Goal: Task Accomplishment & Management: Manage account settings

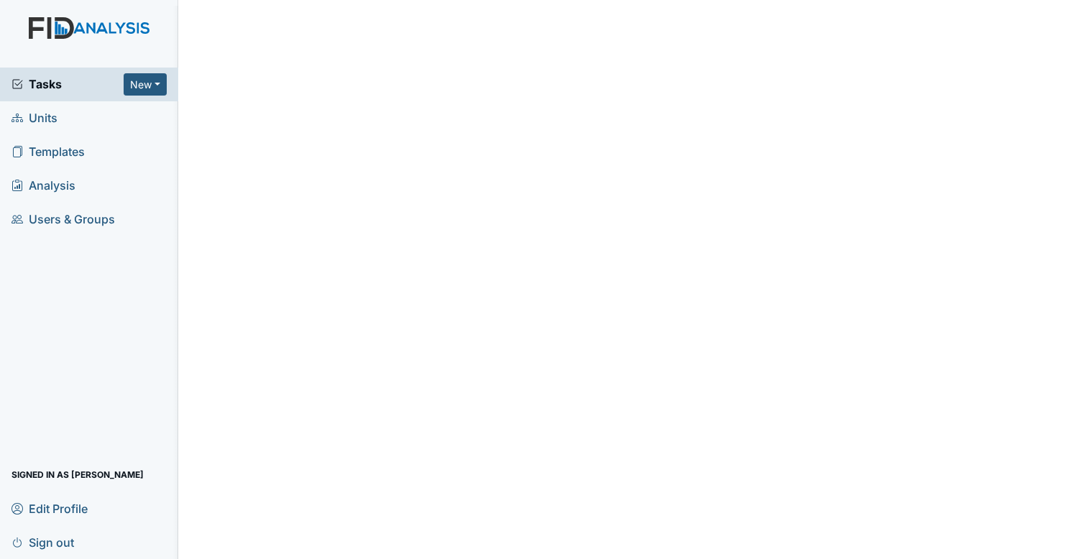
click at [106, 96] on div "Tasks New Form Inspection Document Bundle" at bounding box center [89, 85] width 178 height 34
click at [118, 80] on span "Tasks" at bounding box center [68, 83] width 112 height 17
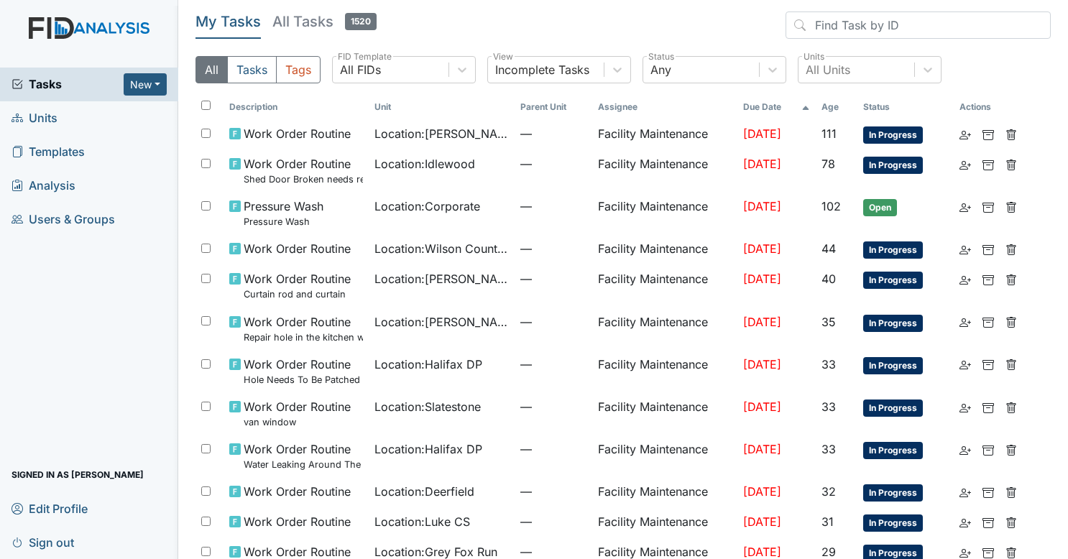
scroll to position [744, 0]
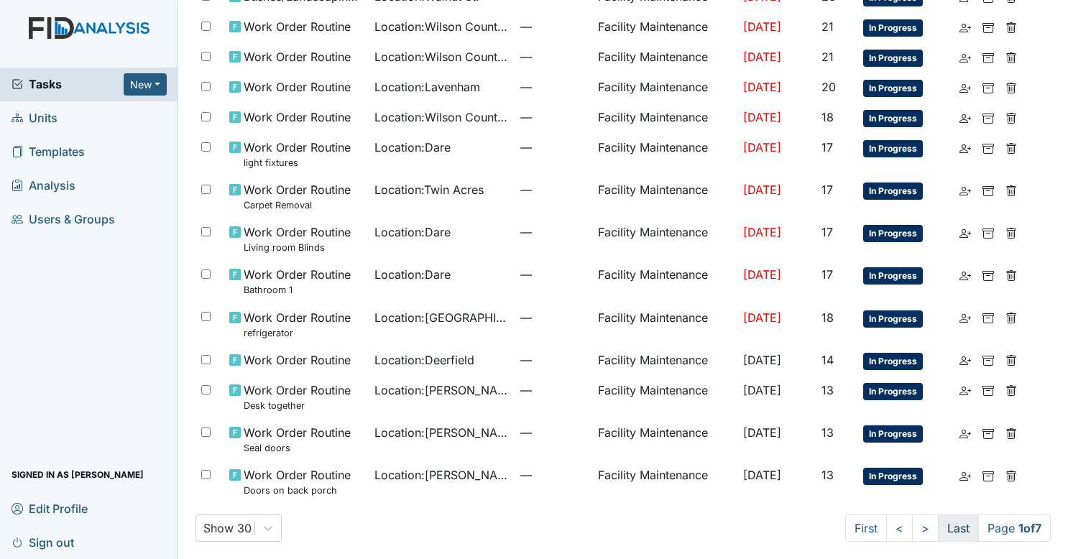
click at [950, 531] on link "Last" at bounding box center [958, 528] width 41 height 27
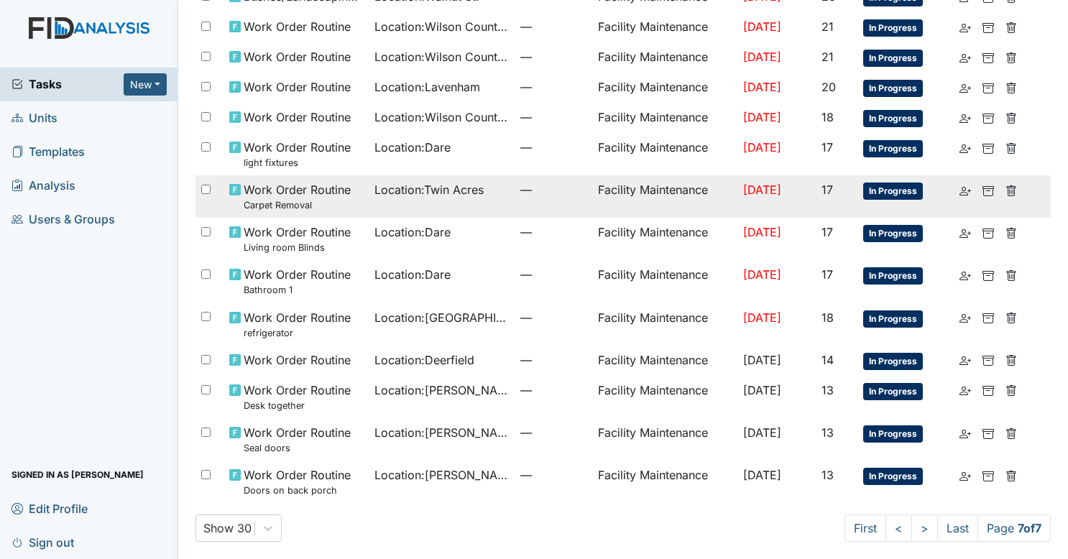
scroll to position [47, 0]
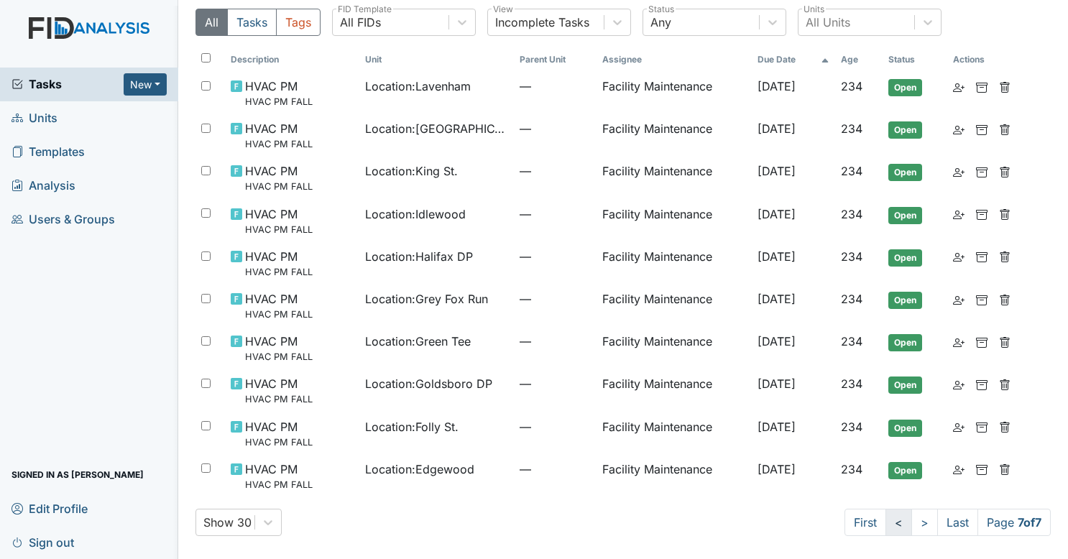
click at [890, 519] on link "<" at bounding box center [899, 522] width 27 height 27
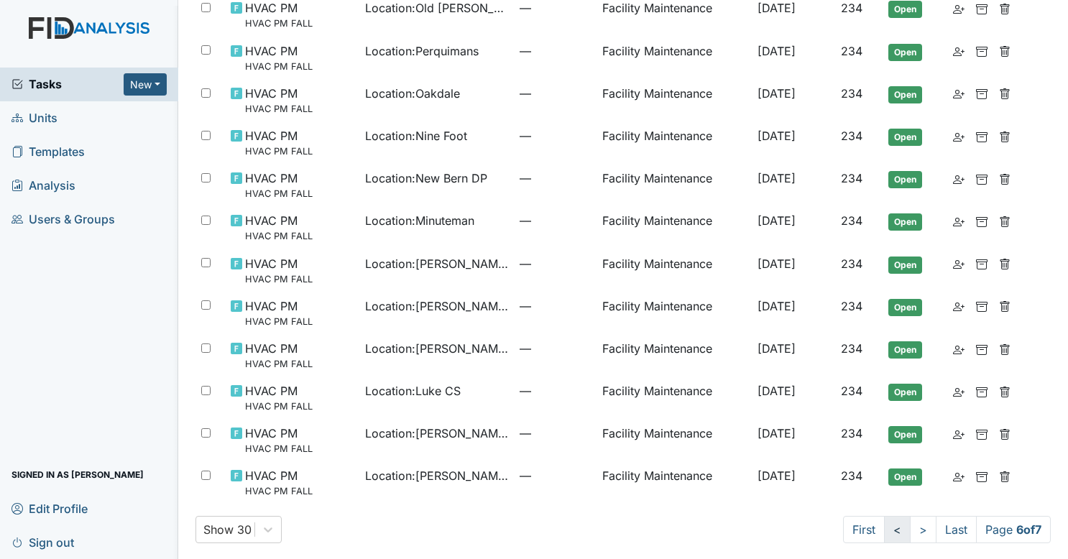
scroll to position [899, 0]
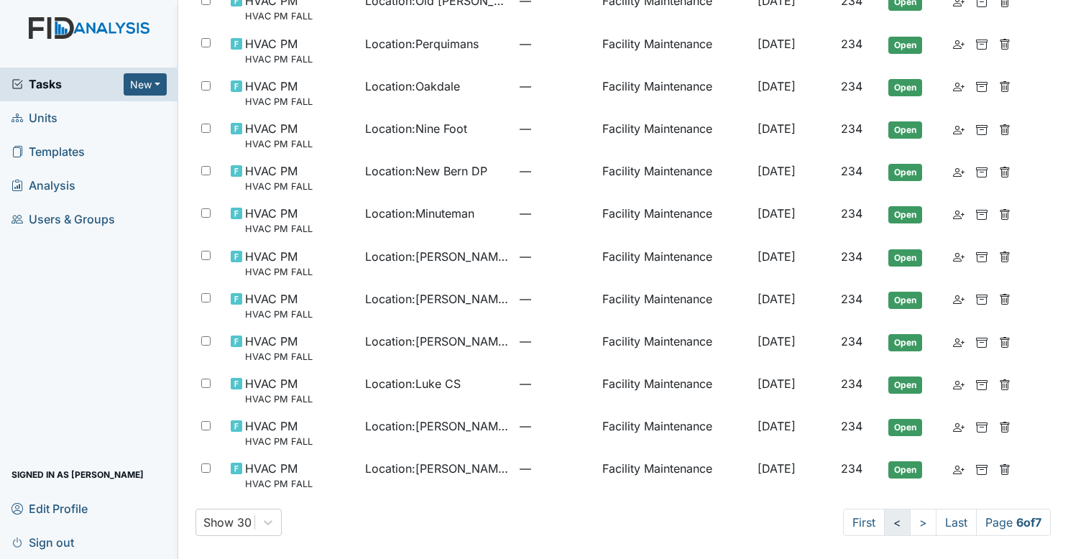
click at [884, 523] on link "<" at bounding box center [897, 522] width 27 height 27
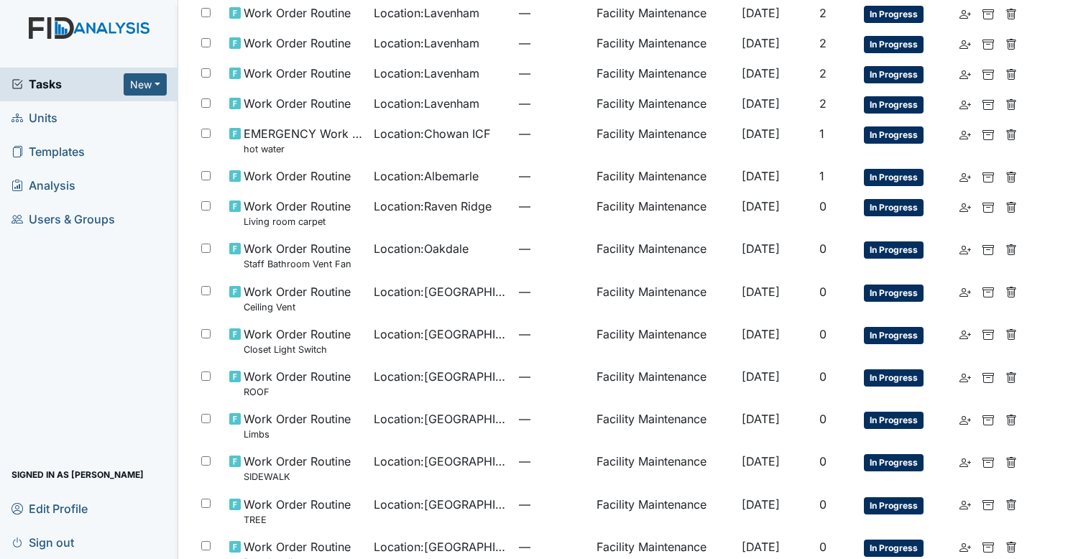
scroll to position [148, 0]
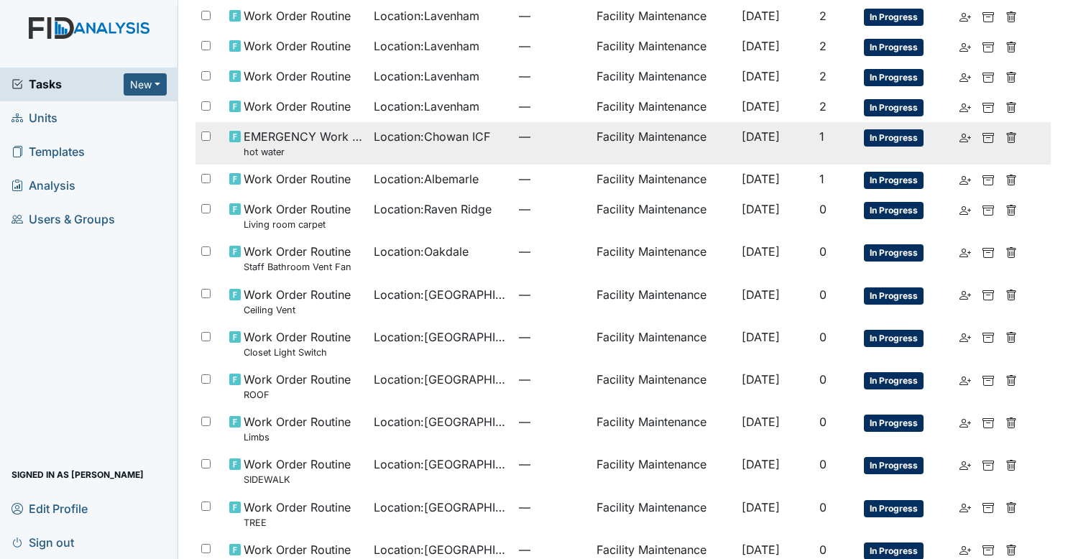
click at [551, 147] on td "—" at bounding box center [552, 143] width 78 height 42
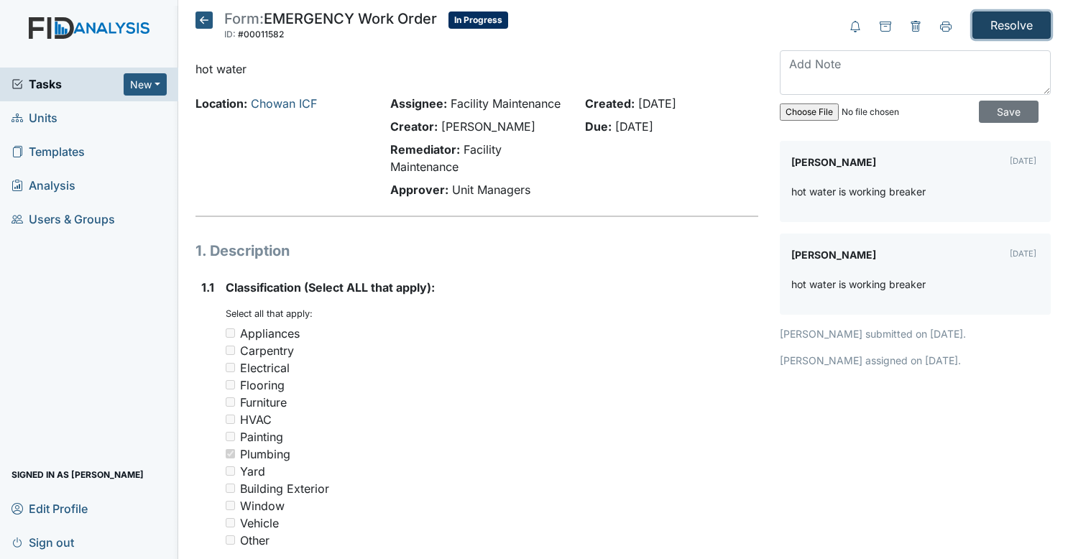
click at [1004, 28] on input "Resolve" at bounding box center [1012, 25] width 78 height 27
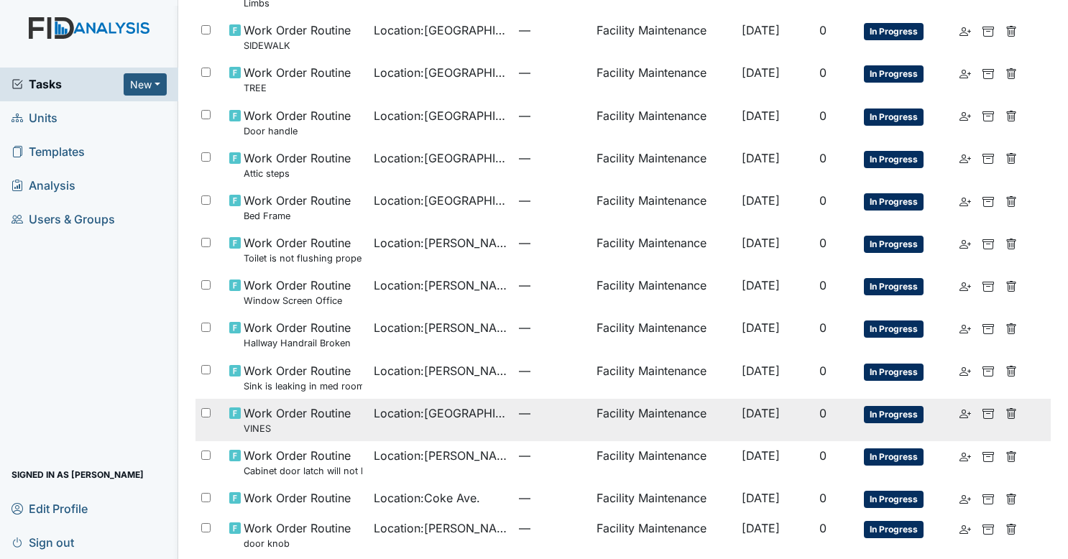
scroll to position [855, 0]
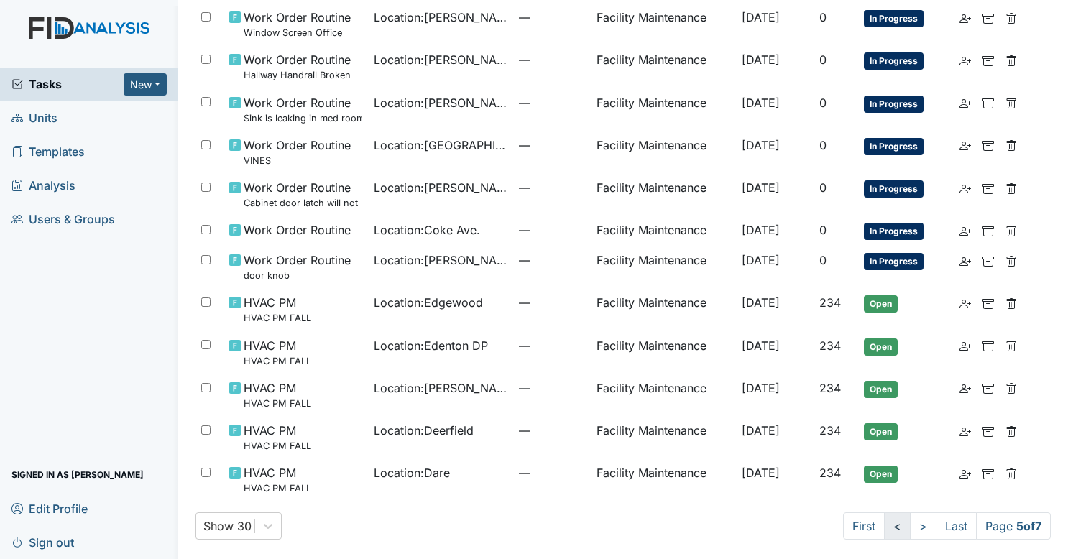
click at [884, 518] on link "<" at bounding box center [897, 526] width 27 height 27
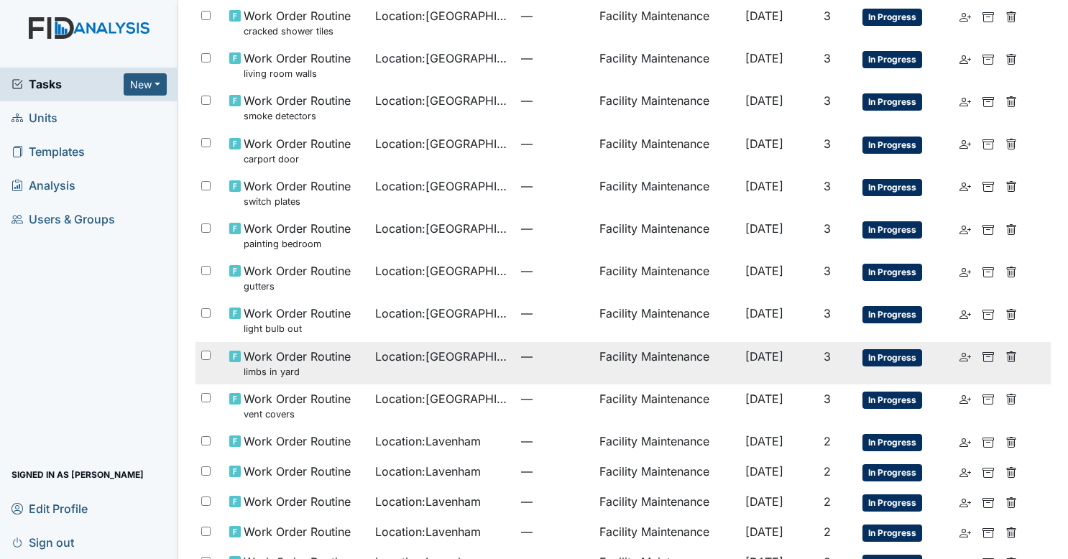
scroll to position [689, 0]
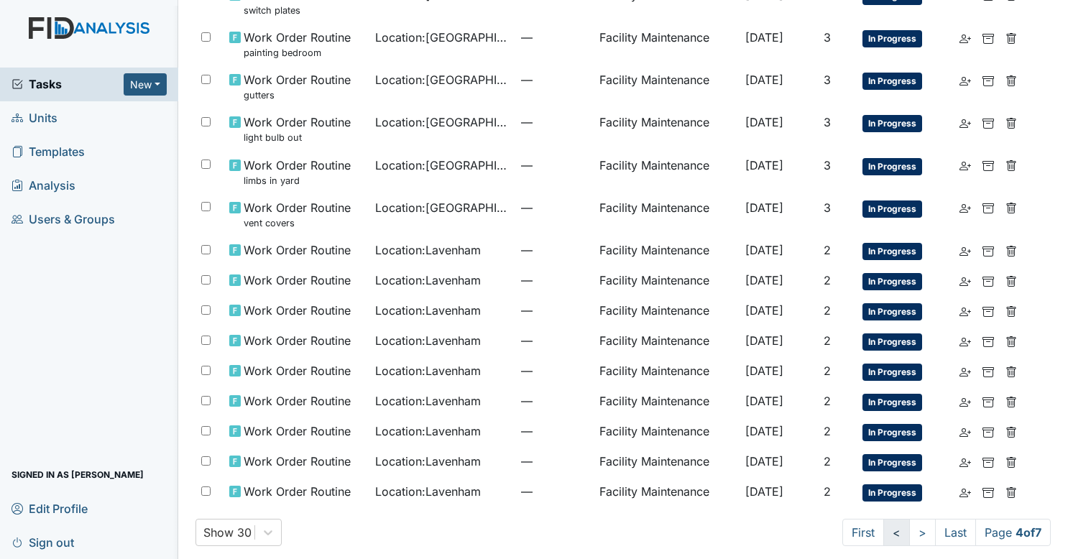
click at [884, 519] on link "<" at bounding box center [897, 532] width 27 height 27
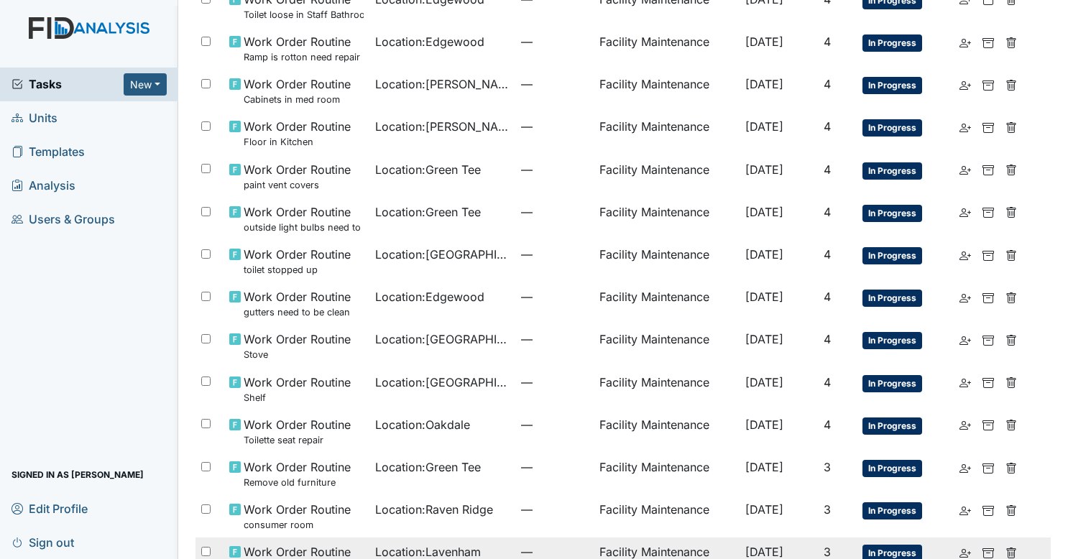
scroll to position [919, 0]
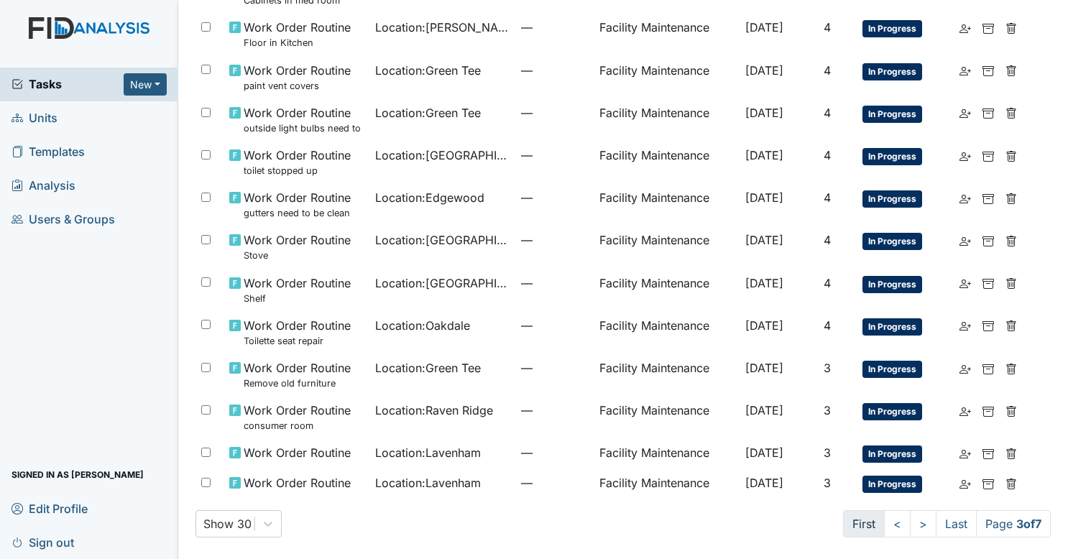
click at [843, 527] on link "First" at bounding box center [864, 523] width 42 height 27
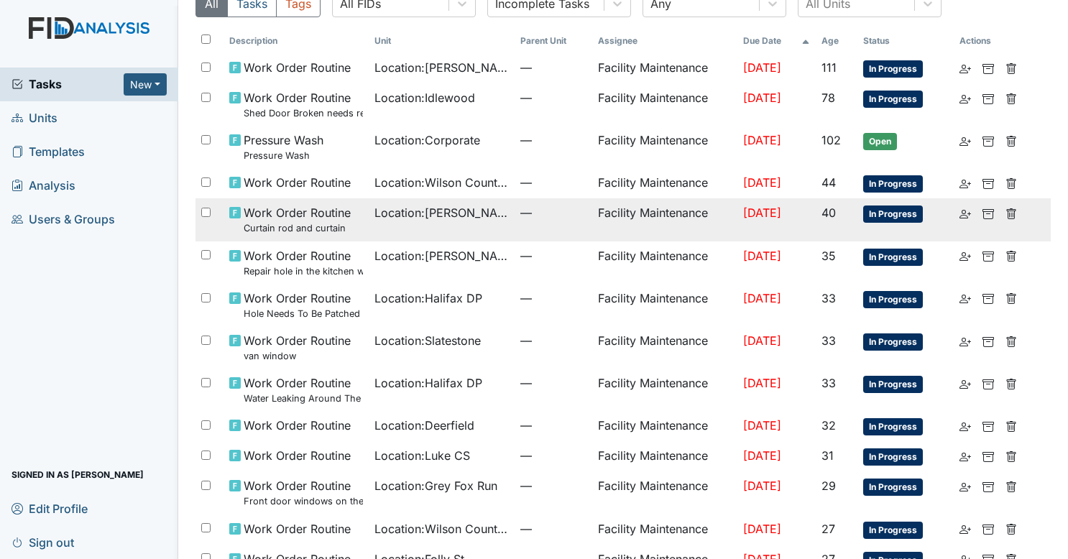
scroll to position [115, 0]
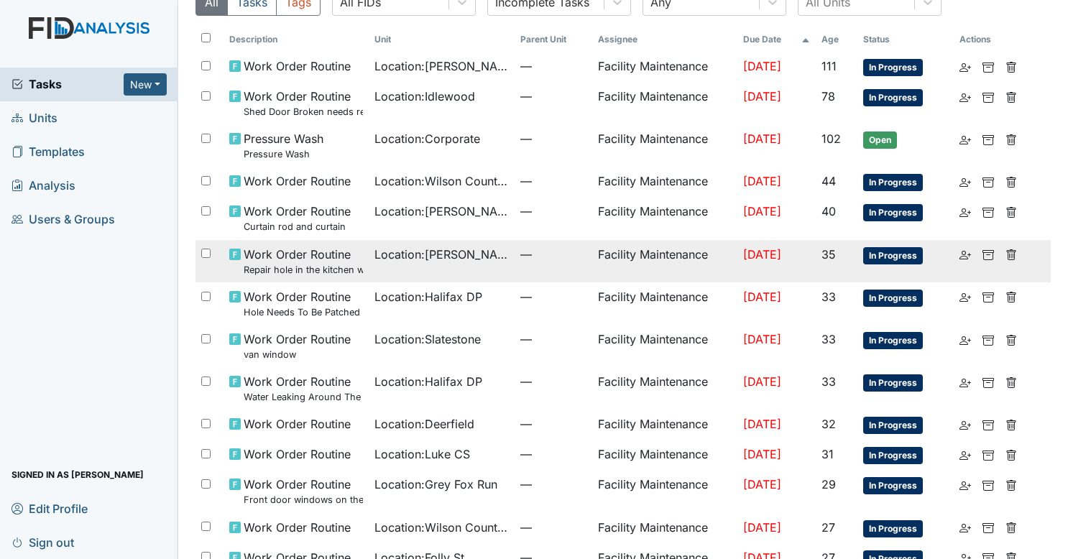
click at [555, 256] on span "—" at bounding box center [553, 254] width 66 height 17
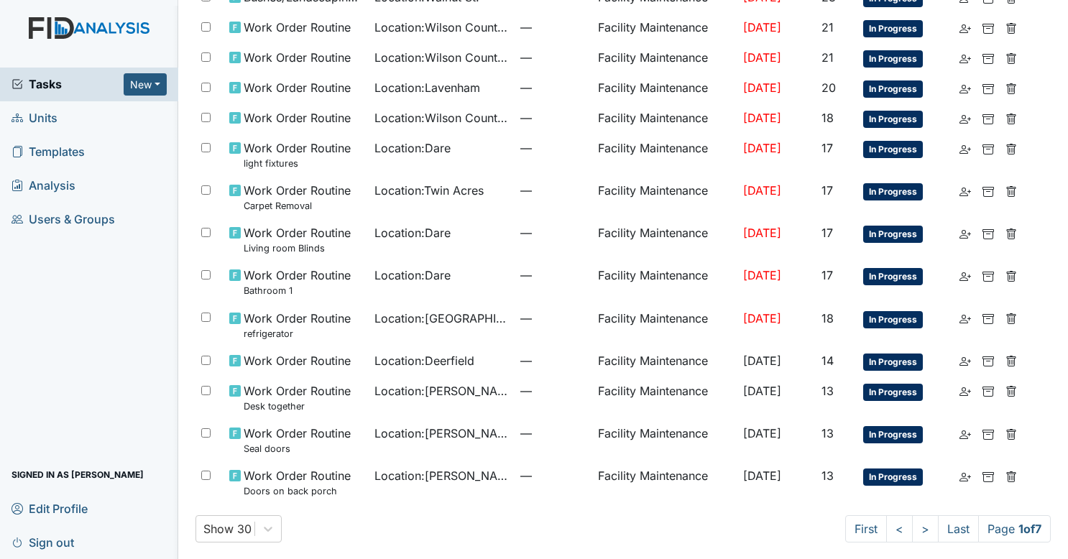
scroll to position [0, 0]
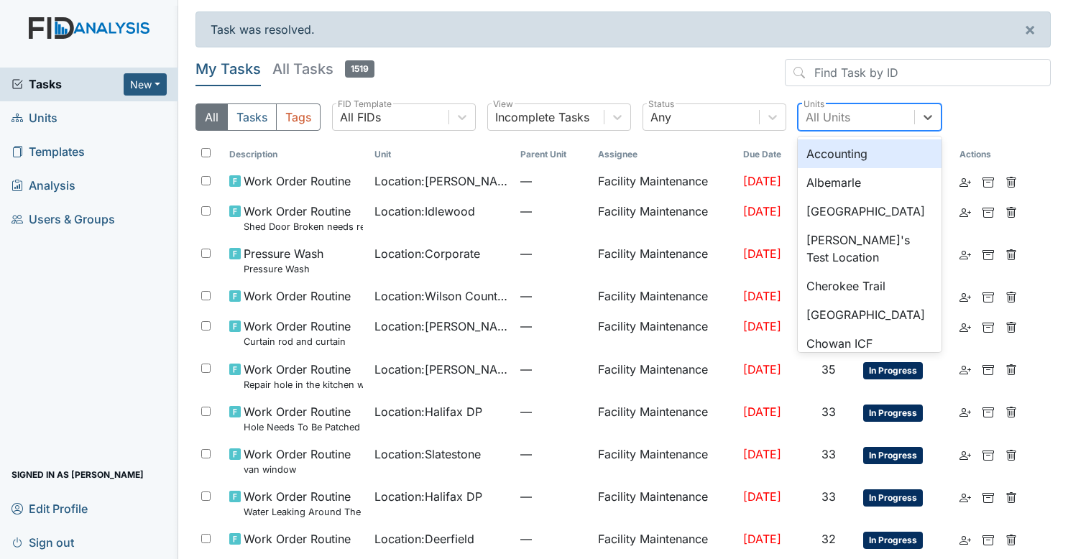
click at [858, 104] on div "All Units" at bounding box center [870, 117] width 144 height 27
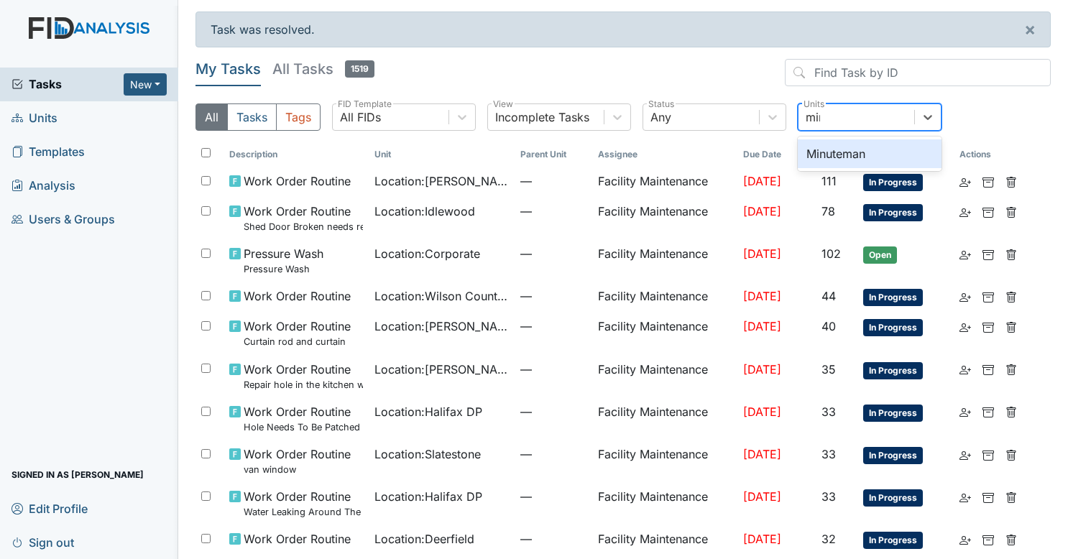
type input "minu"
click at [835, 160] on div "Minuteman" at bounding box center [870, 153] width 144 height 29
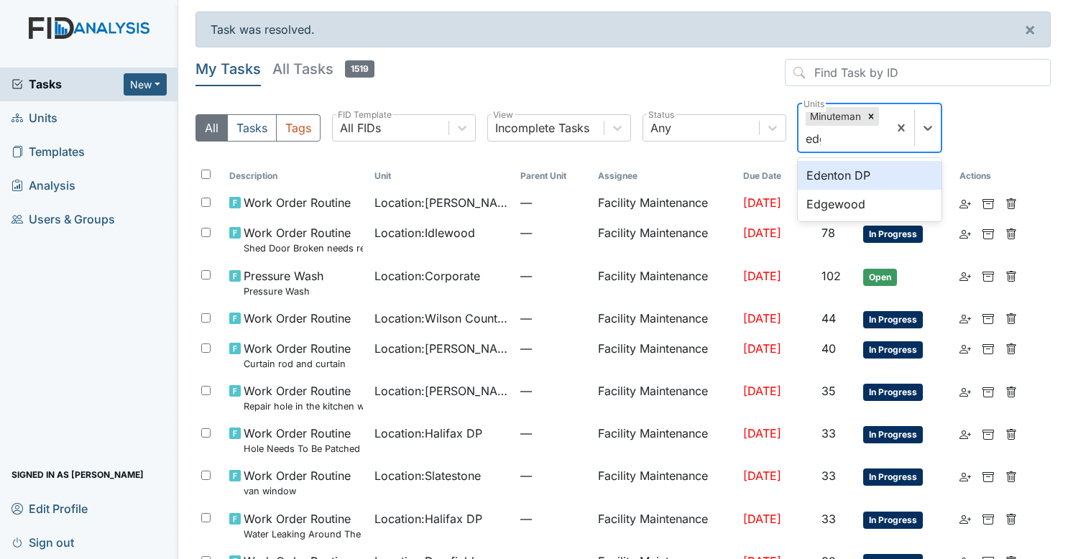
type input "edge"
click at [835, 167] on div "Edgewood" at bounding box center [870, 175] width 144 height 29
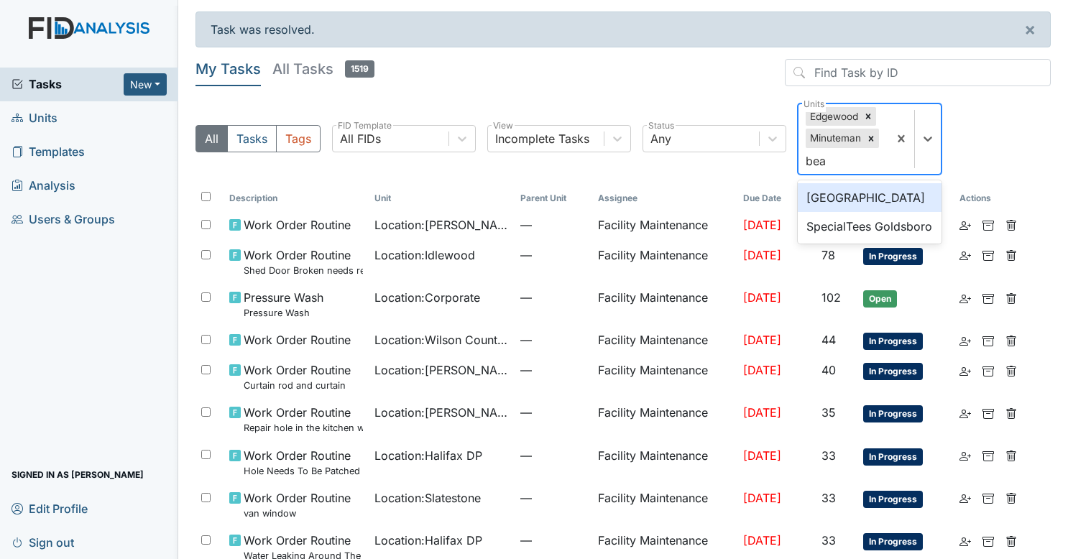
type input "beau"
click at [835, 185] on div "Beaufort Heights" at bounding box center [870, 197] width 144 height 29
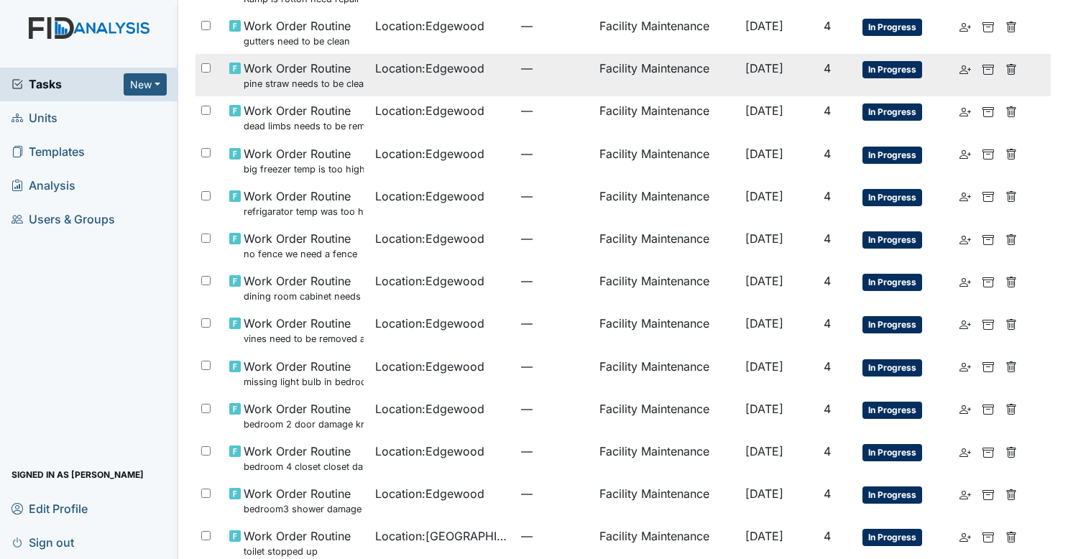
scroll to position [434, 0]
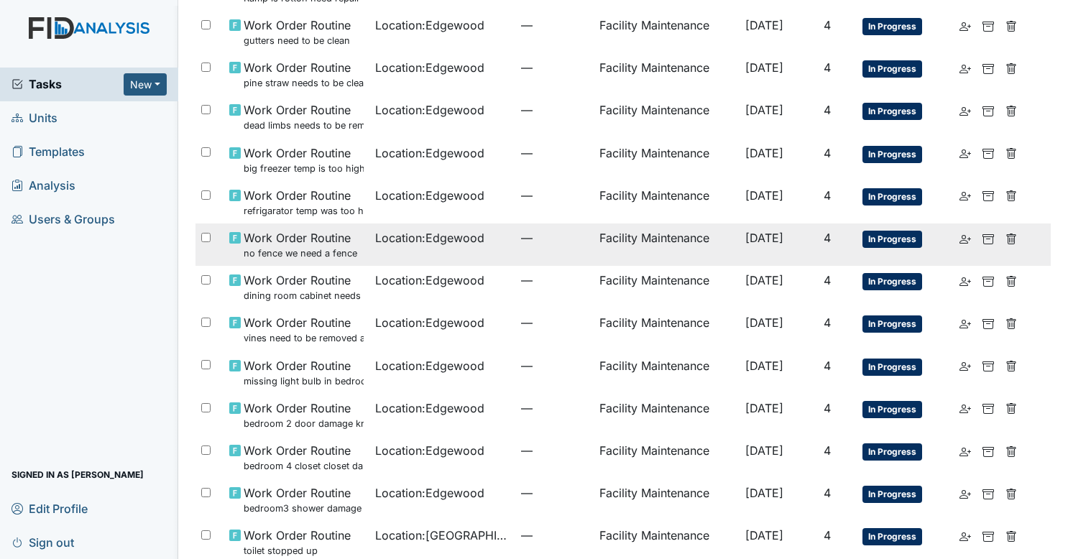
click at [435, 247] on td "Location : Edgewood" at bounding box center [443, 245] width 146 height 42
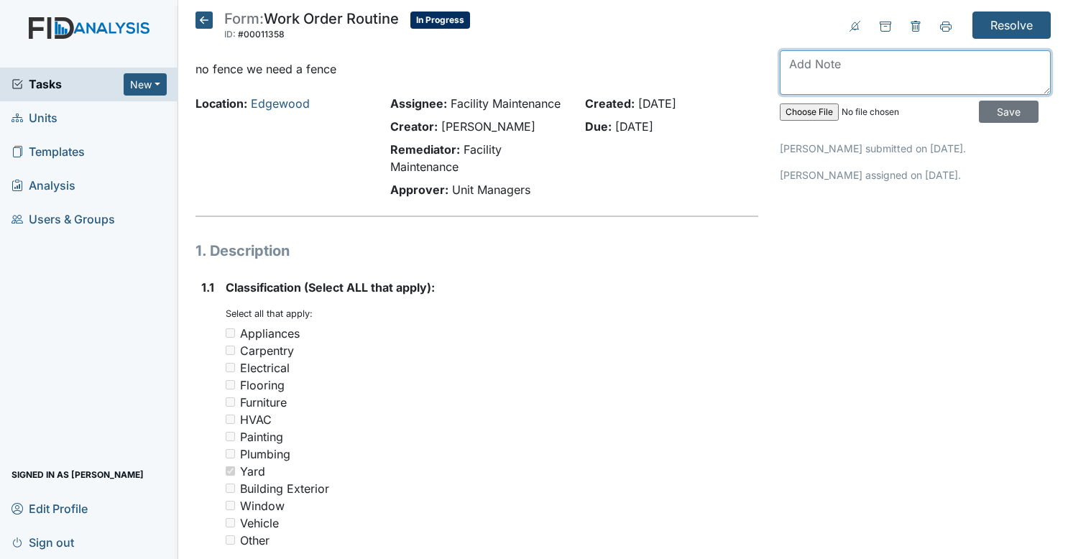
click at [838, 62] on textarea at bounding box center [915, 72] width 271 height 45
click at [204, 16] on icon at bounding box center [204, 20] width 17 height 17
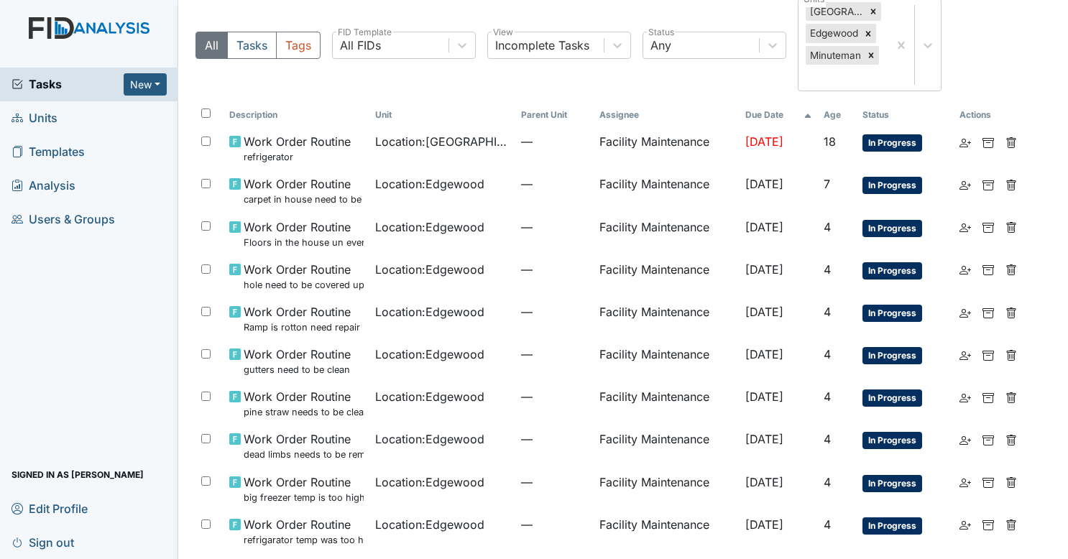
scroll to position [60, 0]
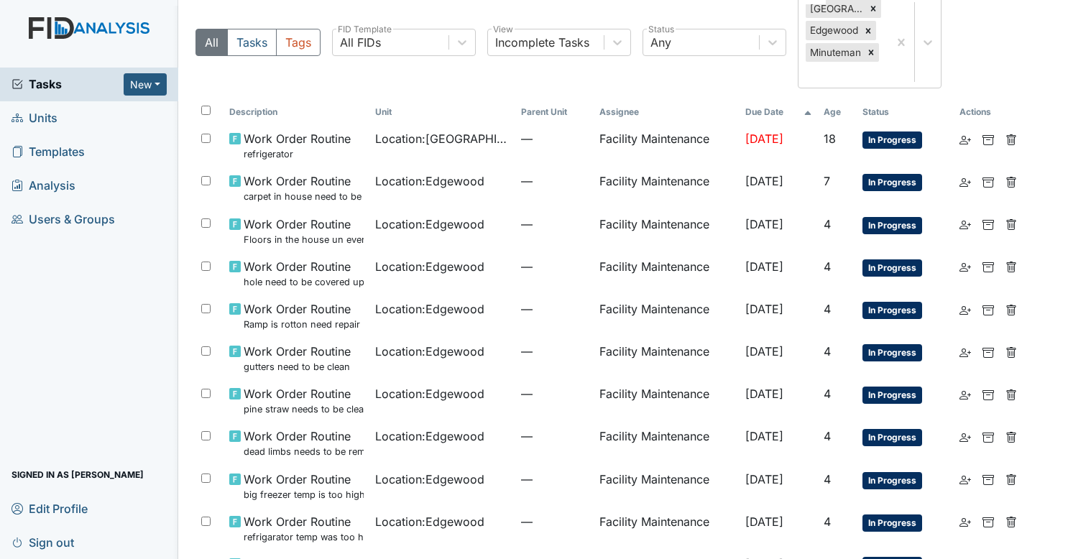
click at [451, 241] on td "Location : [GEOGRAPHIC_DATA]" at bounding box center [443, 231] width 146 height 42
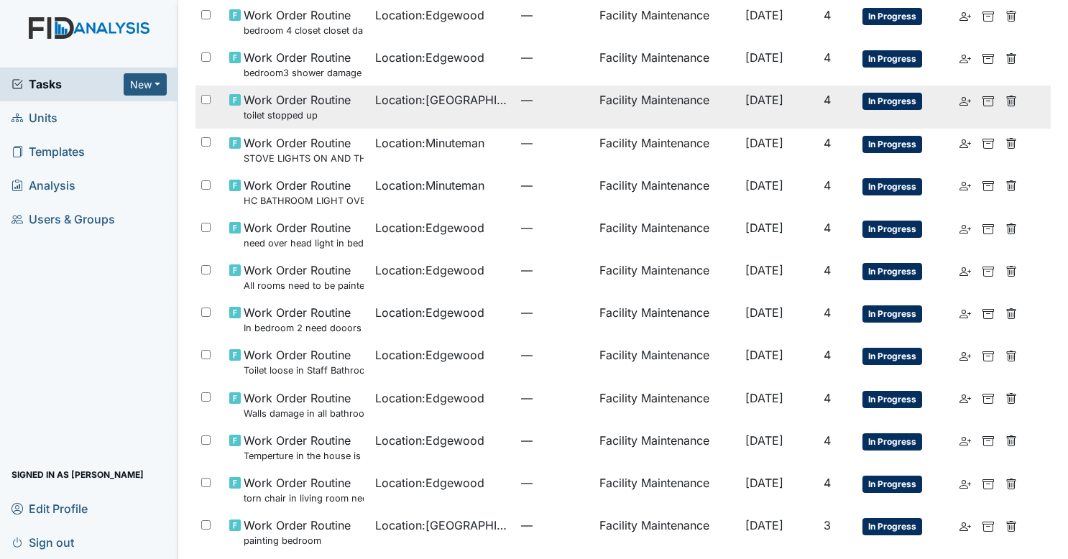
scroll to position [832, 0]
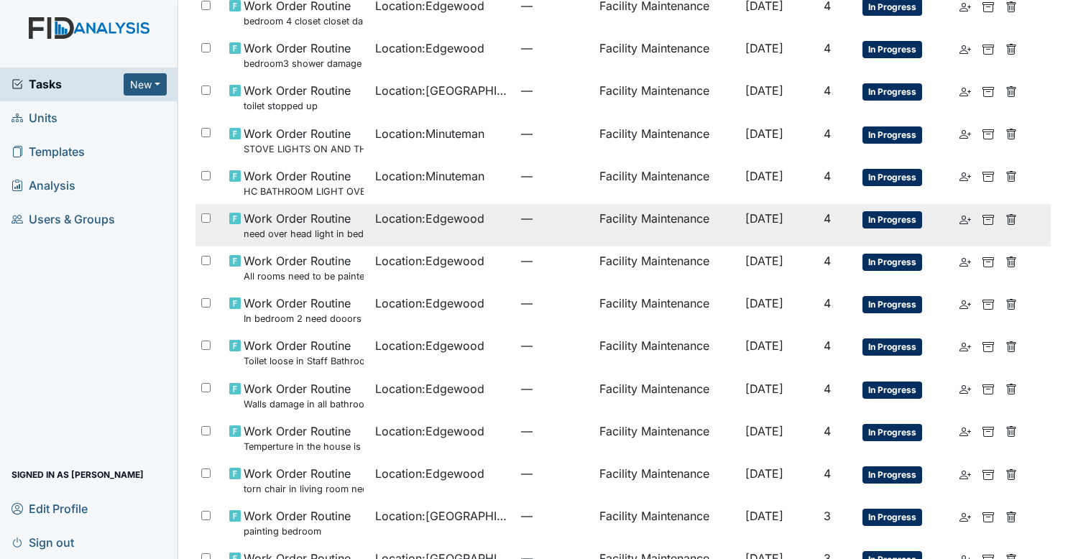
click at [386, 224] on span "Location : Edgewood" at bounding box center [429, 218] width 109 height 17
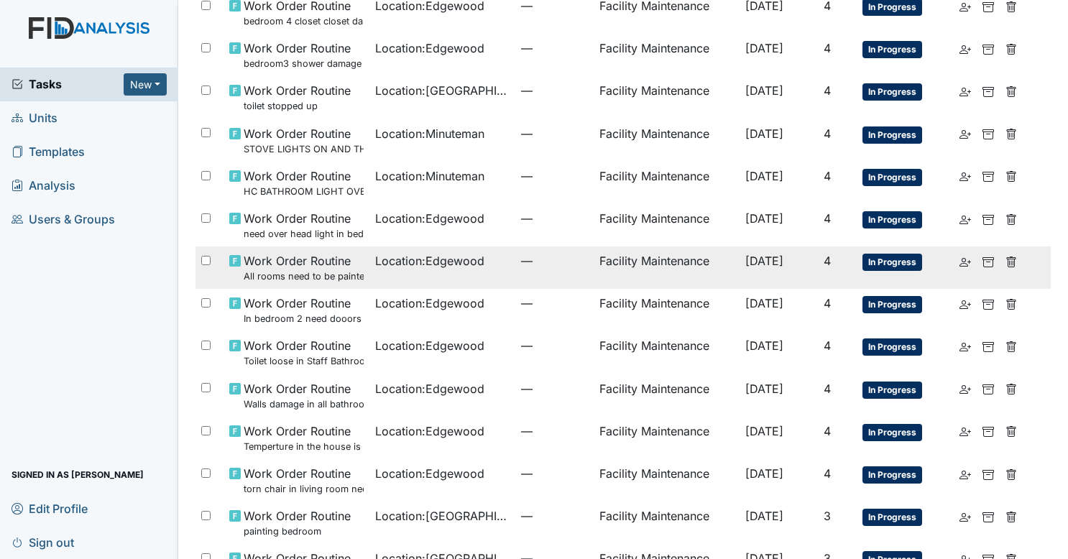
scroll to position [929, 0]
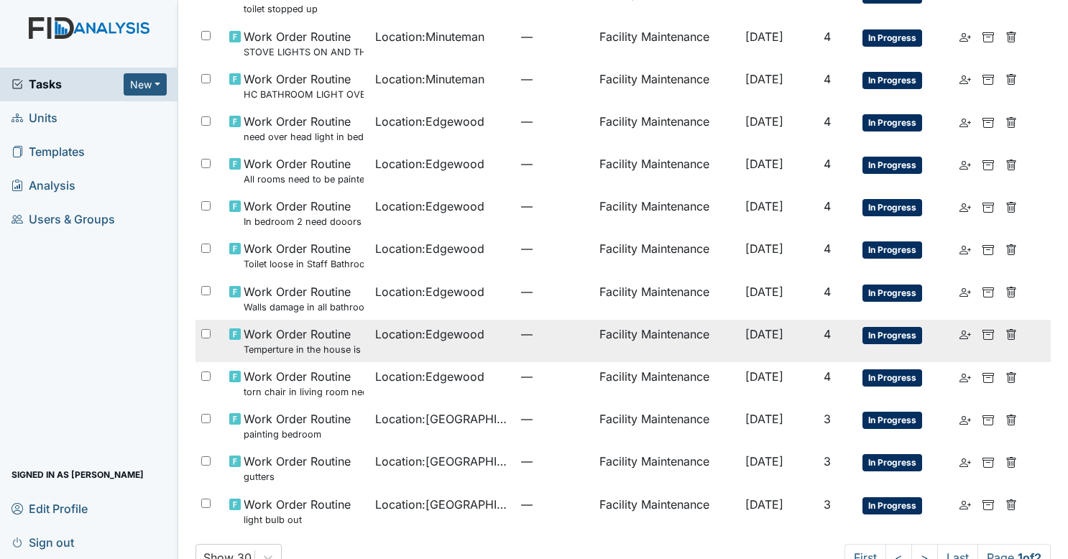
click at [398, 348] on td "Location : Edgewood" at bounding box center [443, 341] width 146 height 42
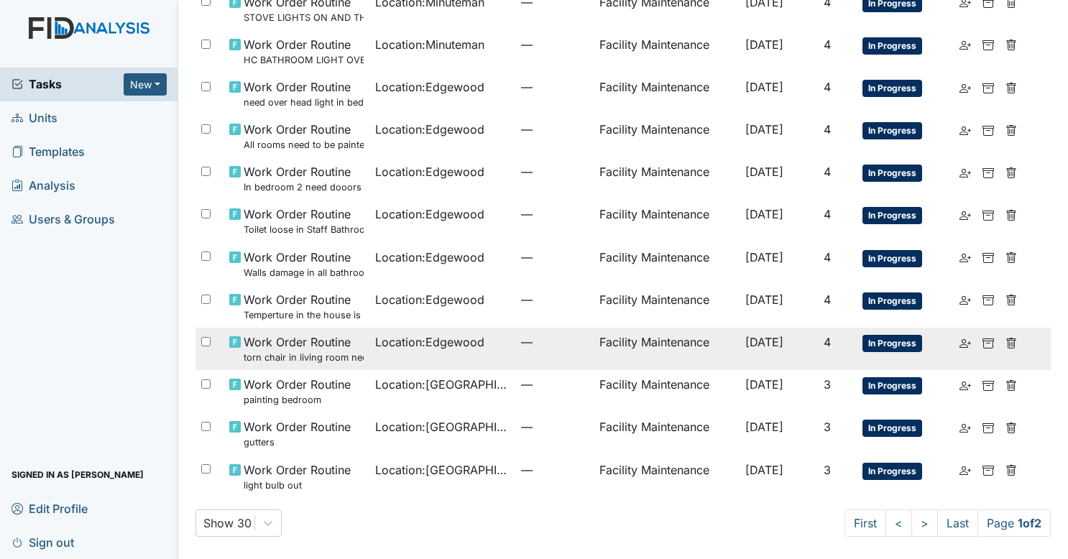
click at [370, 359] on td "Location : Edgewood" at bounding box center [443, 349] width 146 height 42
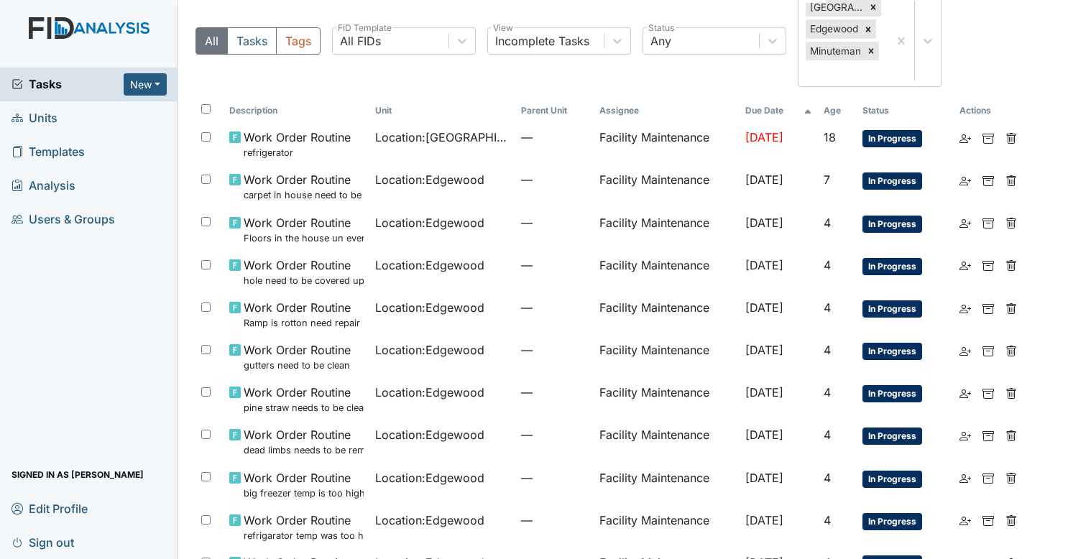
scroll to position [0, 0]
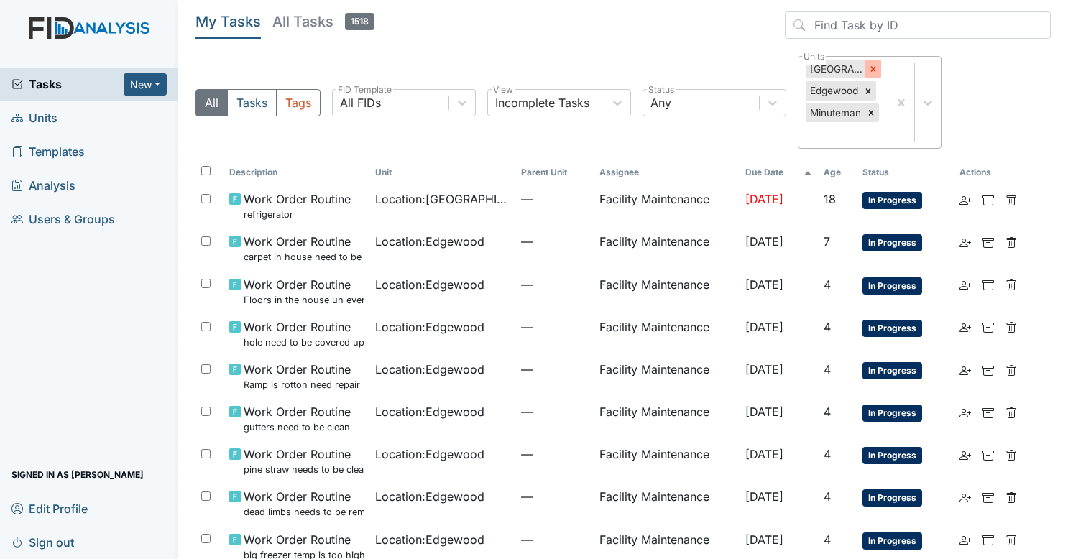
click at [876, 75] on div at bounding box center [874, 69] width 16 height 19
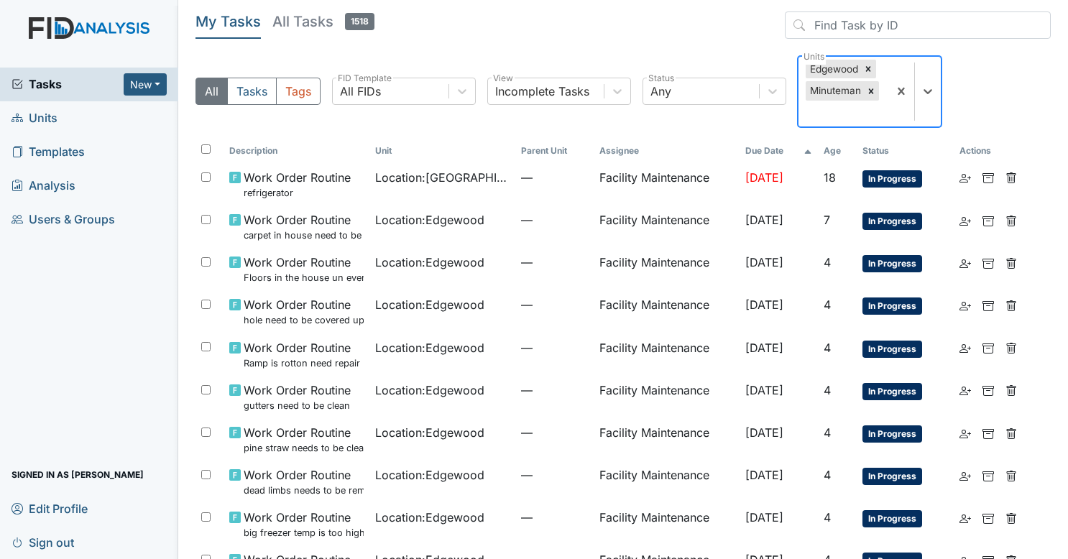
click at [876, 75] on div "Edgewood Minuteman" at bounding box center [844, 92] width 90 height 70
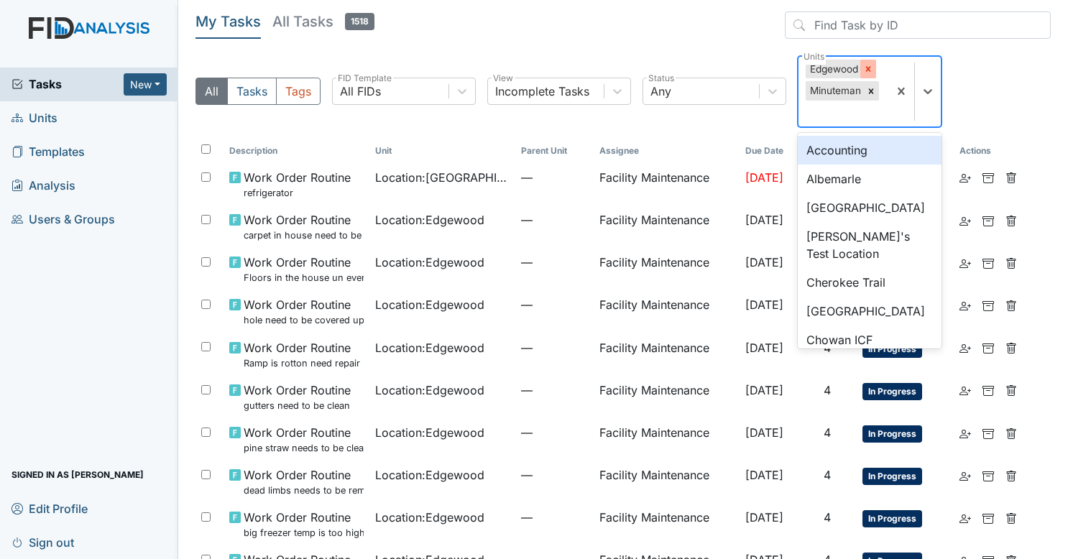
click at [874, 72] on div at bounding box center [869, 69] width 16 height 19
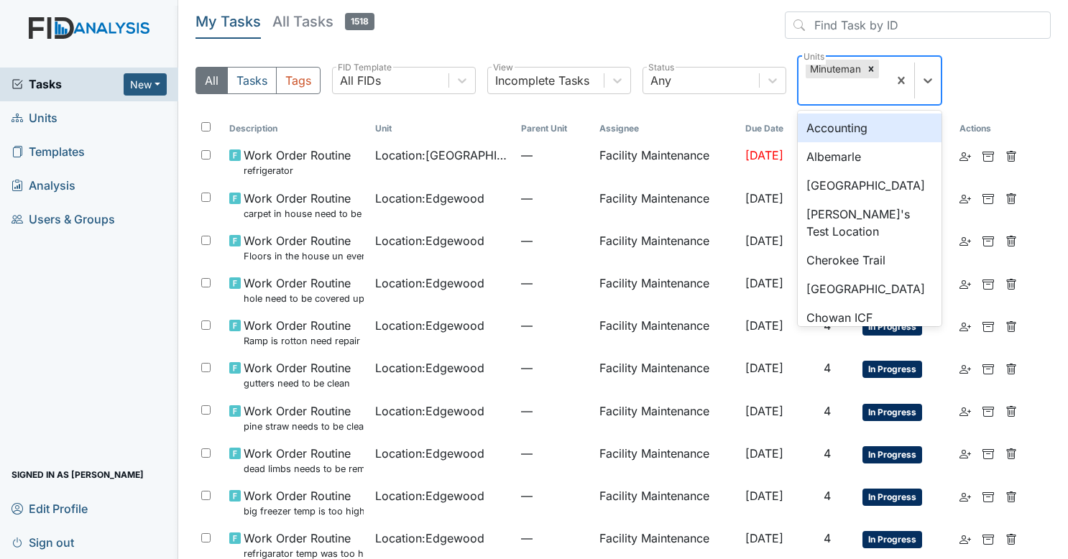
click at [874, 72] on icon at bounding box center [871, 69] width 10 height 10
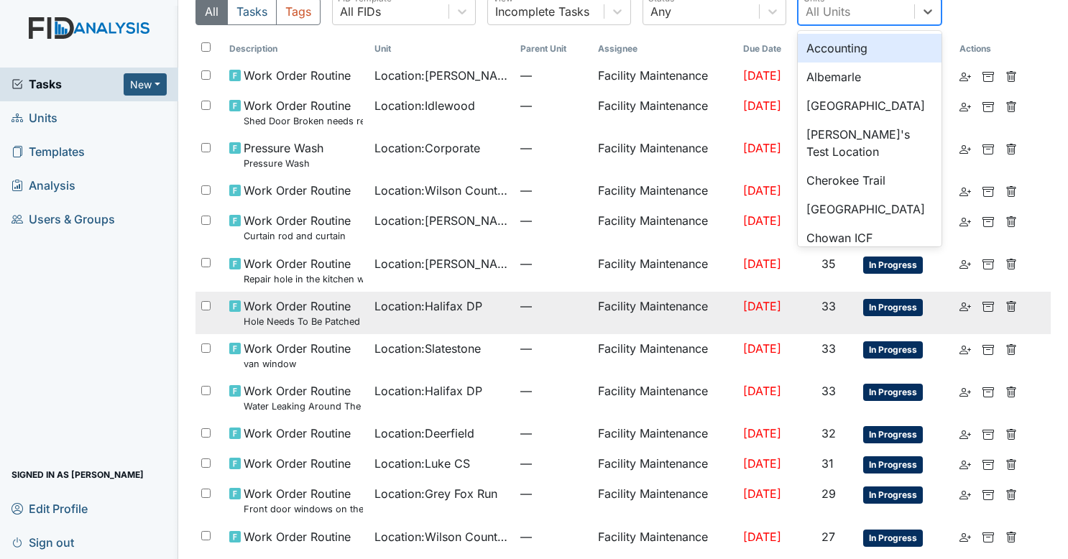
scroll to position [59, 0]
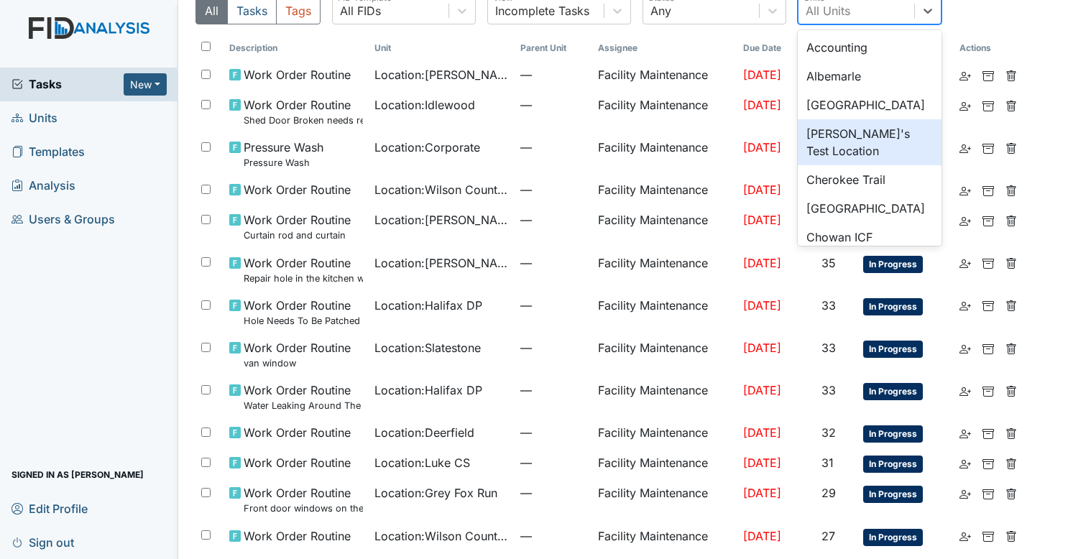
click at [1024, 22] on div "All Tasks Tags All FIDs FID Template Incomplete Tasks View Any Status option Mi…" at bounding box center [623, 16] width 855 height 39
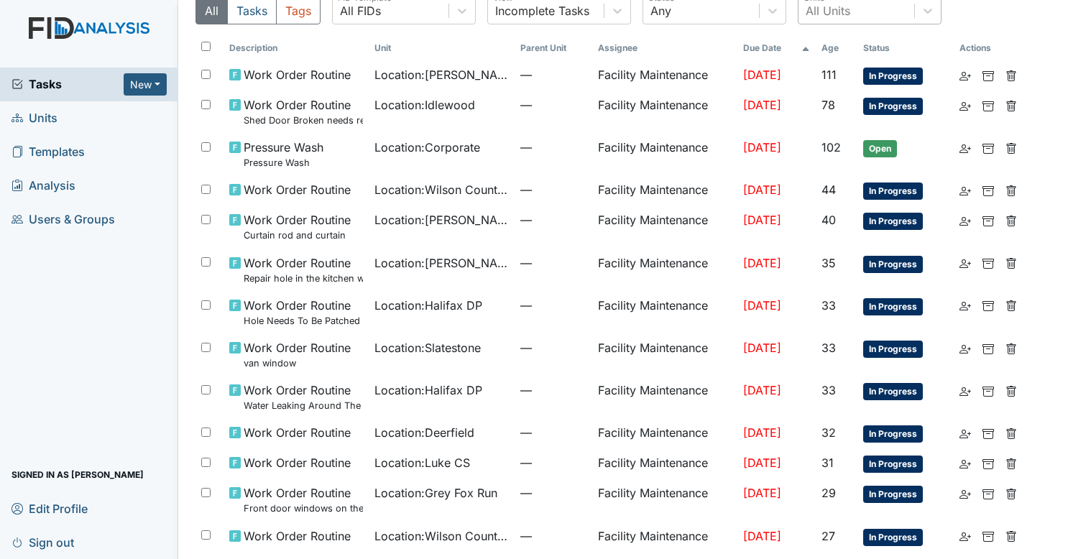
scroll to position [19, 0]
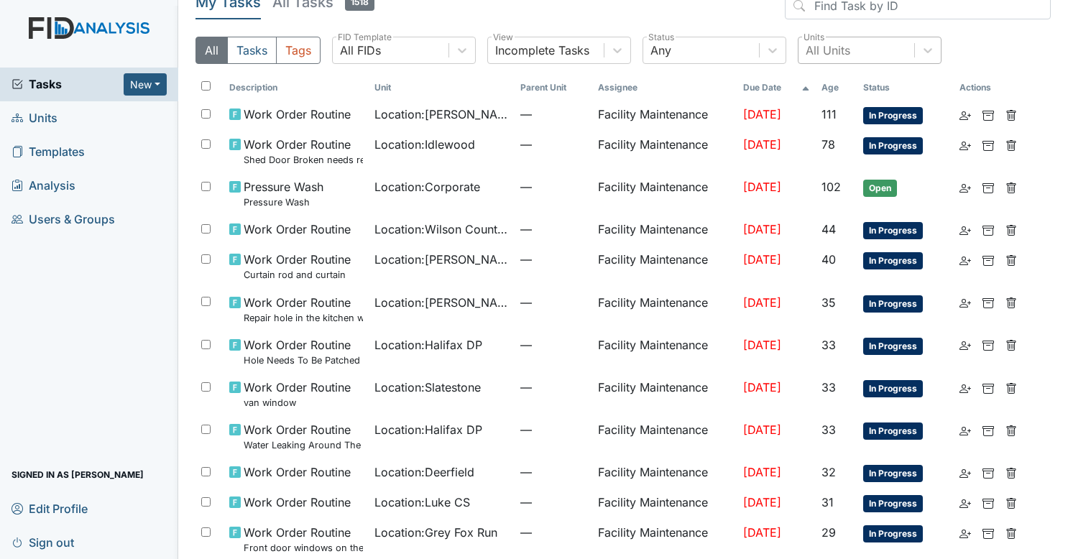
click at [858, 47] on div "All Units" at bounding box center [857, 50] width 116 height 26
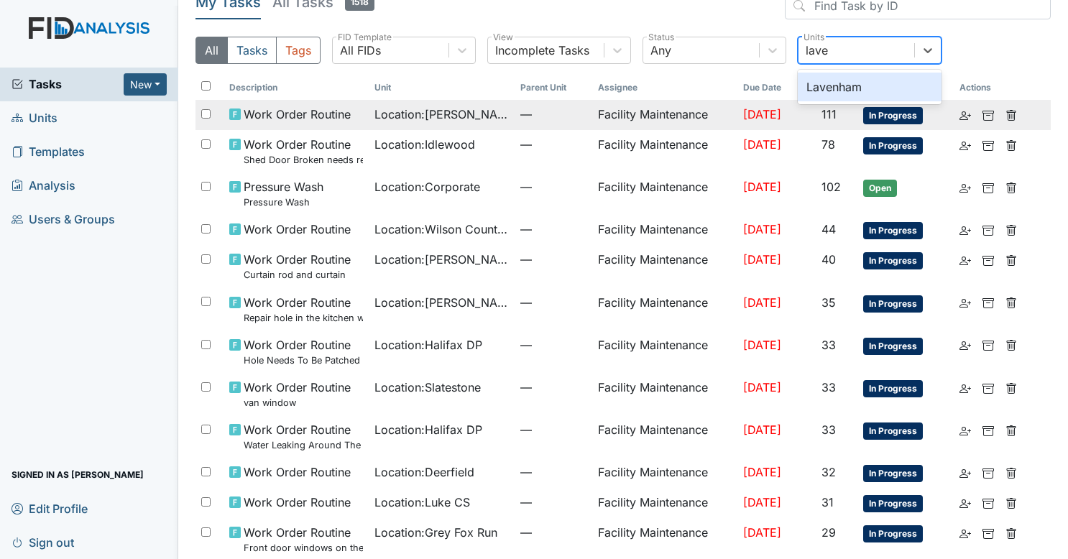
type input "lave"
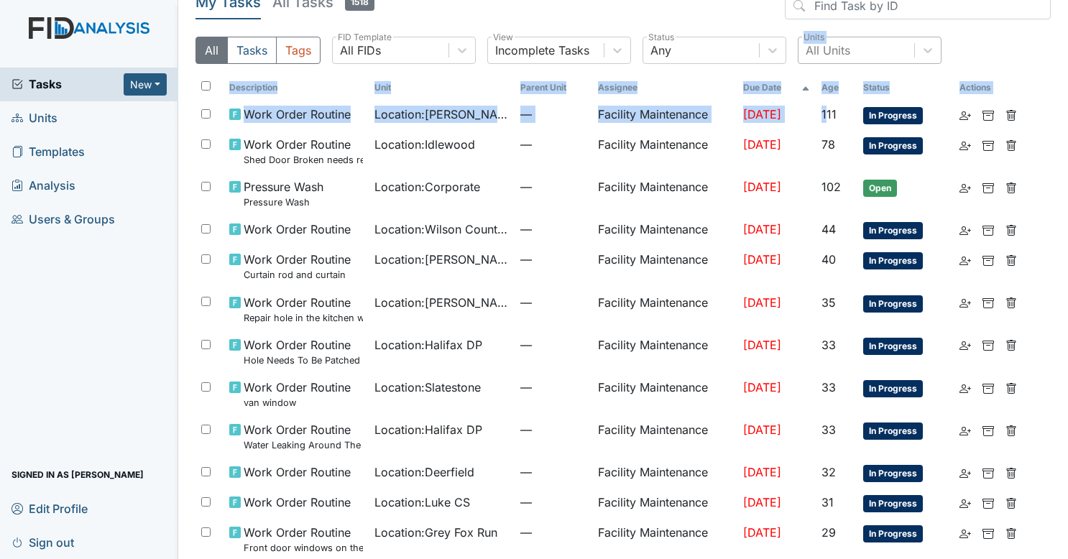
drag, startPoint x: 827, startPoint y: 125, endPoint x: 858, endPoint y: 45, distance: 86.0
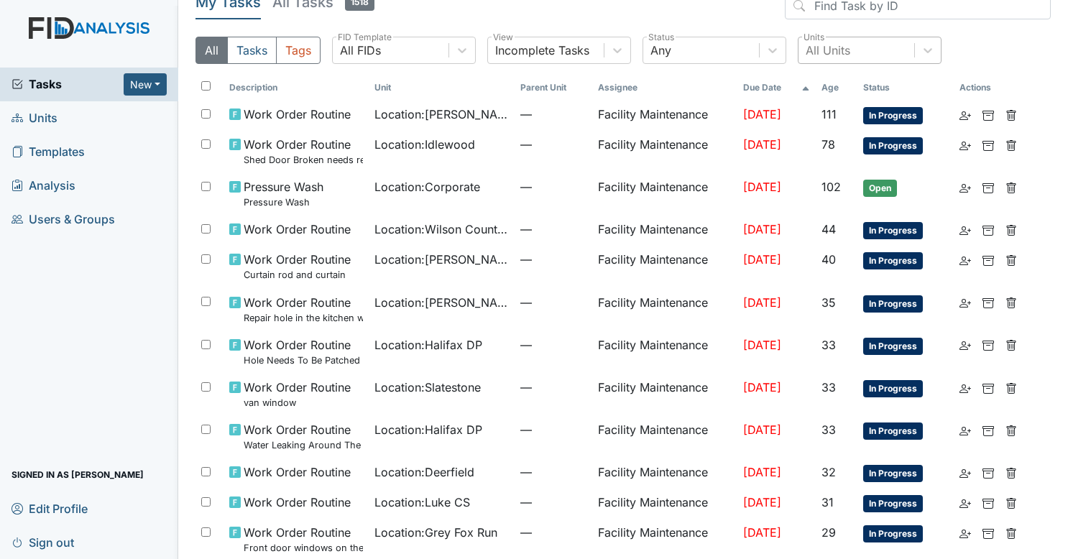
click at [858, 45] on div "All Units" at bounding box center [857, 50] width 116 height 26
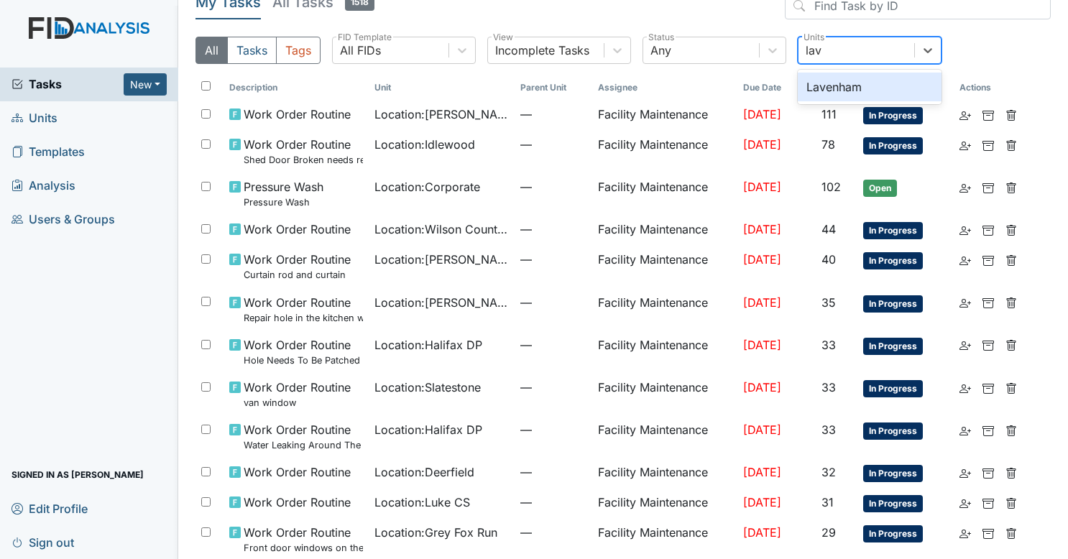
type input "lave"
click at [844, 73] on div "Lavenham" at bounding box center [870, 87] width 144 height 29
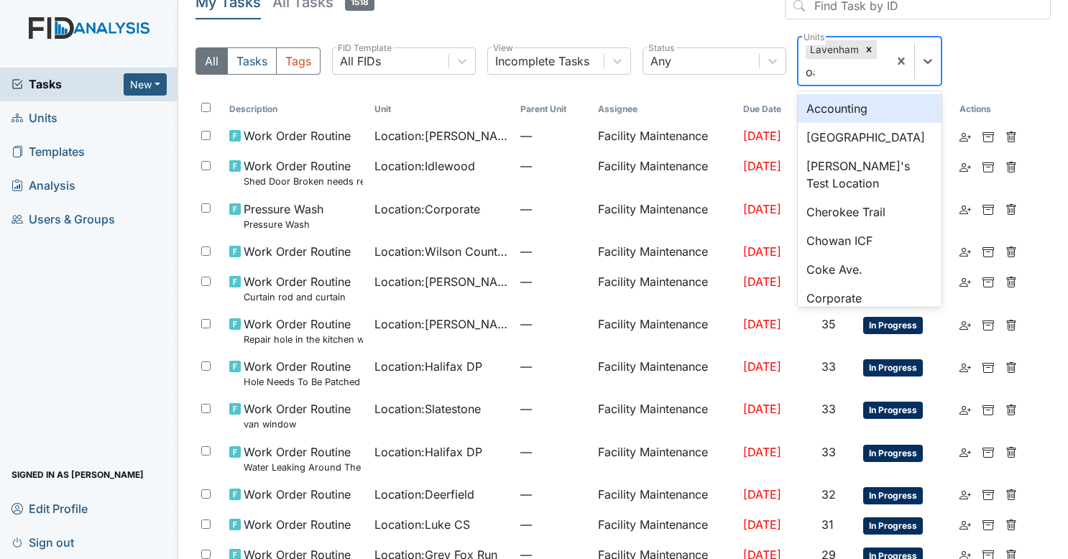
type input "oak"
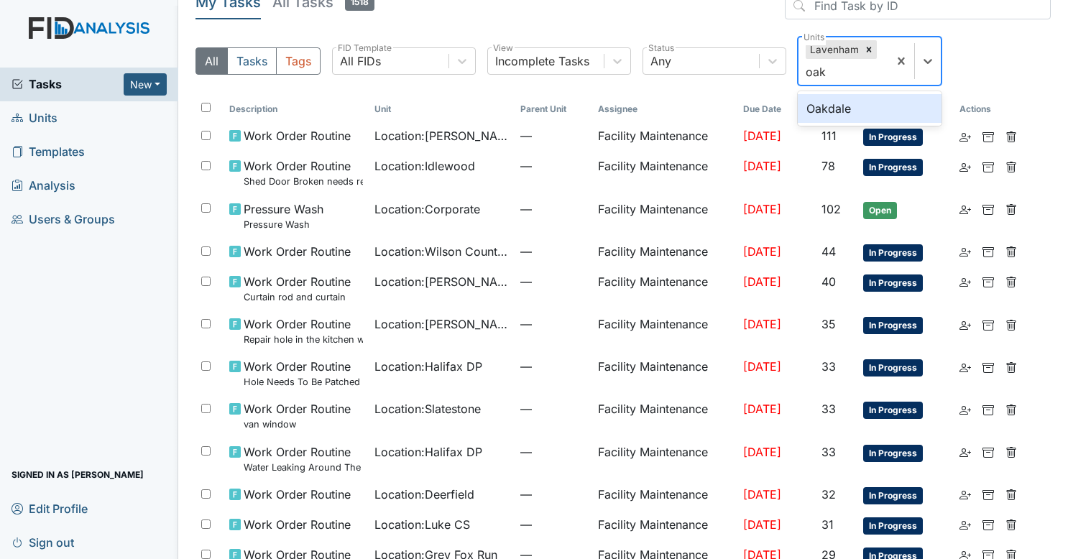
click at [832, 116] on div "Oakdale" at bounding box center [870, 108] width 144 height 29
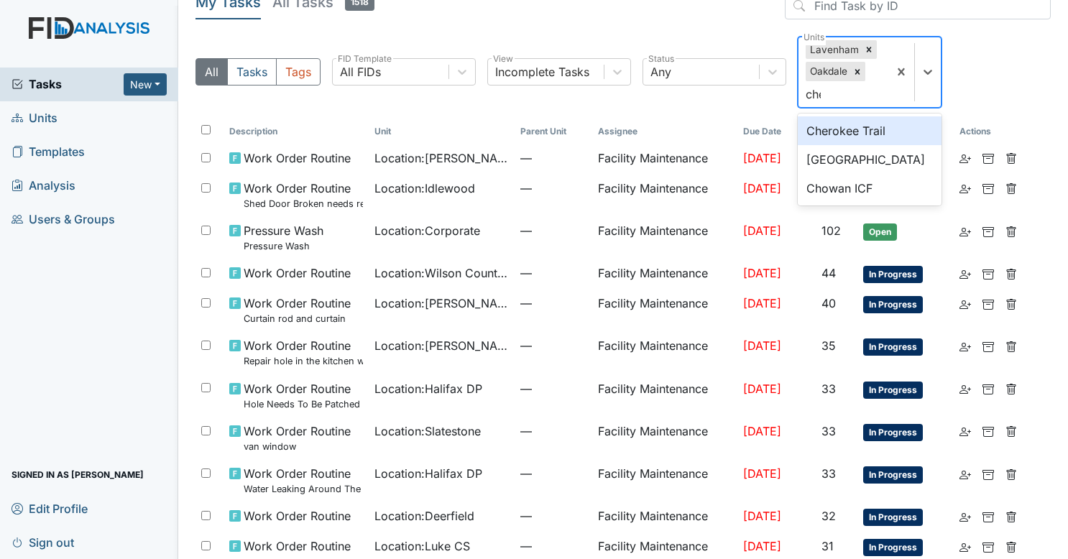
type input "cher"
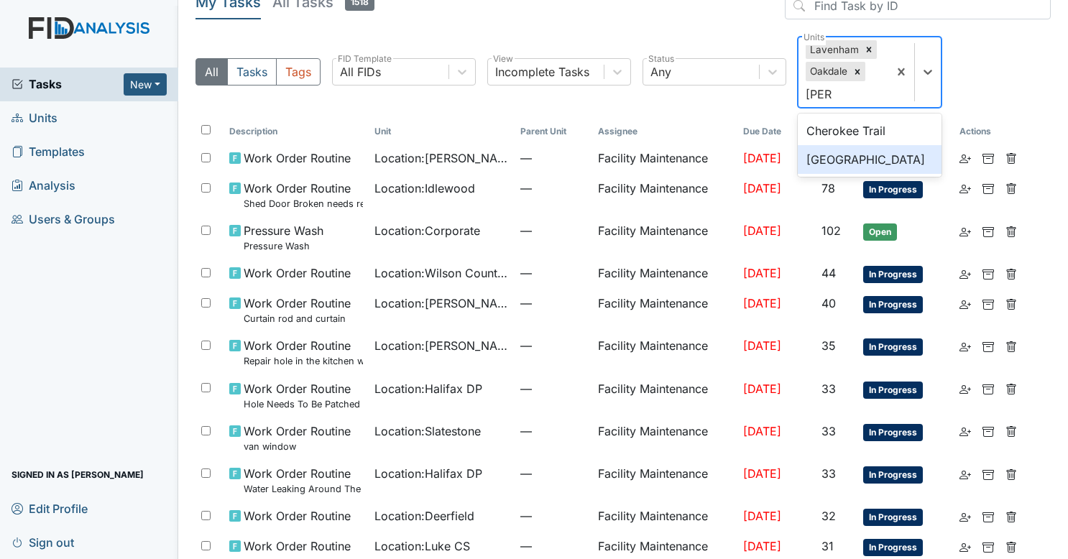
click at [830, 155] on div "[GEOGRAPHIC_DATA]" at bounding box center [870, 159] width 144 height 29
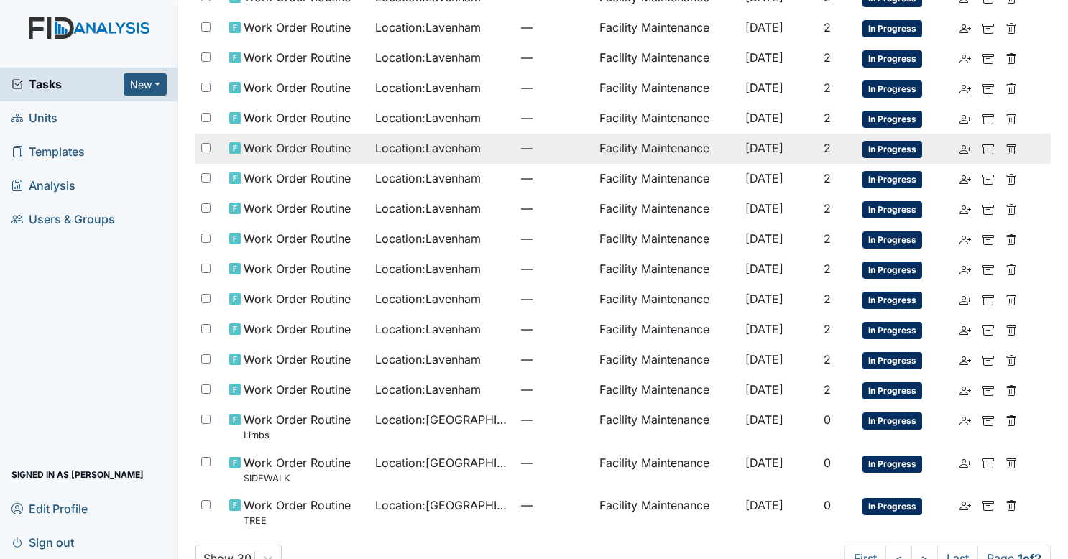
scroll to position [633, 0]
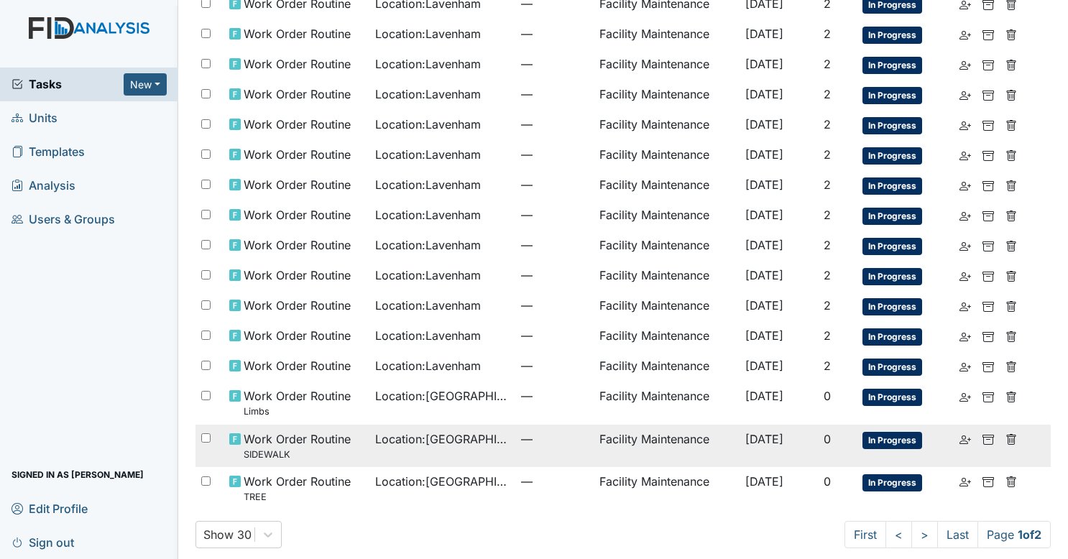
click at [477, 441] on td "Location : Cherry Lane" at bounding box center [443, 446] width 146 height 42
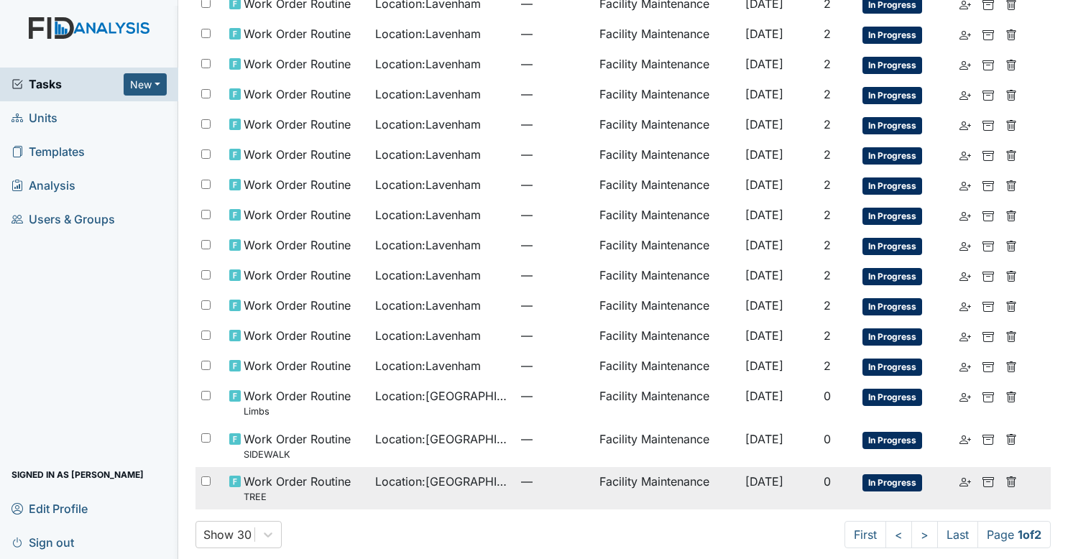
click at [594, 476] on td "Facility Maintenance" at bounding box center [667, 488] width 146 height 42
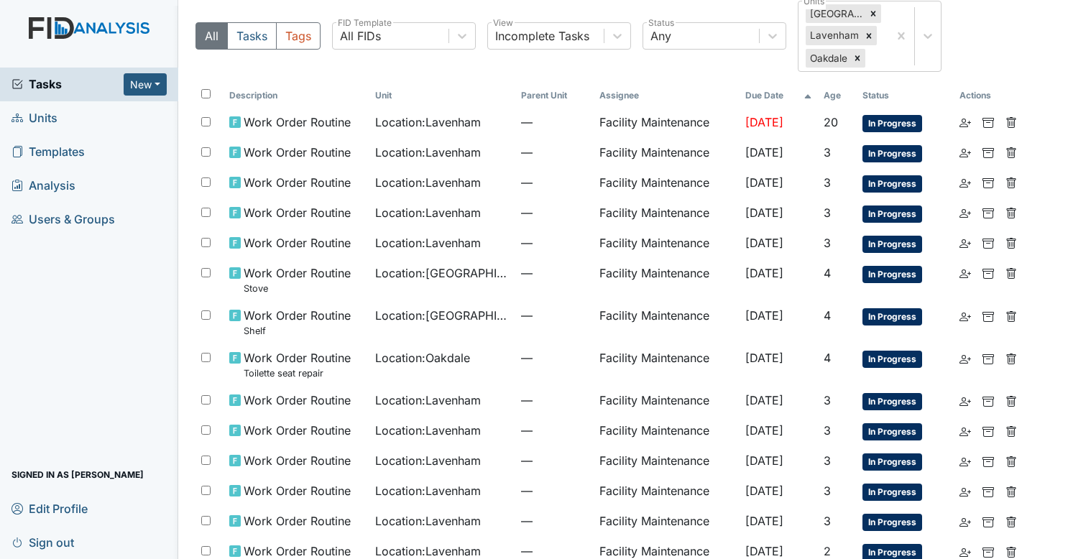
scroll to position [54, 0]
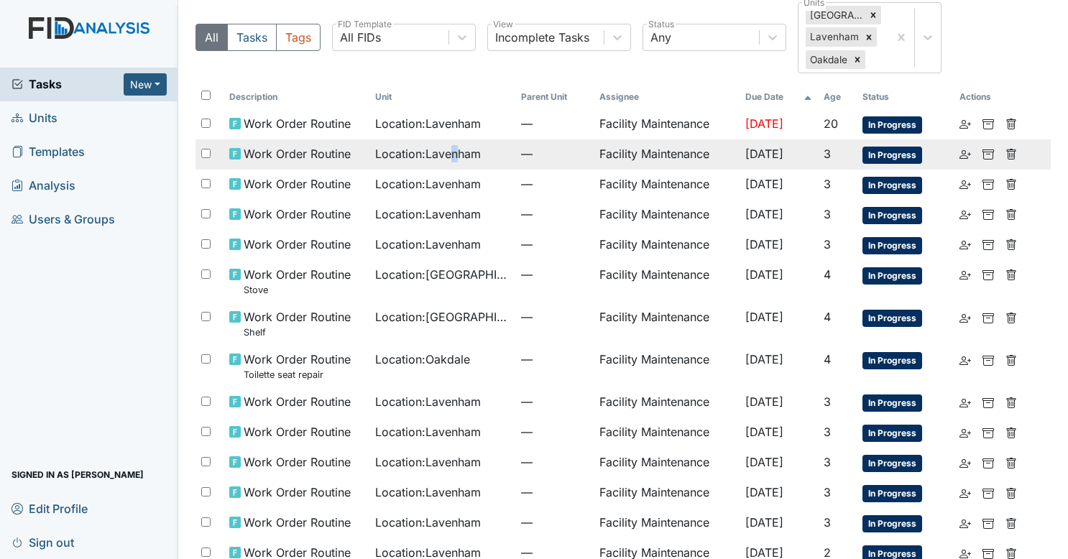
drag, startPoint x: 492, startPoint y: 129, endPoint x: 449, endPoint y: 143, distance: 45.2
click at [449, 143] on td "Location : Lavenham" at bounding box center [443, 154] width 146 height 30
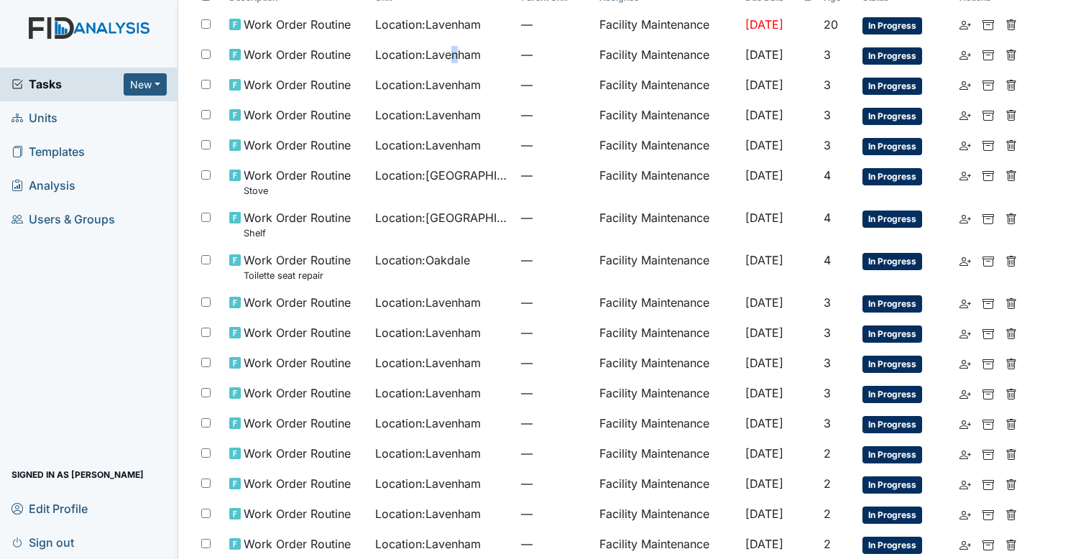
scroll to position [0, 0]
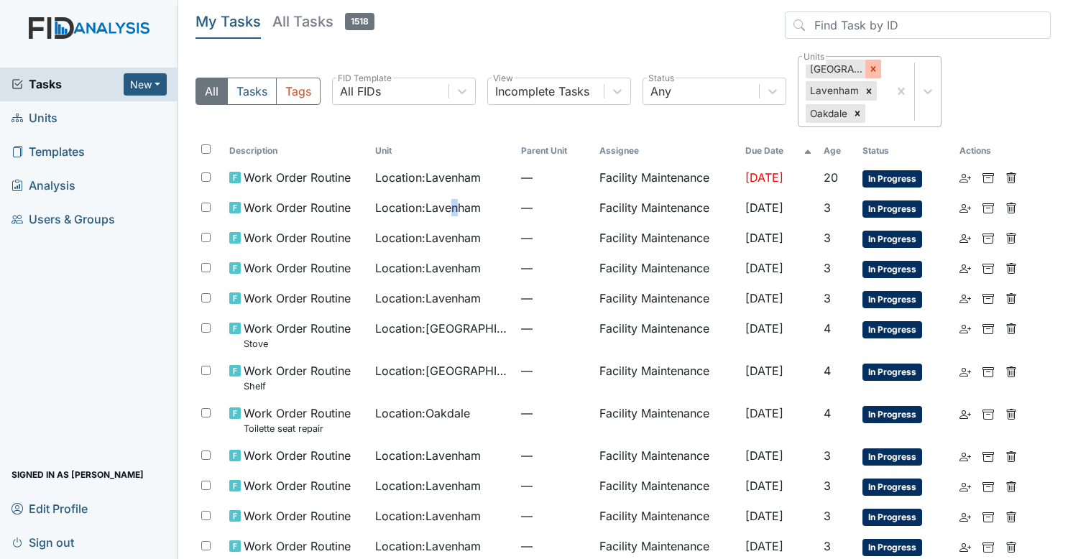
click at [867, 71] on div at bounding box center [874, 69] width 16 height 19
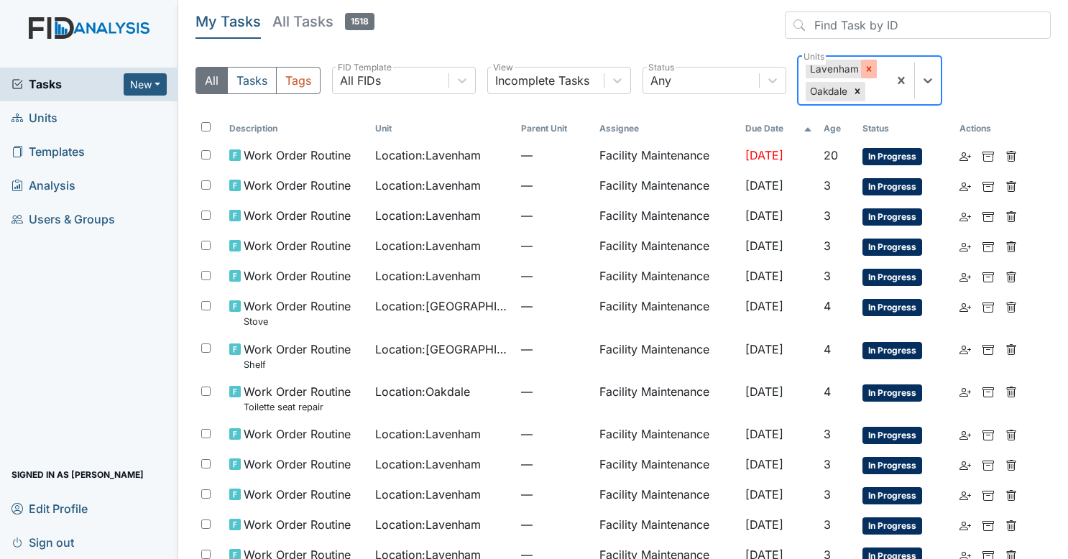
click at [867, 70] on icon at bounding box center [869, 69] width 10 height 10
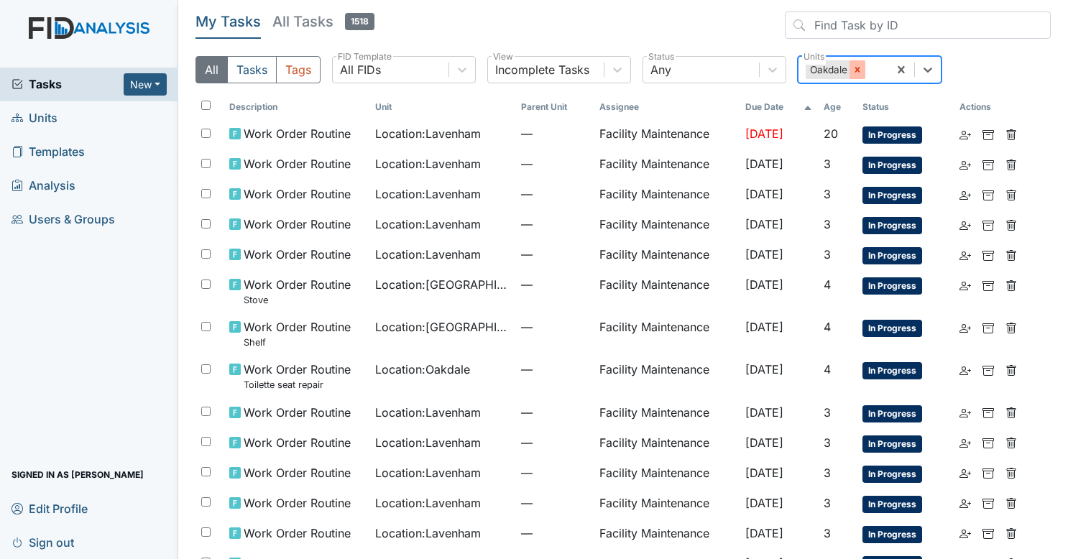
click at [853, 68] on icon at bounding box center [858, 70] width 10 height 10
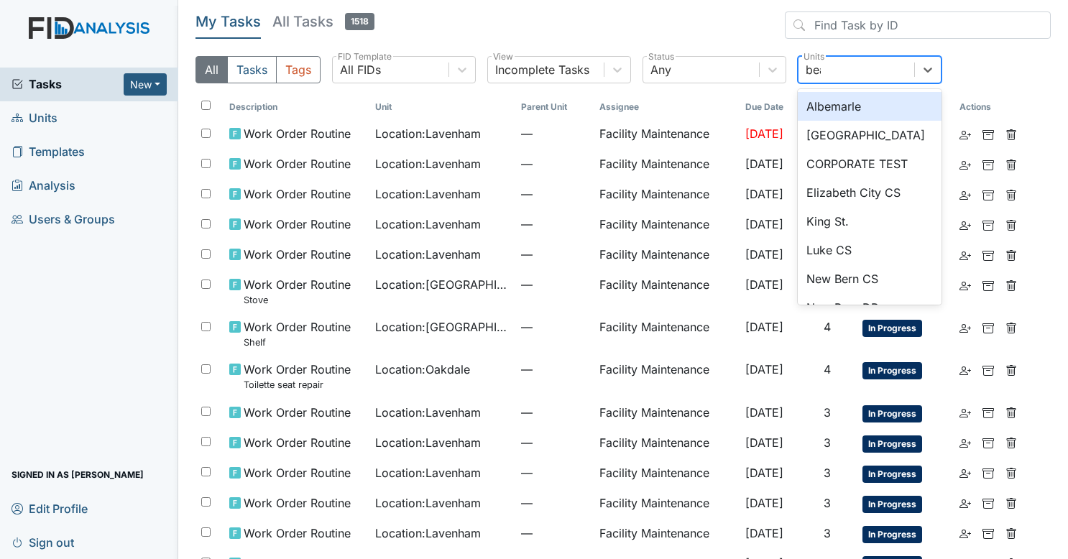
type input "beau"
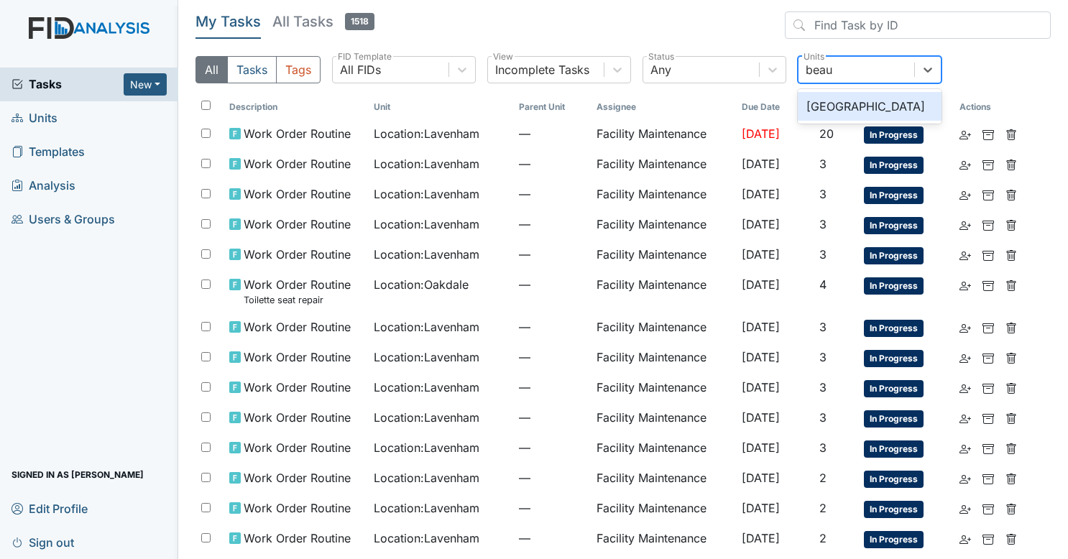
click at [830, 109] on div "[GEOGRAPHIC_DATA]" at bounding box center [870, 106] width 144 height 29
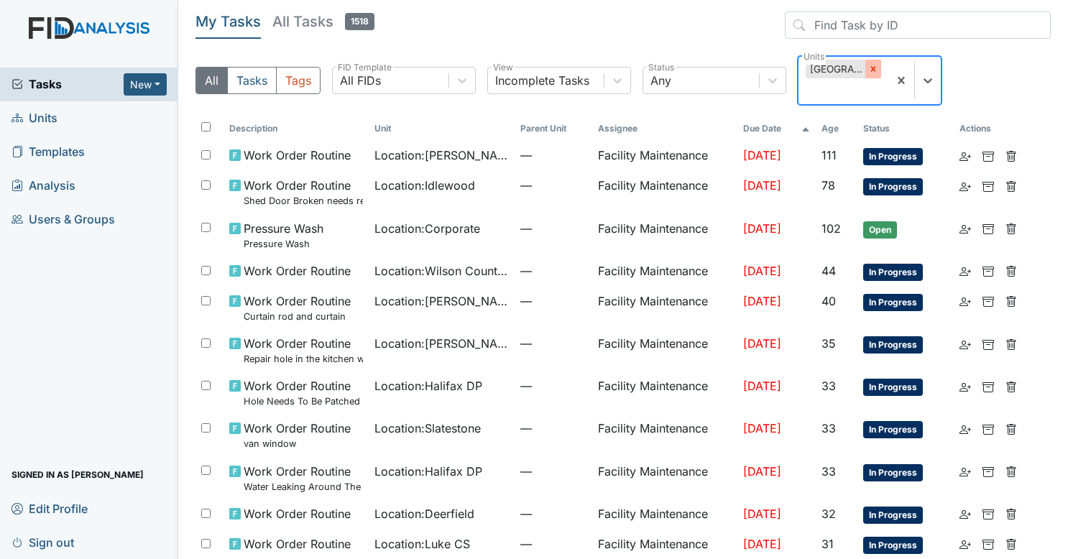
click at [873, 64] on icon at bounding box center [873, 69] width 10 height 10
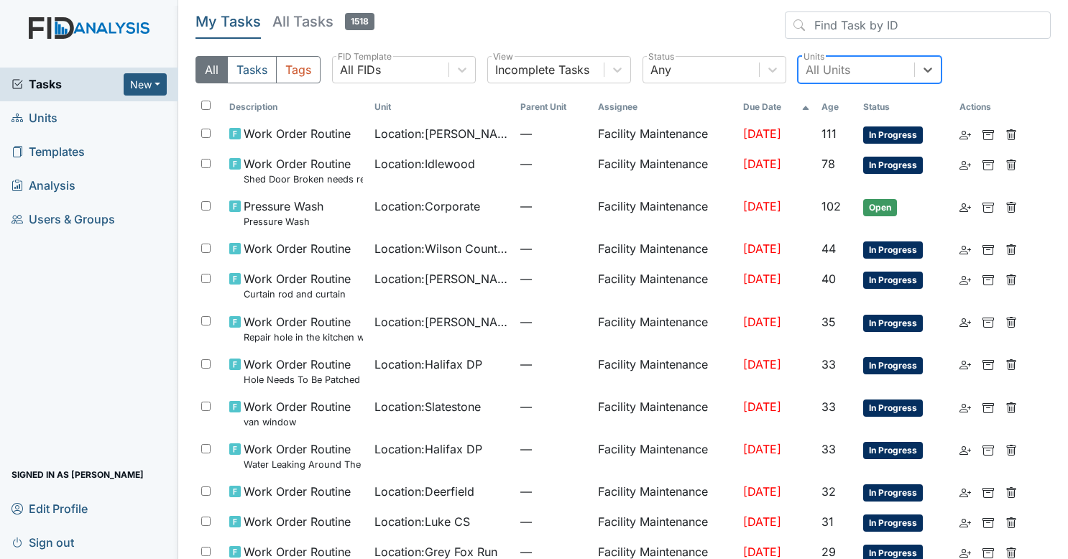
click at [889, 65] on div "All Units" at bounding box center [857, 70] width 116 height 26
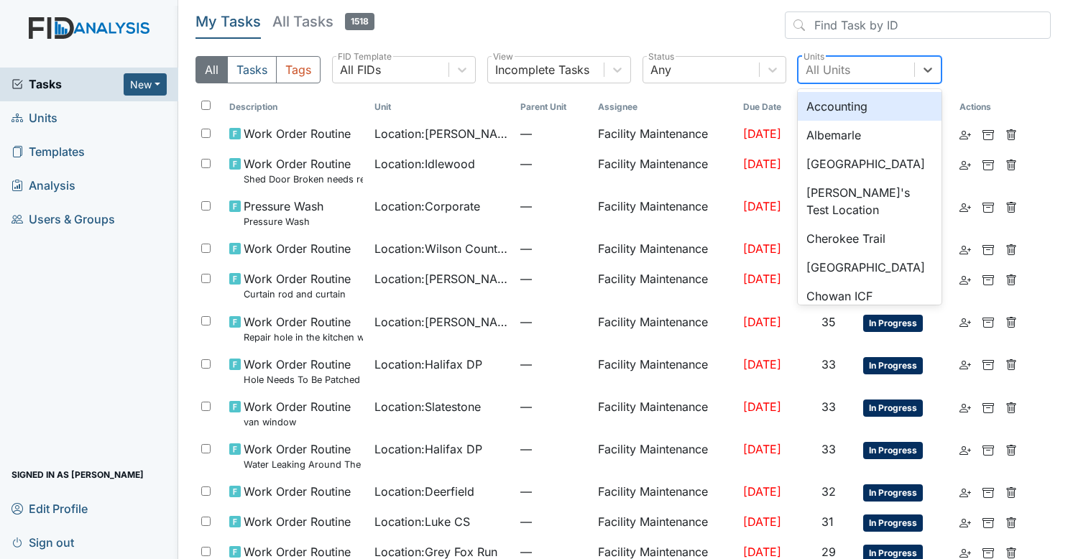
click at [34, 543] on span "Sign out" at bounding box center [43, 542] width 63 height 22
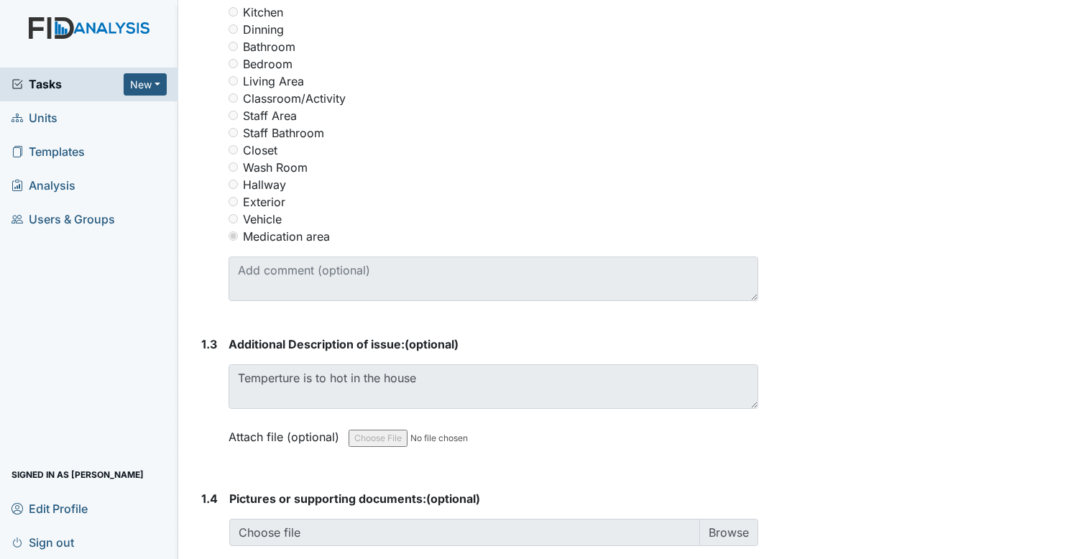
scroll to position [684, 0]
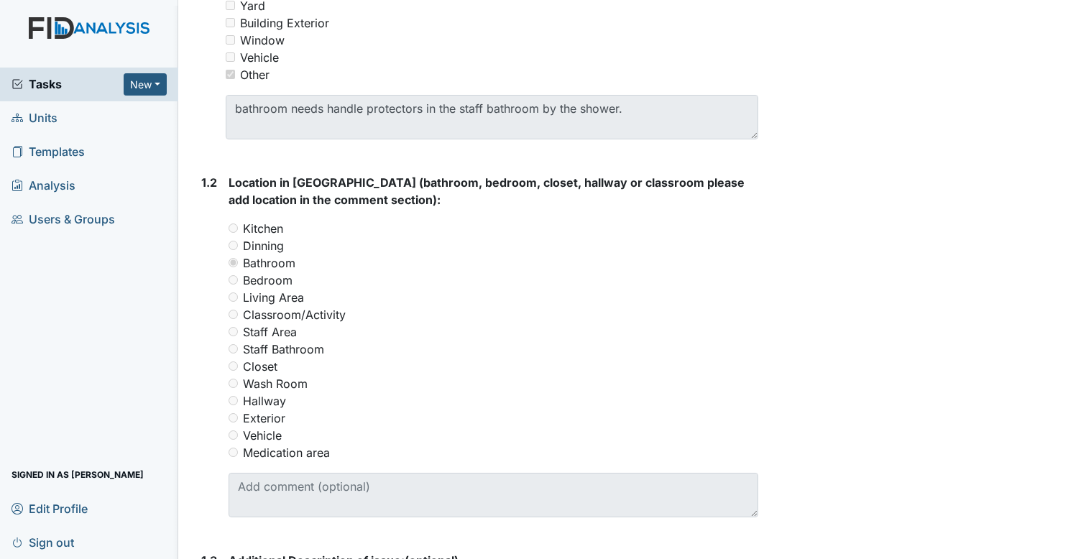
scroll to position [503, 0]
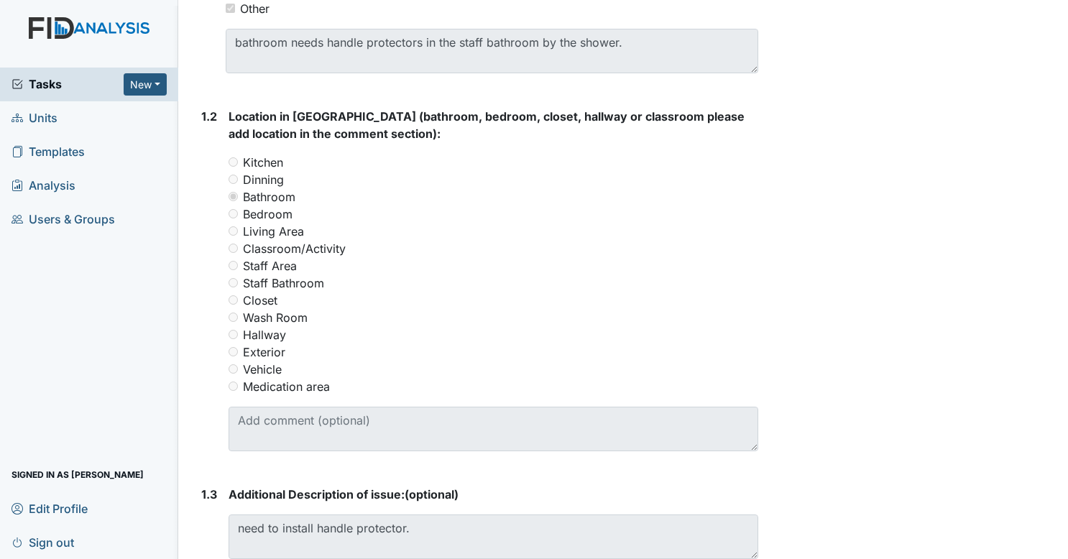
drag, startPoint x: 174, startPoint y: 5, endPoint x: 397, endPoint y: 194, distance: 292.3
click at [397, 188] on div "Dinning" at bounding box center [494, 179] width 531 height 17
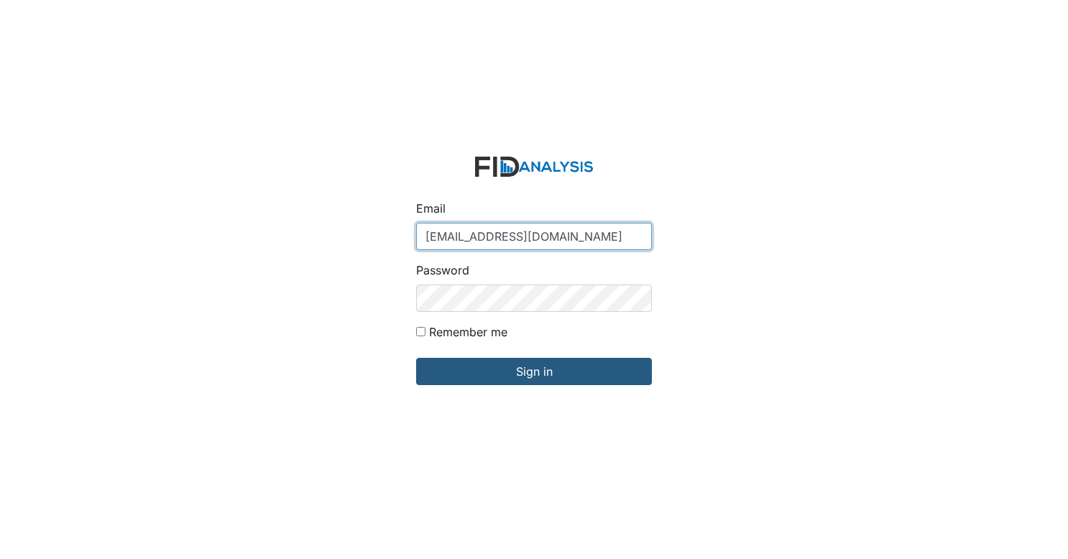
click at [463, 242] on input "[EMAIL_ADDRESS][DOMAIN_NAME]" at bounding box center [534, 236] width 236 height 27
type input "arollins@lifeincorporated.com"
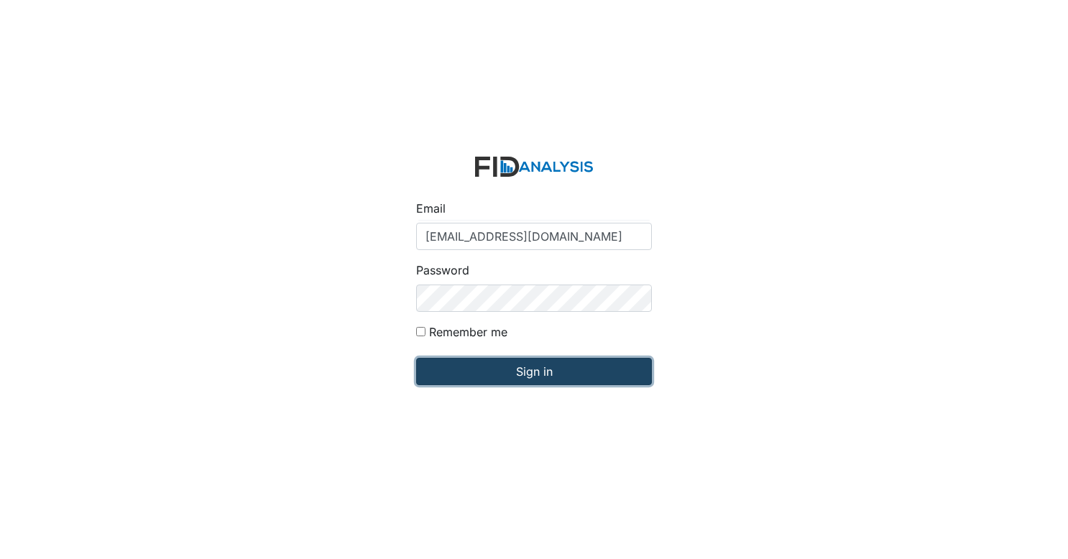
click at [541, 377] on input "Sign in" at bounding box center [534, 371] width 236 height 27
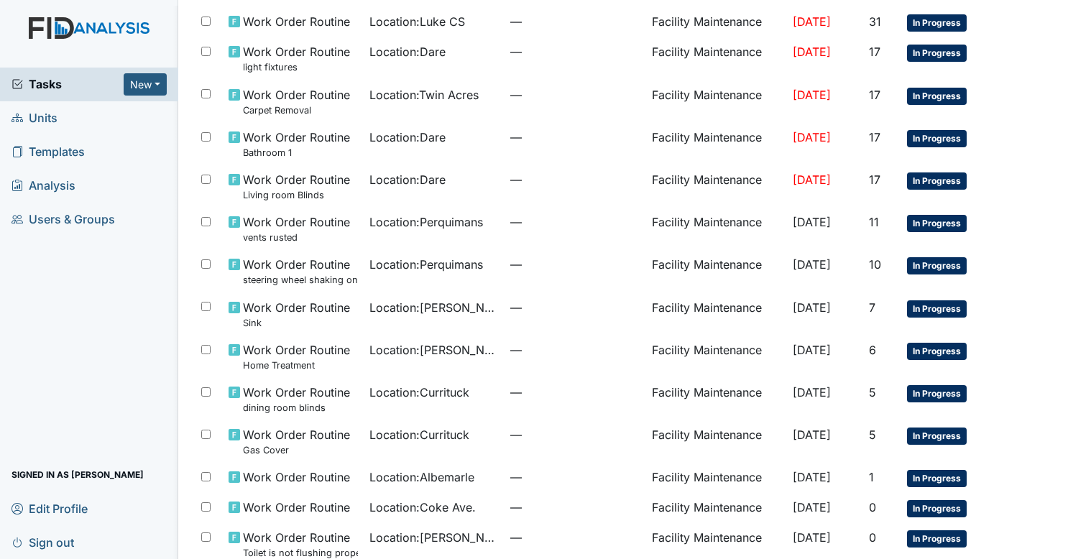
scroll to position [860, 0]
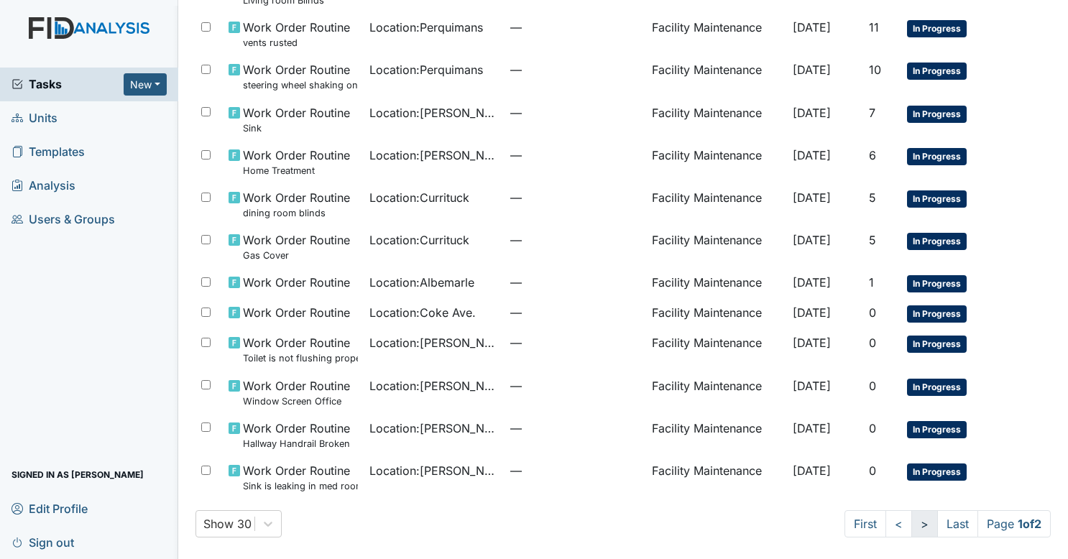
click at [912, 520] on link ">" at bounding box center [925, 523] width 27 height 27
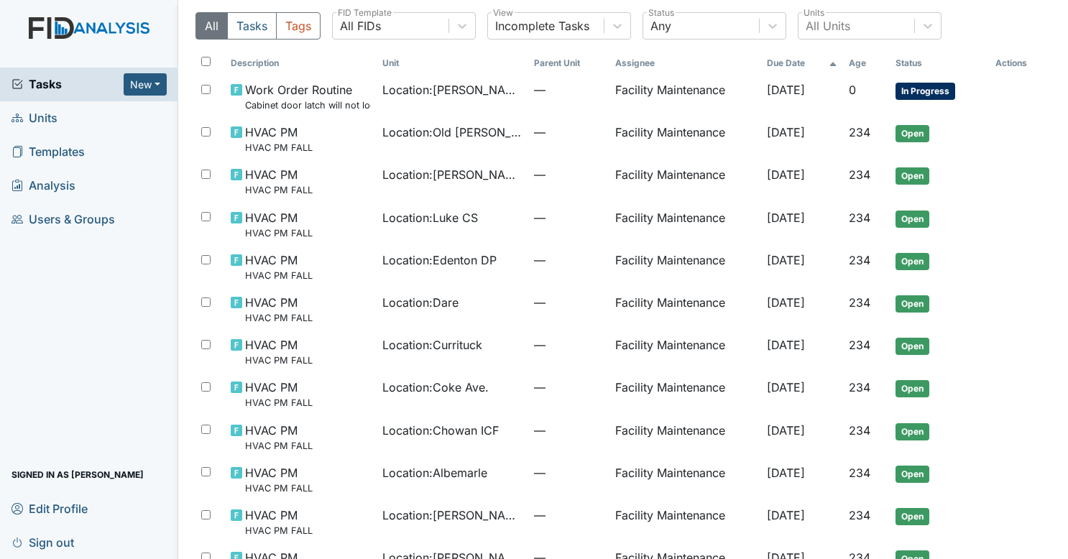
scroll to position [260, 0]
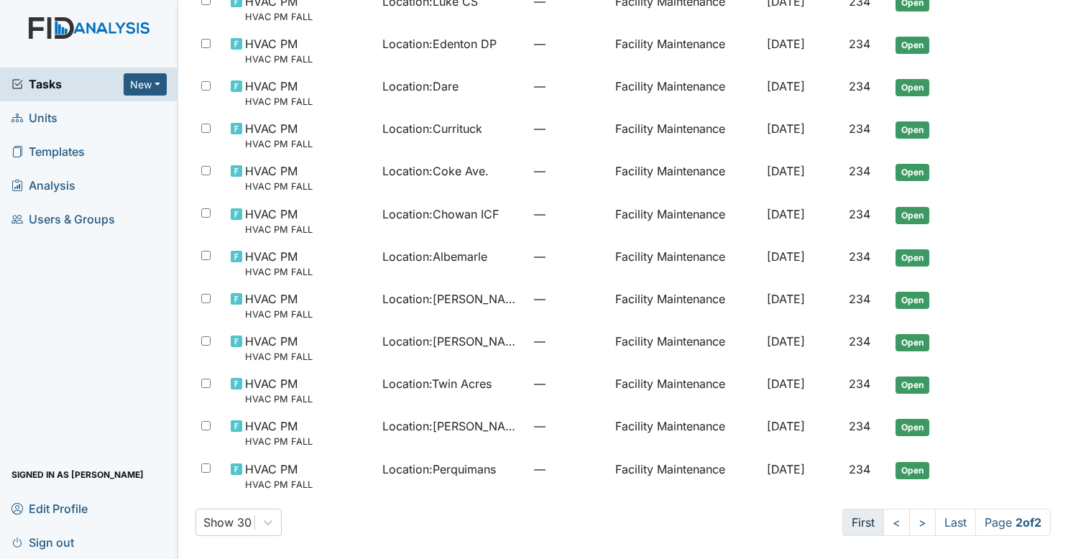
click at [851, 528] on link "First" at bounding box center [864, 522] width 42 height 27
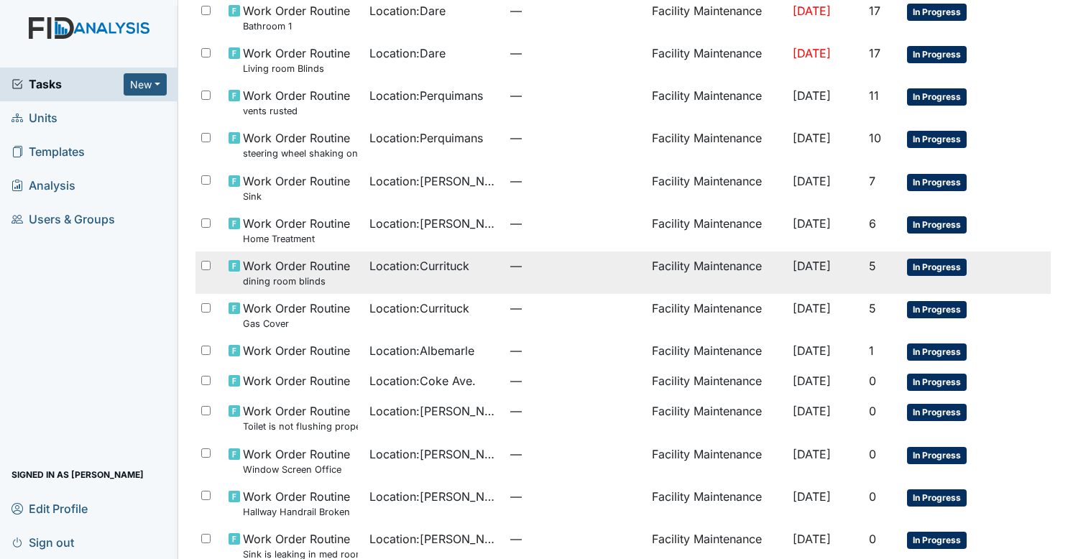
scroll to position [860, 0]
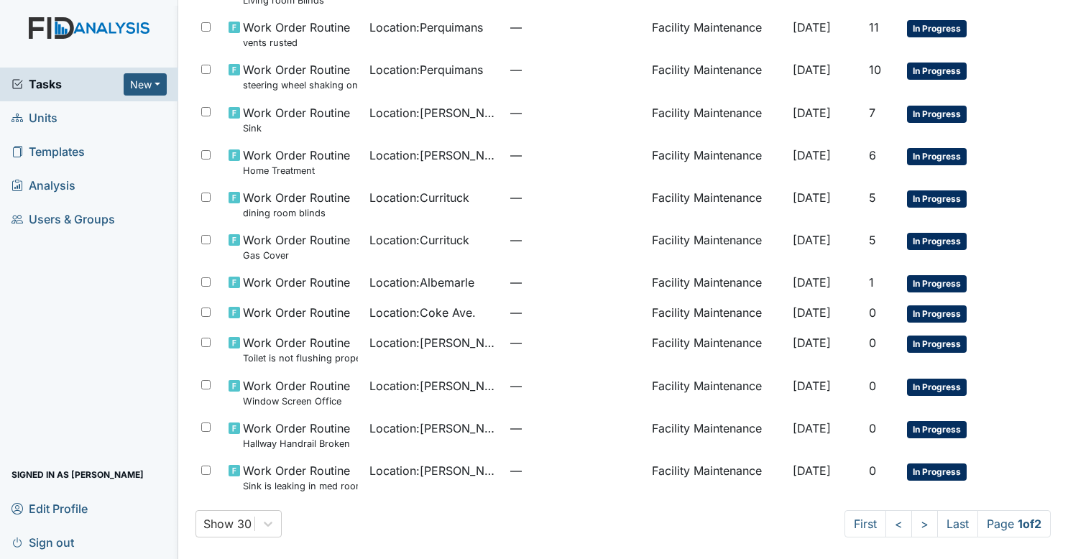
click at [68, 541] on span "Sign out" at bounding box center [43, 542] width 63 height 22
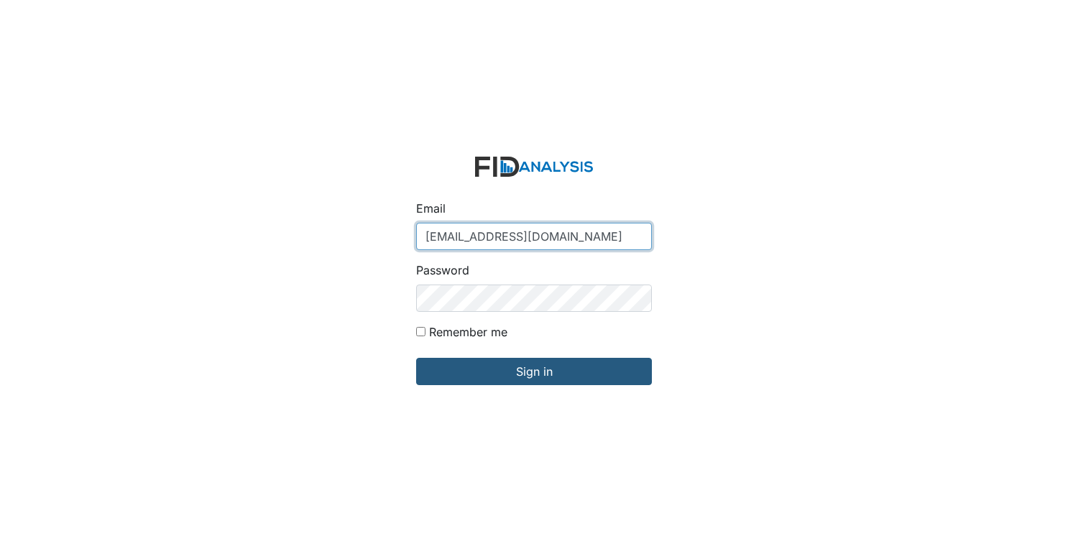
type input "[EMAIL_ADDRESS][DOMAIN_NAME]"
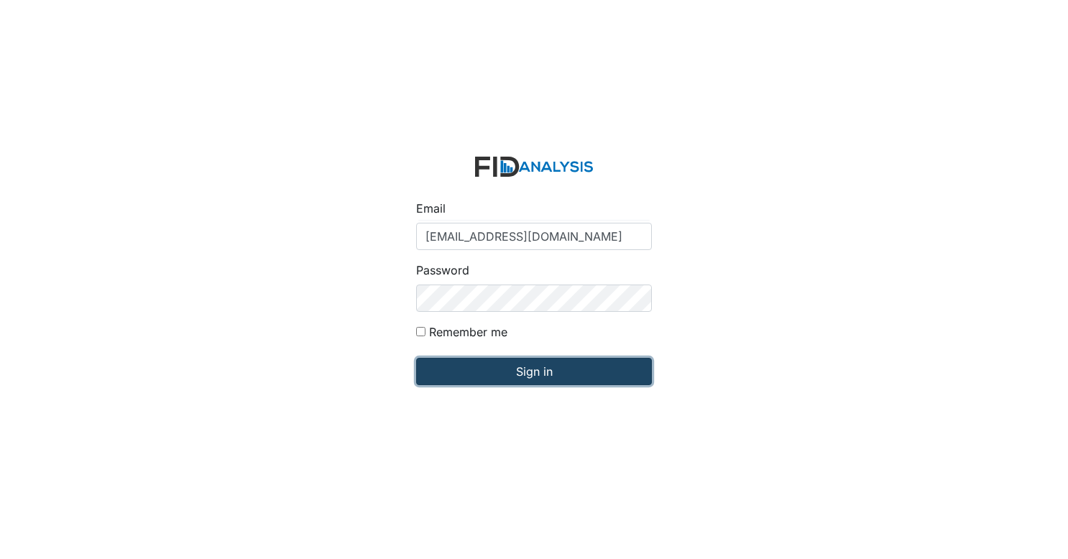
click at [515, 367] on input "Sign in" at bounding box center [534, 371] width 236 height 27
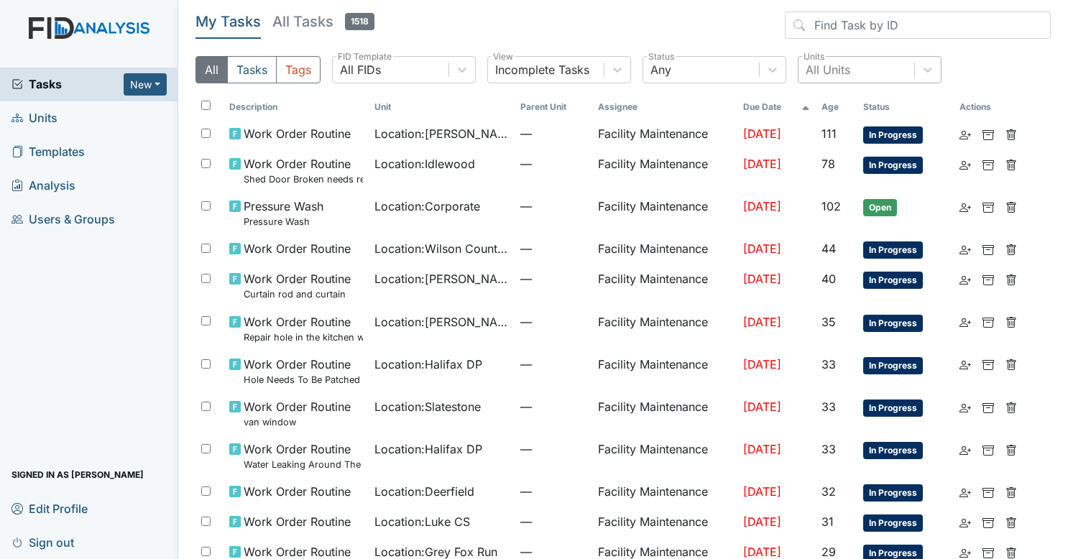
click at [824, 64] on div "All Units" at bounding box center [828, 69] width 45 height 17
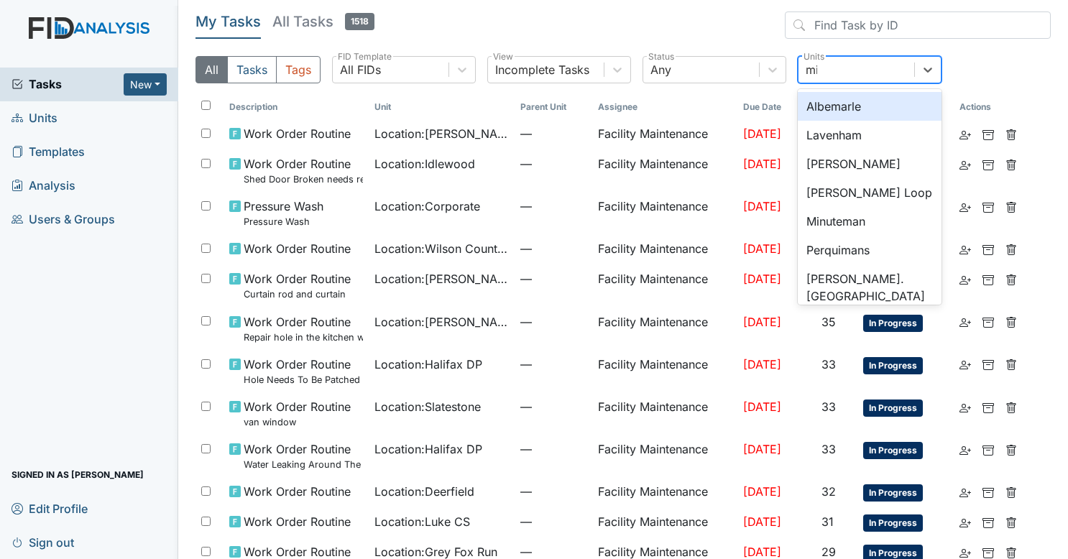
type input "min"
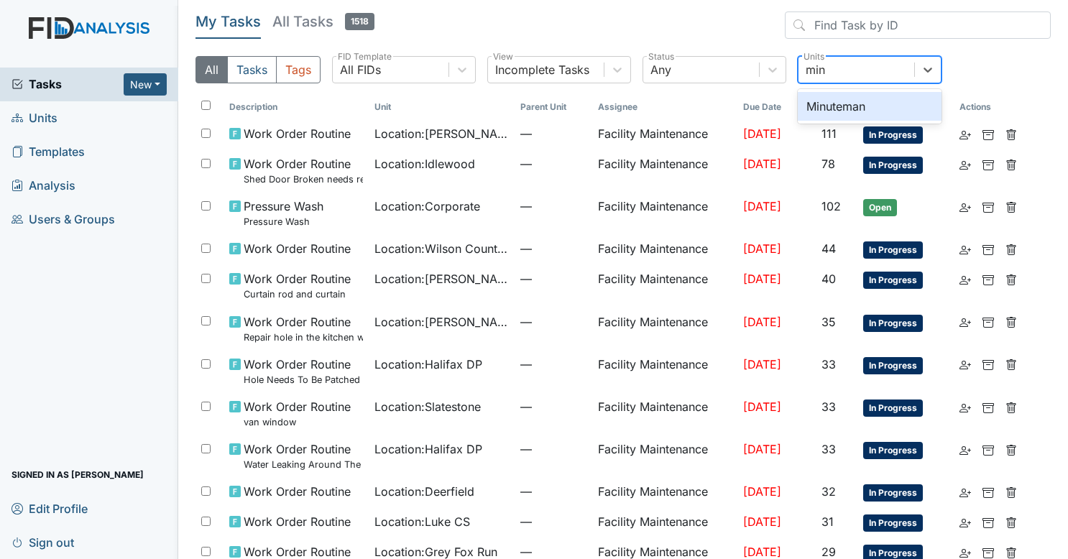
click at [827, 96] on div "Minuteman" at bounding box center [870, 106] width 144 height 29
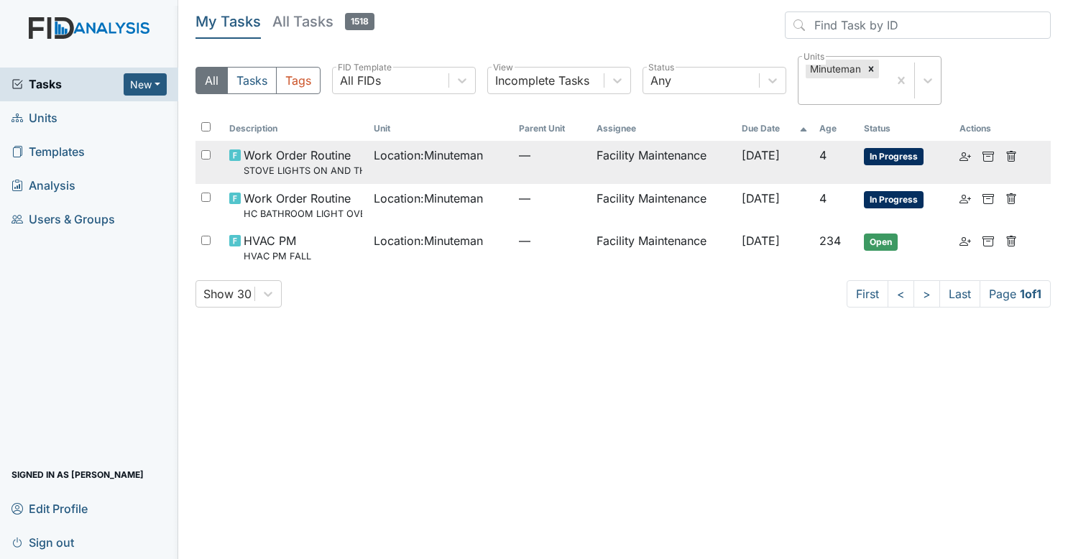
click at [446, 168] on td "Location : Minuteman" at bounding box center [440, 162] width 145 height 42
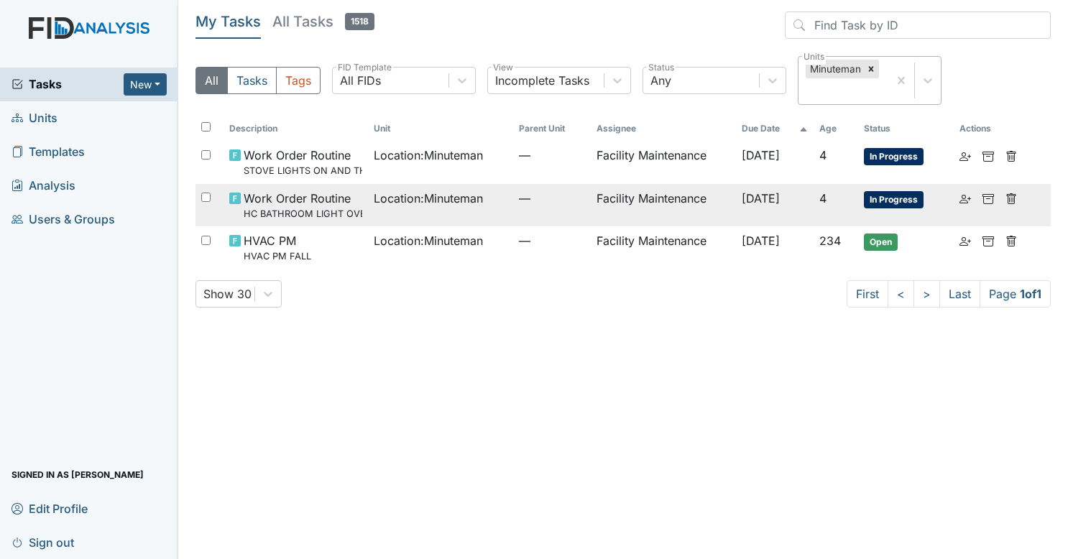
click at [354, 196] on span "Work Order Routine HC BATHROOM LIGHT OVER SINK" at bounding box center [303, 205] width 119 height 31
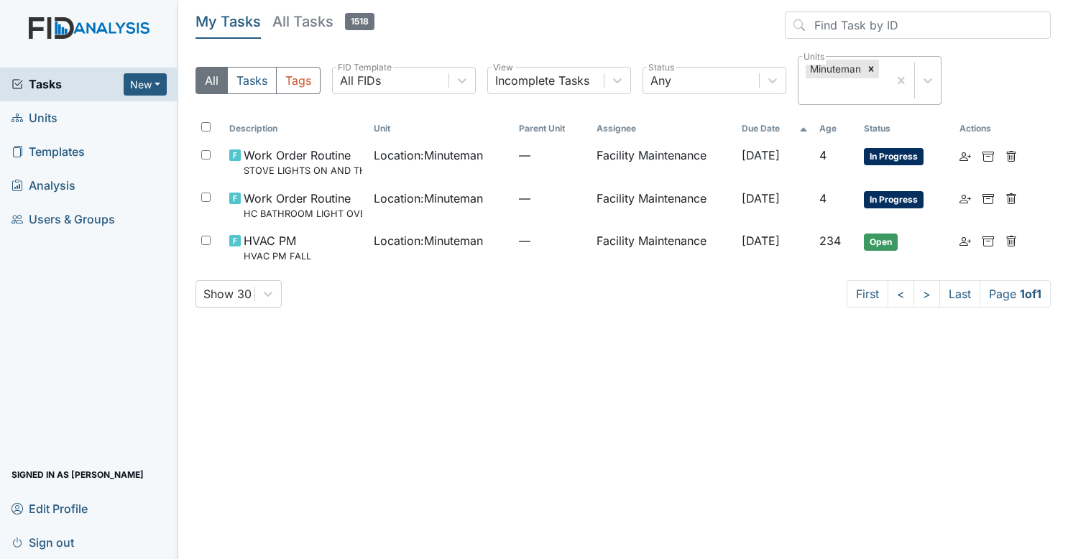
click at [80, 221] on span "Users & Groups" at bounding box center [64, 219] width 104 height 22
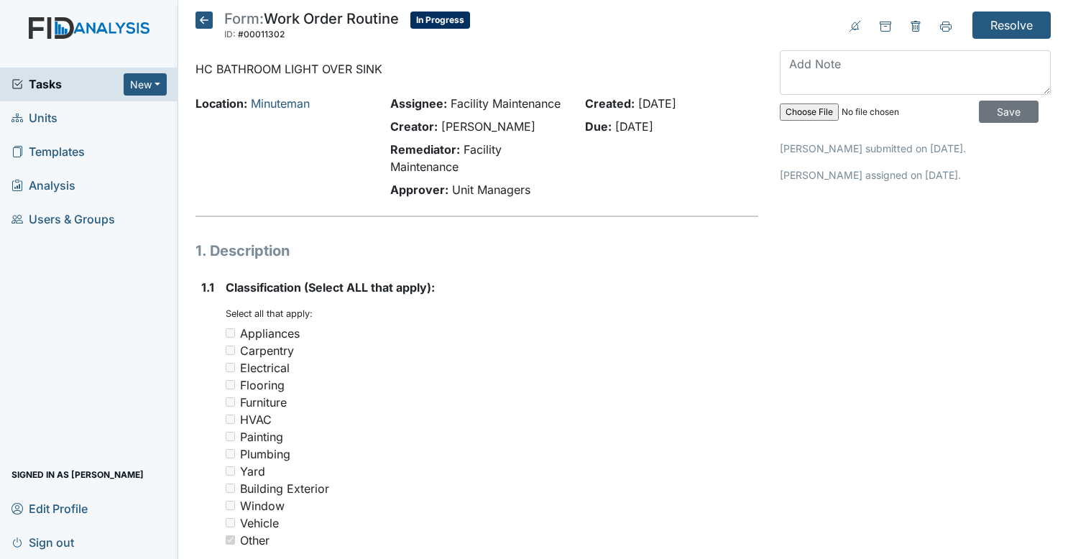
scroll to position [390, 0]
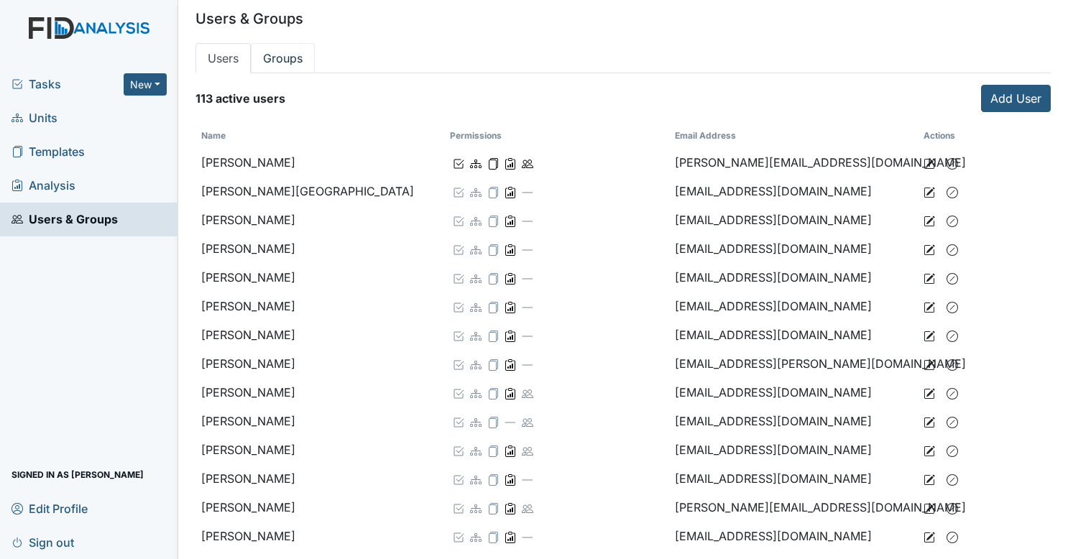
click at [288, 63] on link "Groups" at bounding box center [283, 58] width 64 height 30
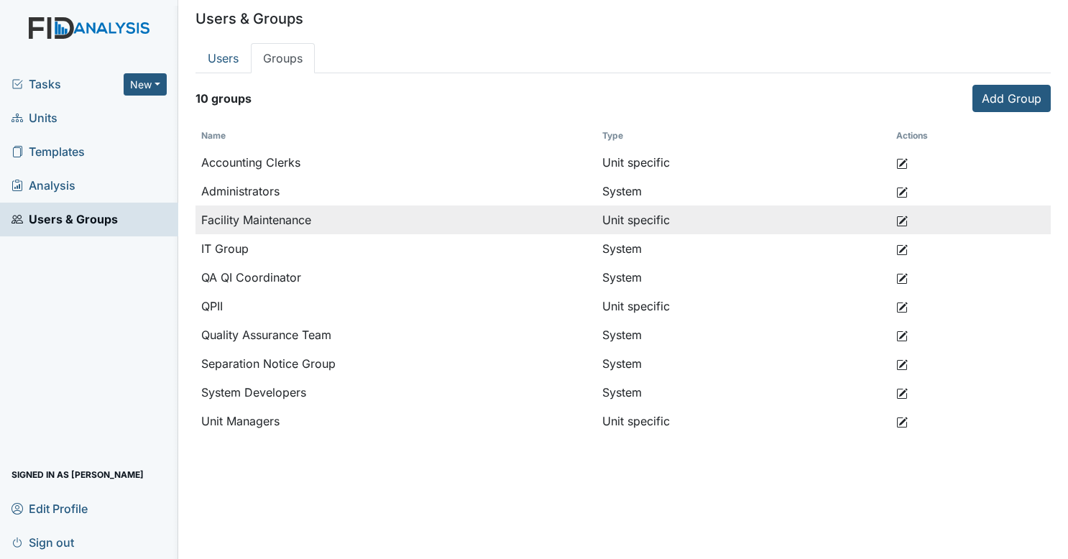
click at [903, 219] on icon at bounding box center [902, 222] width 12 height 12
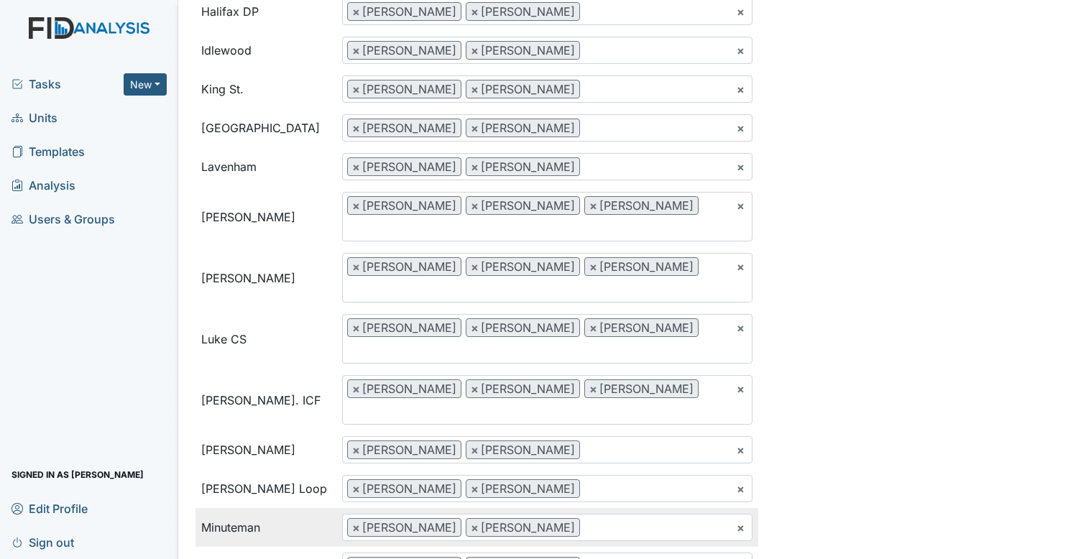
click at [589, 515] on ul "× × Zach Smith × George Walton" at bounding box center [548, 528] width 410 height 26
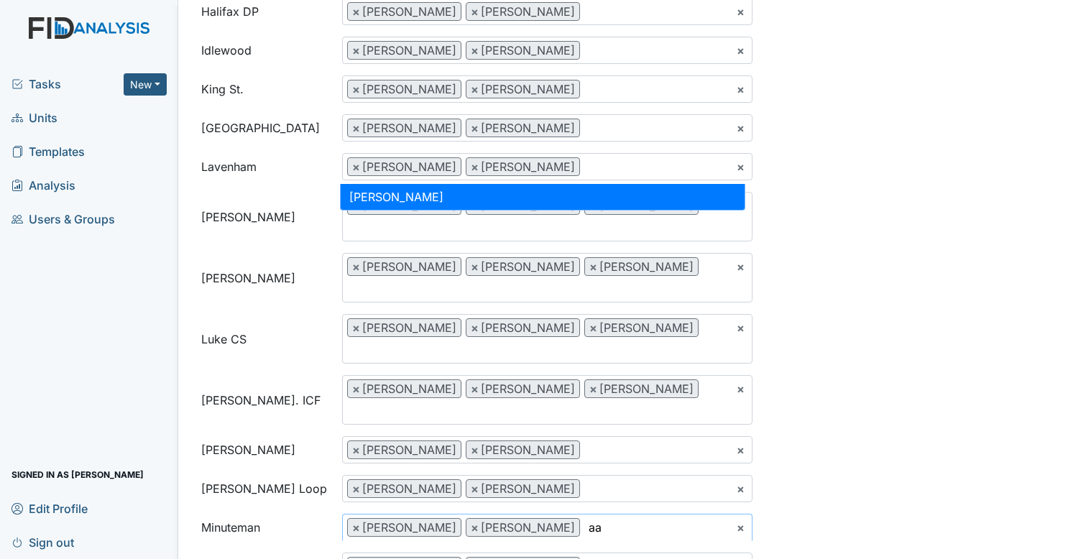
type input "aa"
select select "4e4e7b55-b5e8-4a71-a79c-341746971b51"
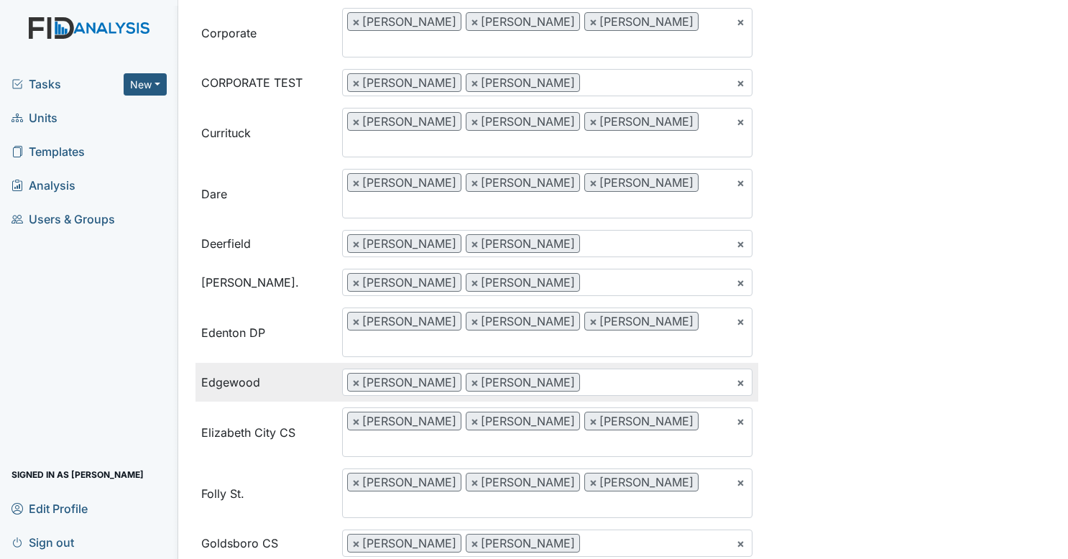
click at [615, 370] on ul "× × Zach Smith × George Walton" at bounding box center [548, 383] width 410 height 26
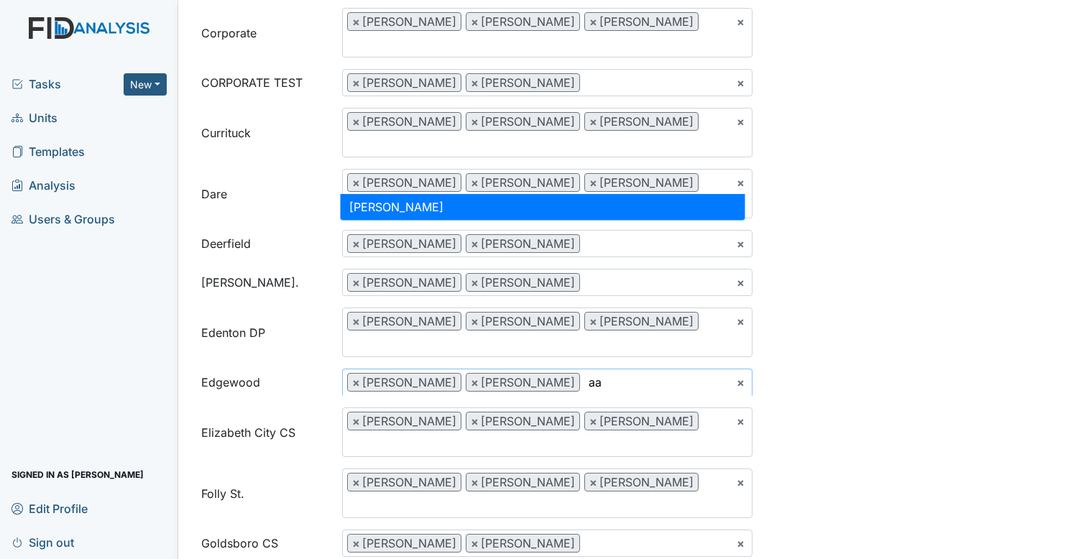
type input "aa"
select select "4e4e7b55-b5e8-4a71-a79c-341746971b51"
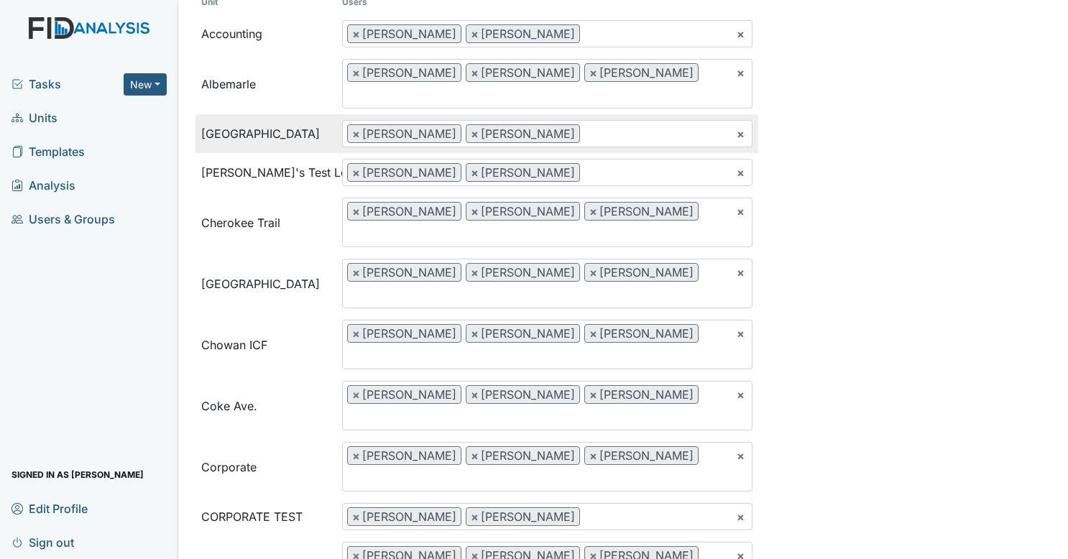
click at [615, 121] on ul "× × Zach Smith × George Walton" at bounding box center [548, 134] width 410 height 26
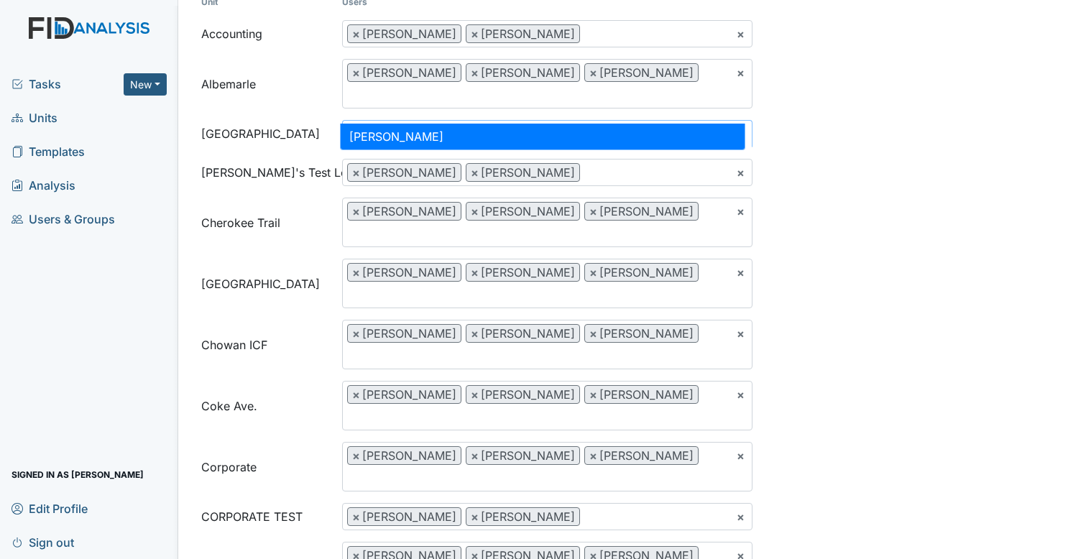
type input "aa"
select select "4e4e7b55-b5e8-4a71-a79c-341746971b51"
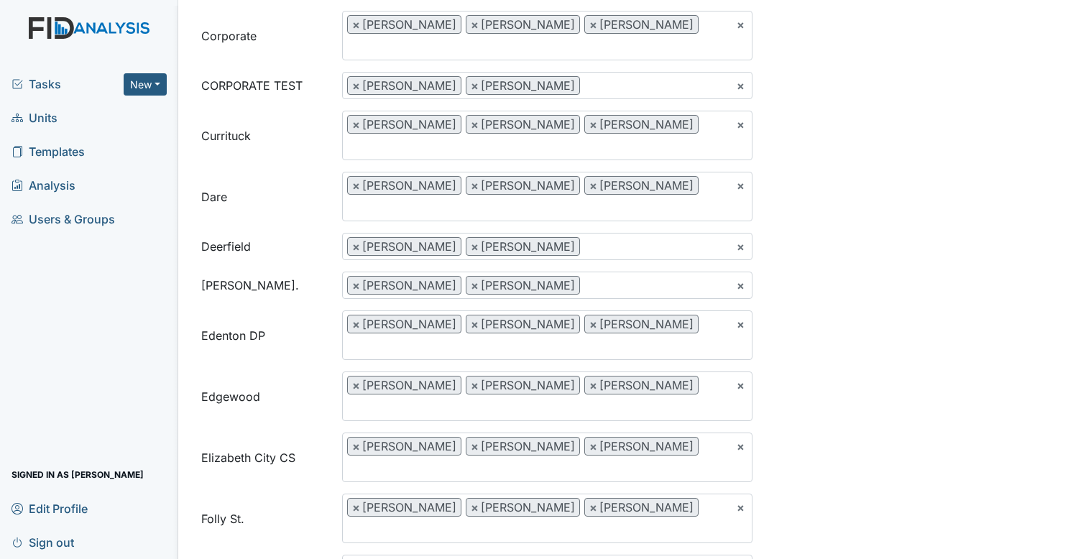
scroll to position [572, 0]
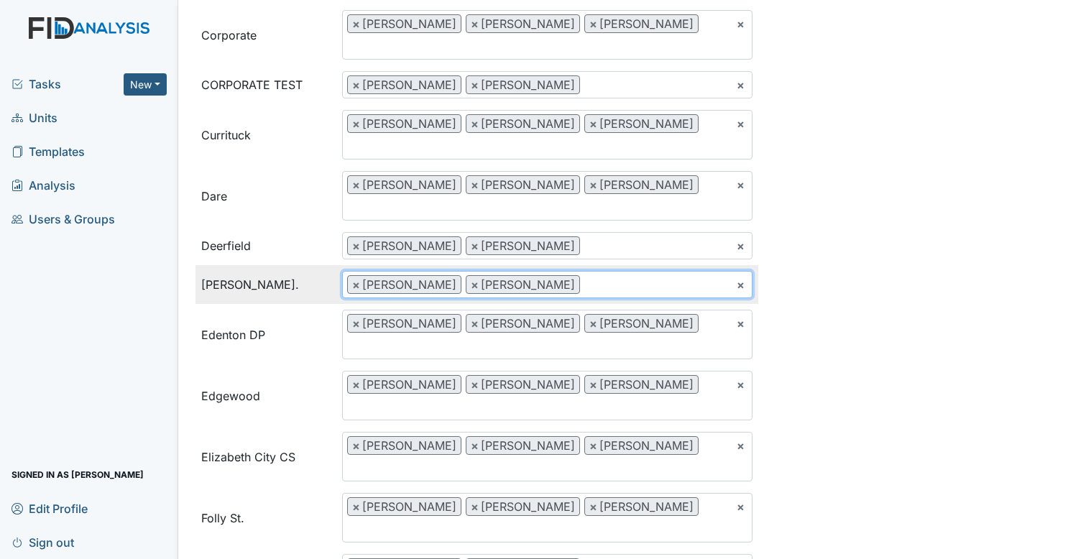
click at [659, 272] on ul "× × Zach Smith × George Walton" at bounding box center [548, 285] width 410 height 26
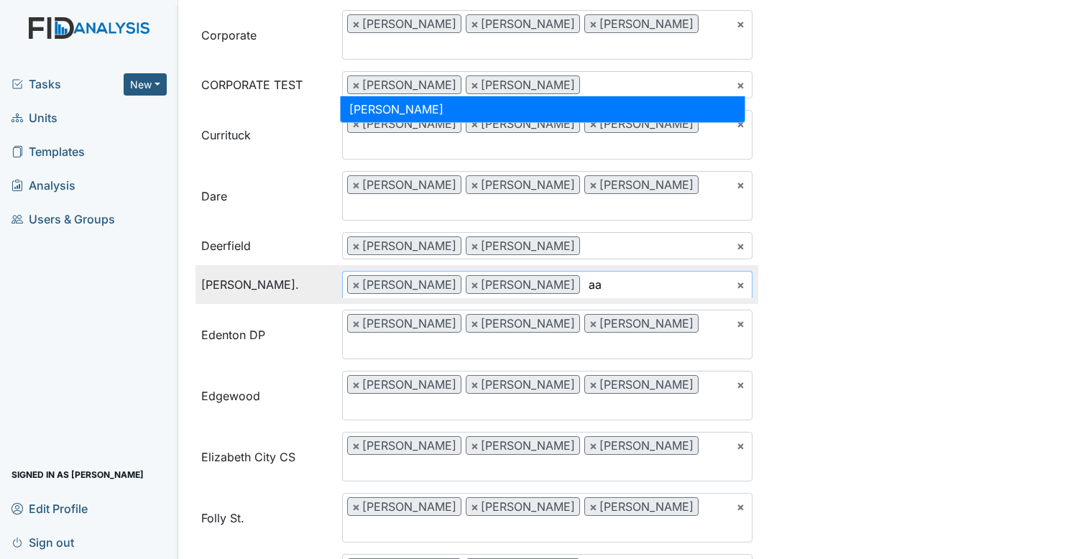
scroll to position [0, 0]
type input "aa"
select select "4e4e7b55-b5e8-4a71-a79c-341746971b51"
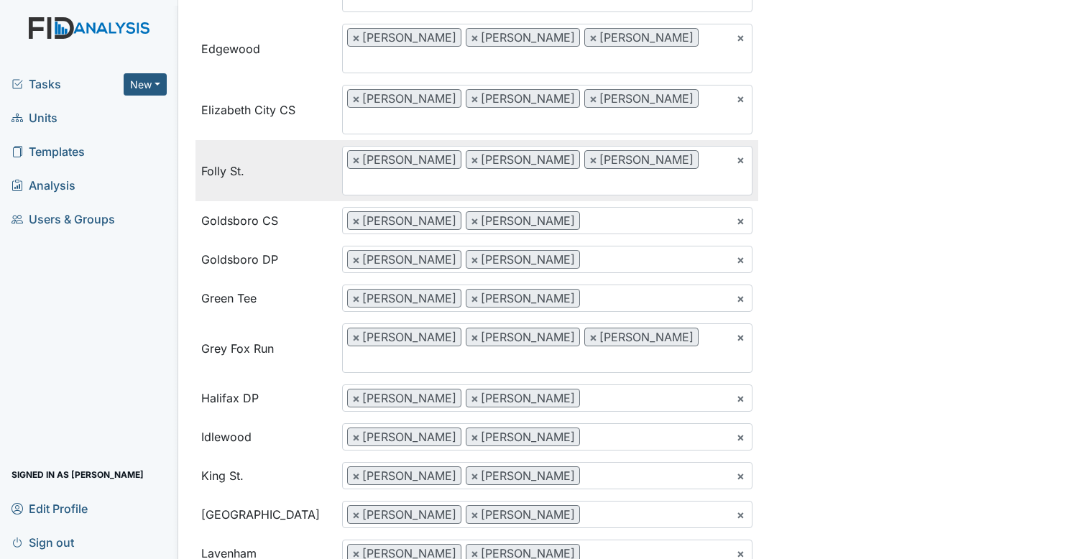
scroll to position [942, 0]
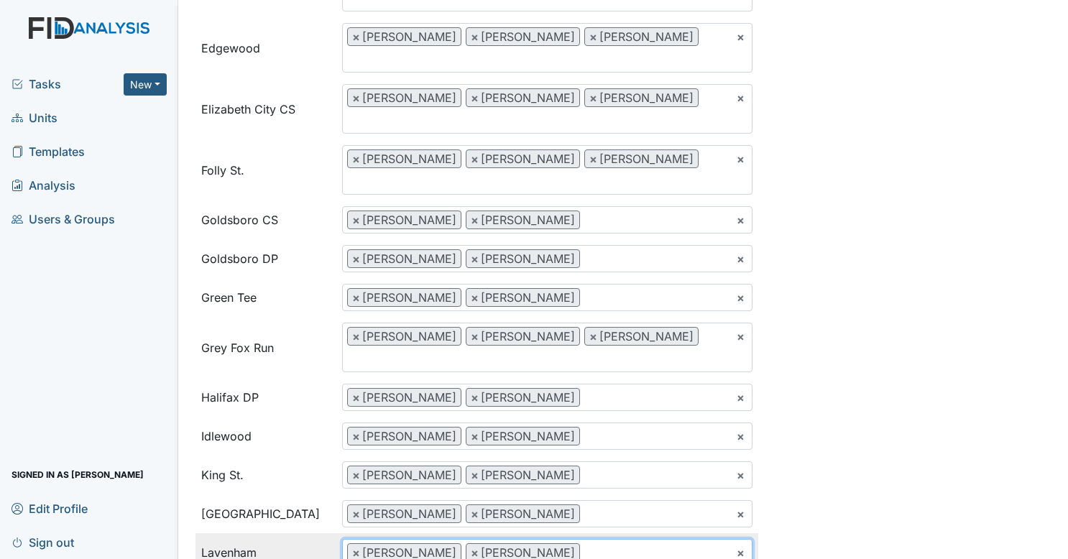
click at [614, 540] on ul "× × Zach Smith × George Walton" at bounding box center [548, 553] width 410 height 26
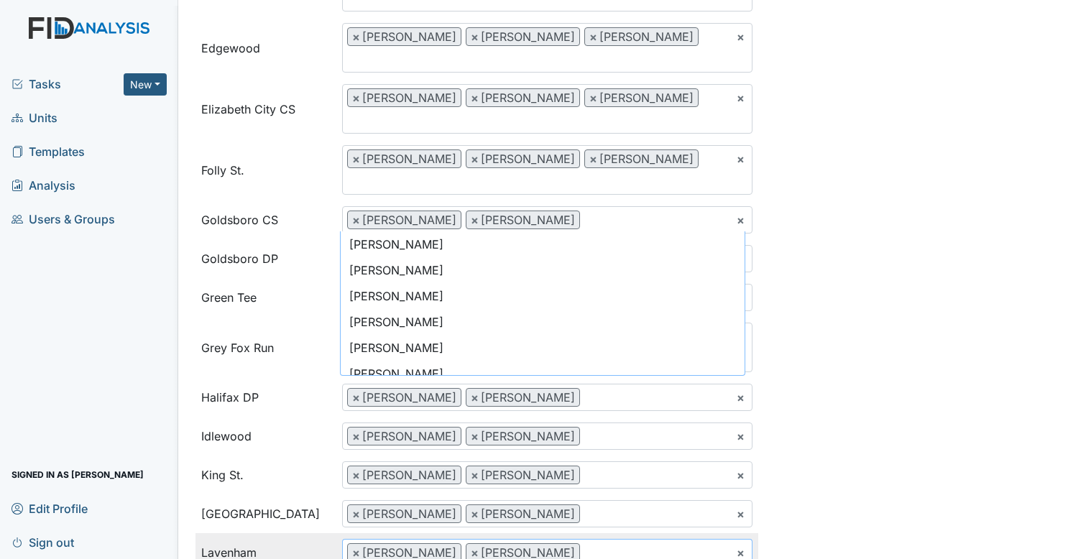
scroll to position [725, 0]
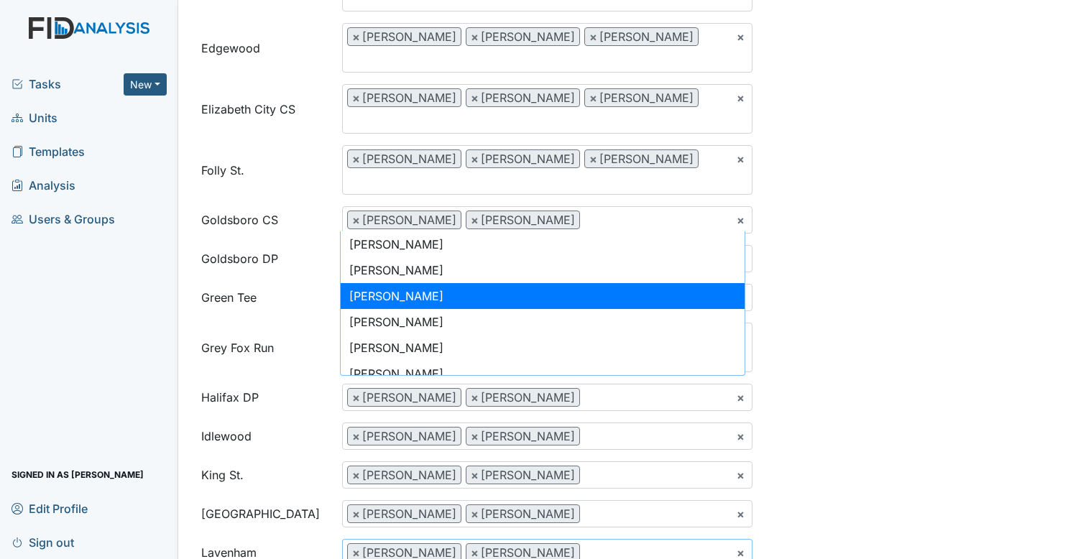
click at [1014, 152] on div "Group Name Facility Maintenance Unit Users Accounting Ashley Smith Urshell Stra…" at bounding box center [623, 485] width 877 height 2762
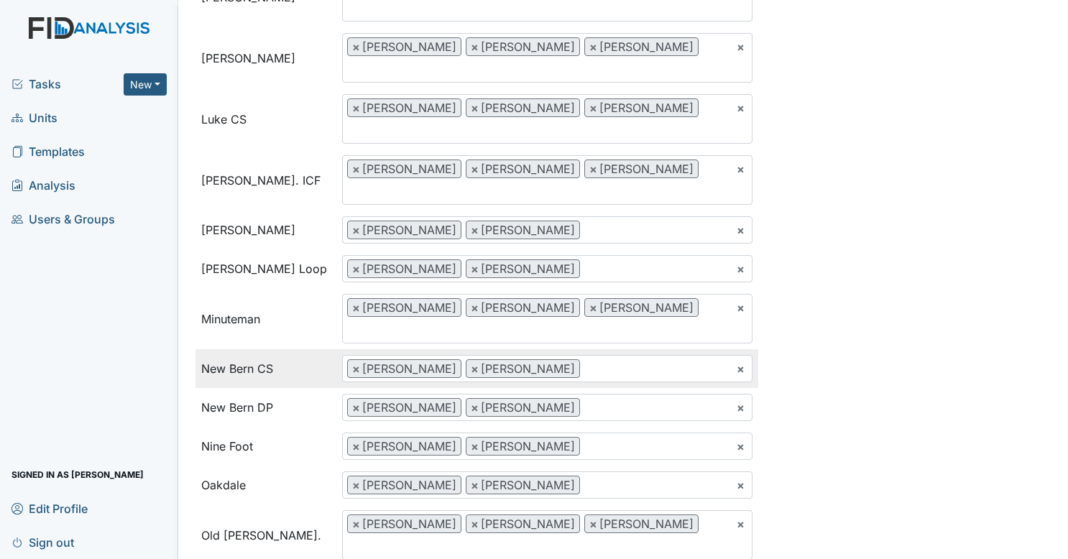
scroll to position [1549, 0]
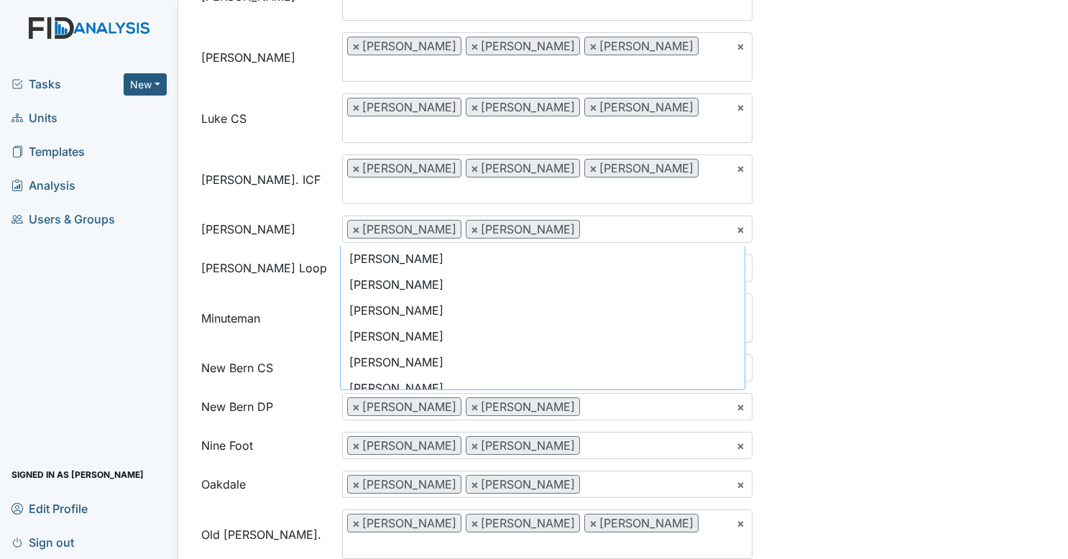
scroll to position [0, 0]
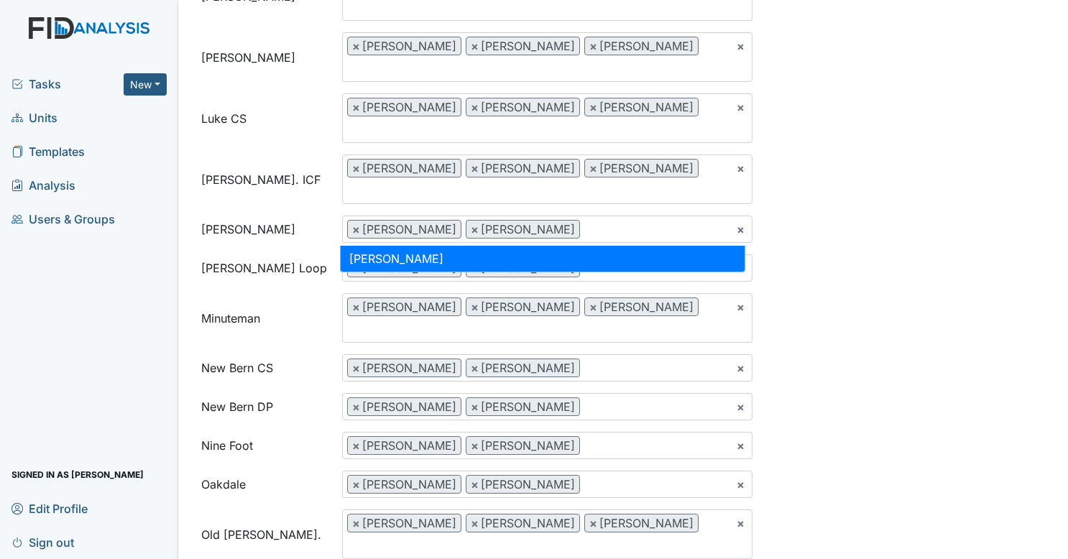
type input "aa"
select select "4e4e7b55-b5e8-4a71-a79c-341746971b51"
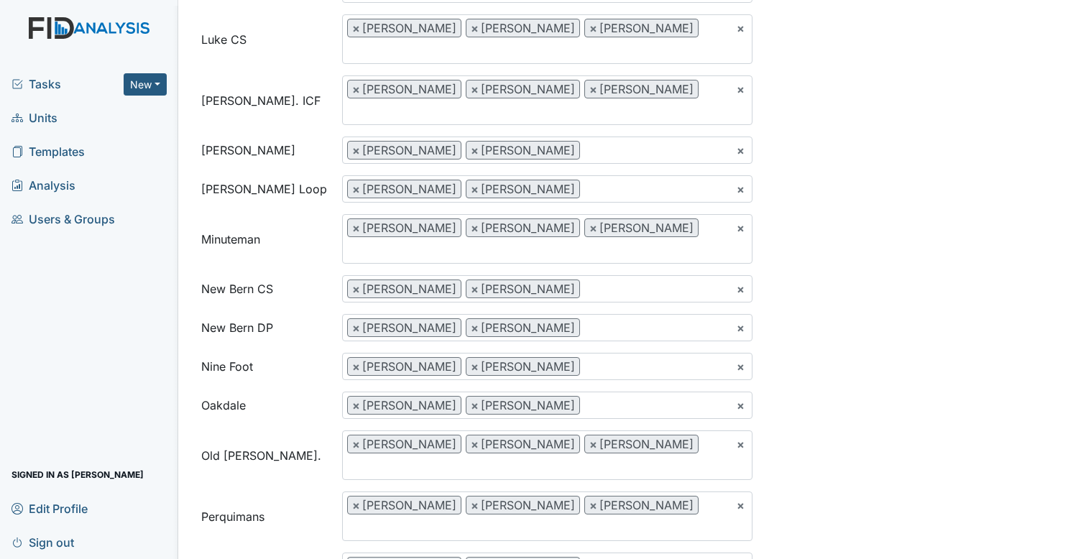
scroll to position [1629, 0]
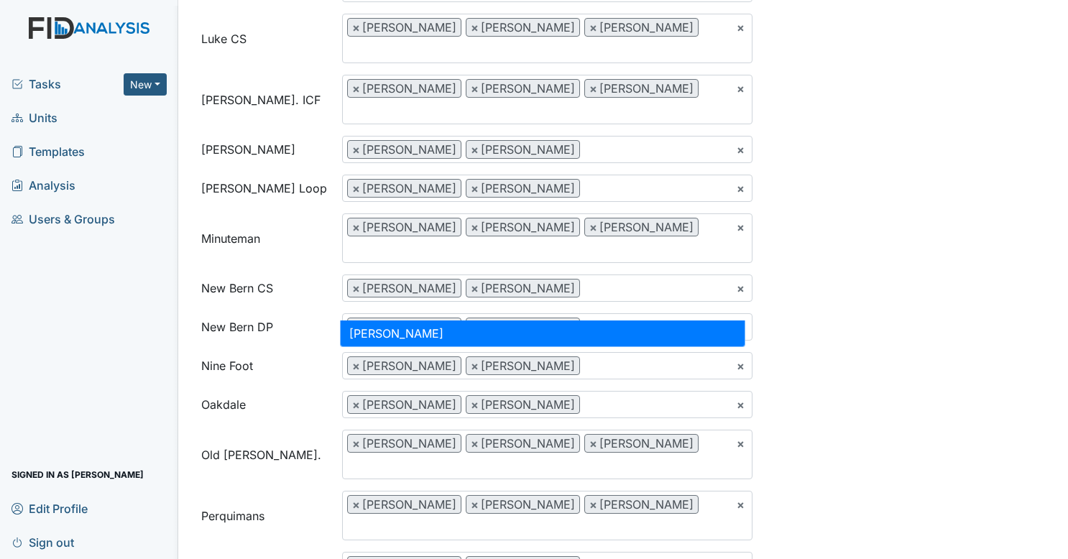
type input "aa"
select select "4e4e7b55-b5e8-4a71-a79c-341746971b51"
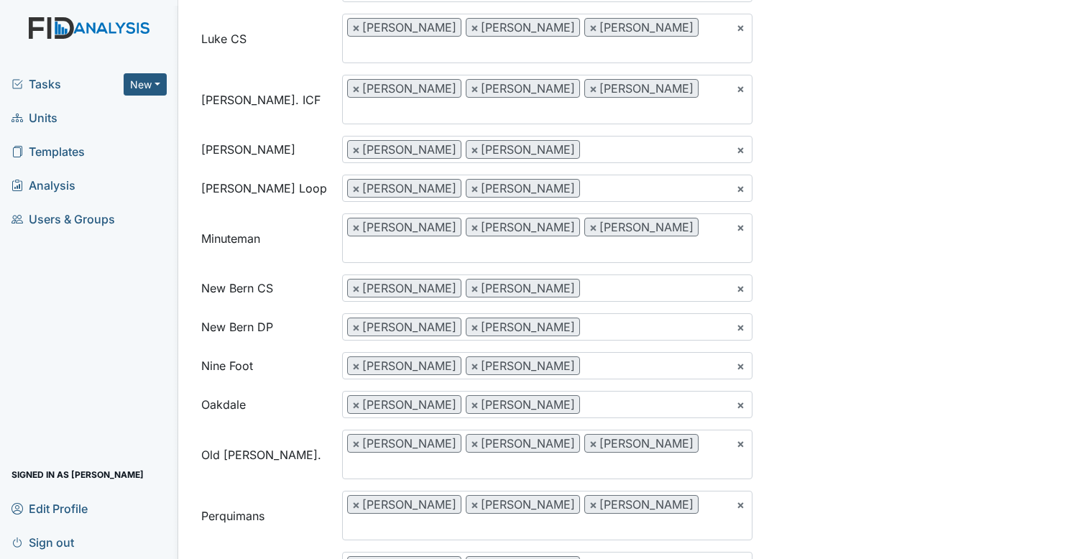
scroll to position [1680, 0]
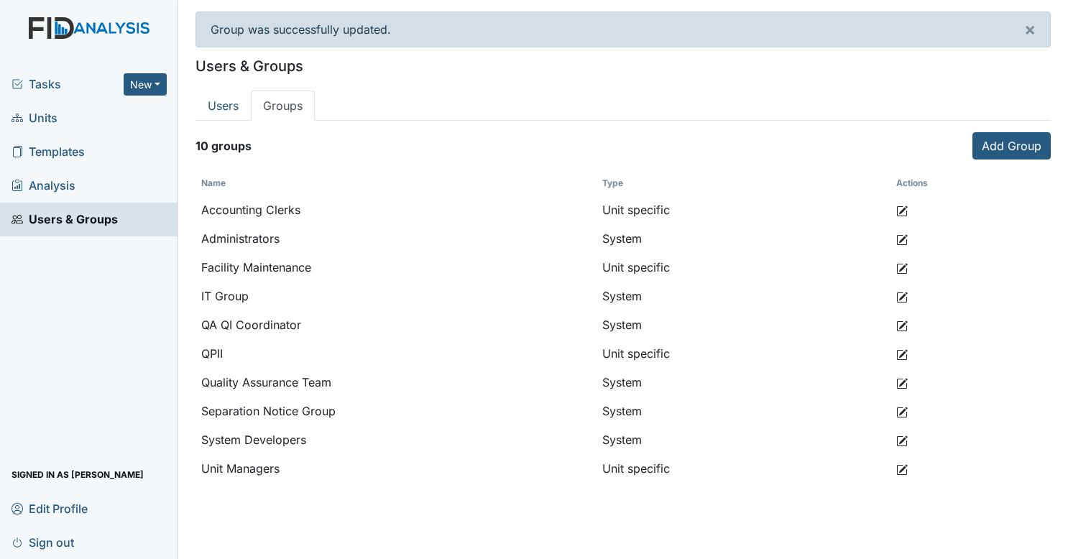
click at [83, 93] on div "Tasks New Form Inspection Document Bundle" at bounding box center [89, 85] width 178 height 34
click at [92, 79] on span "Tasks" at bounding box center [68, 83] width 112 height 17
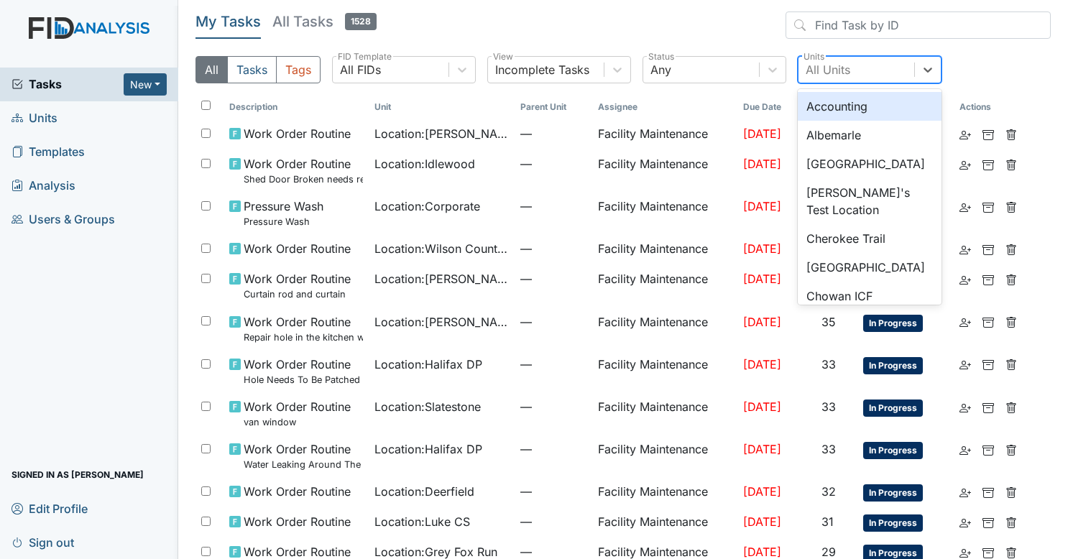
click at [840, 78] on div "All Units" at bounding box center [828, 69] width 45 height 17
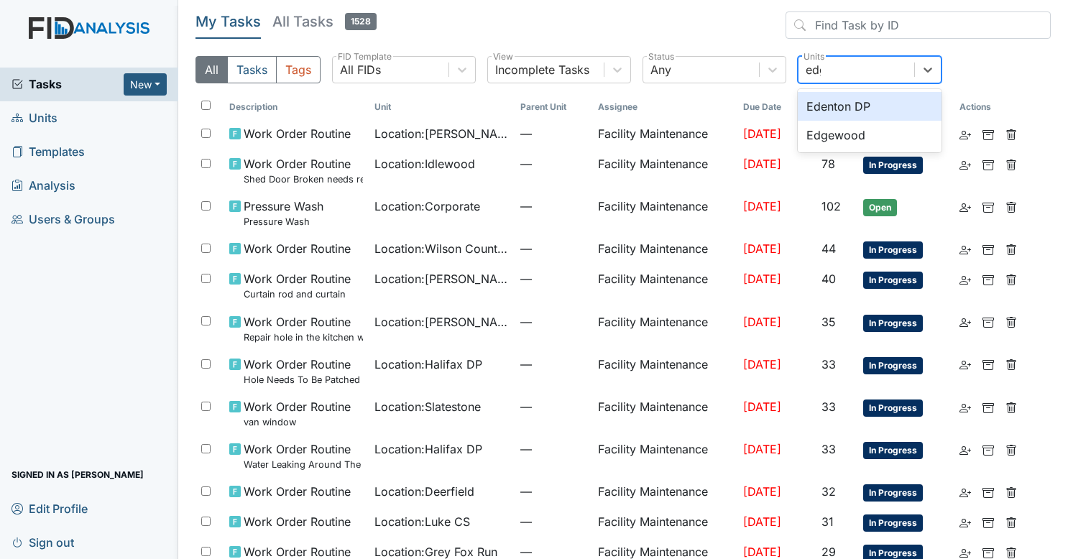
type input "edge"
click at [837, 92] on div "Edgewood" at bounding box center [870, 106] width 144 height 29
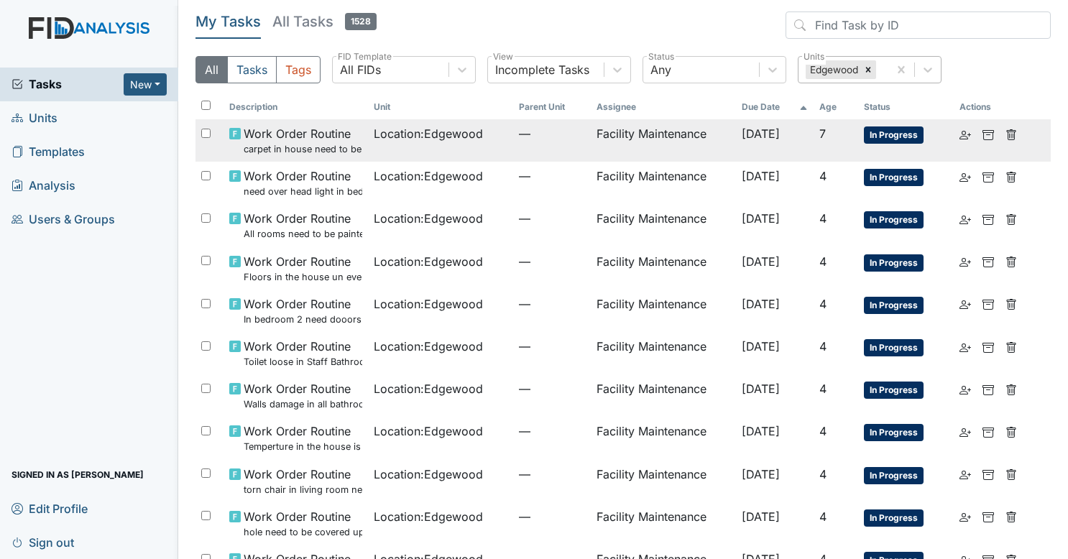
click at [536, 135] on span "—" at bounding box center [552, 133] width 66 height 17
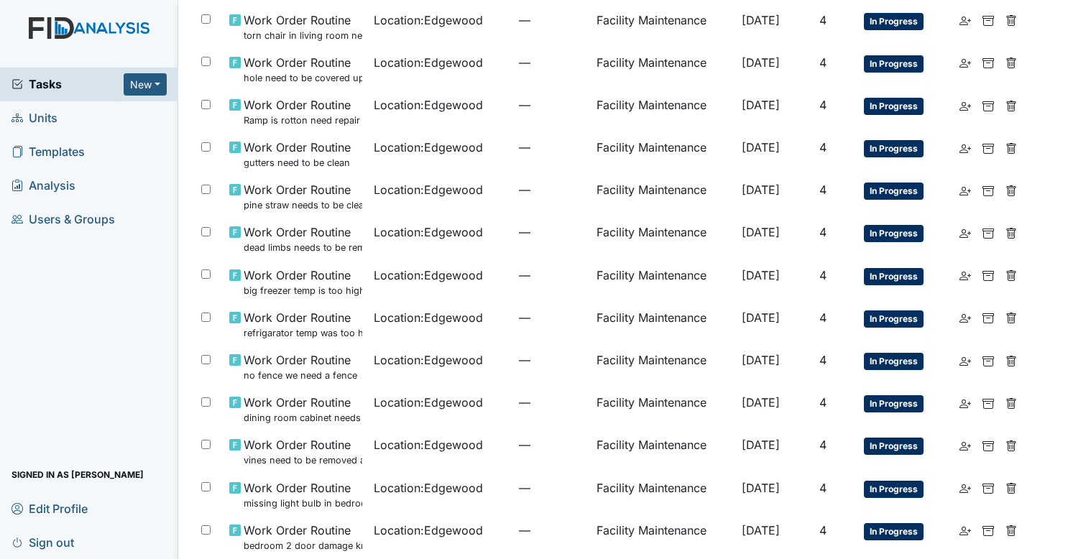
scroll to position [643, 0]
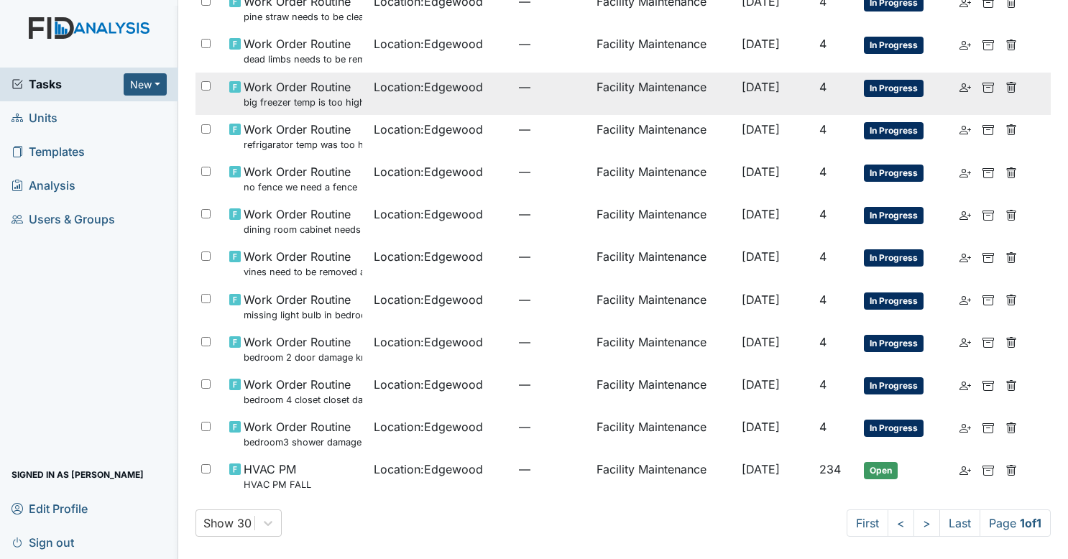
click at [453, 109] on td "Location : Edgewood" at bounding box center [440, 94] width 145 height 42
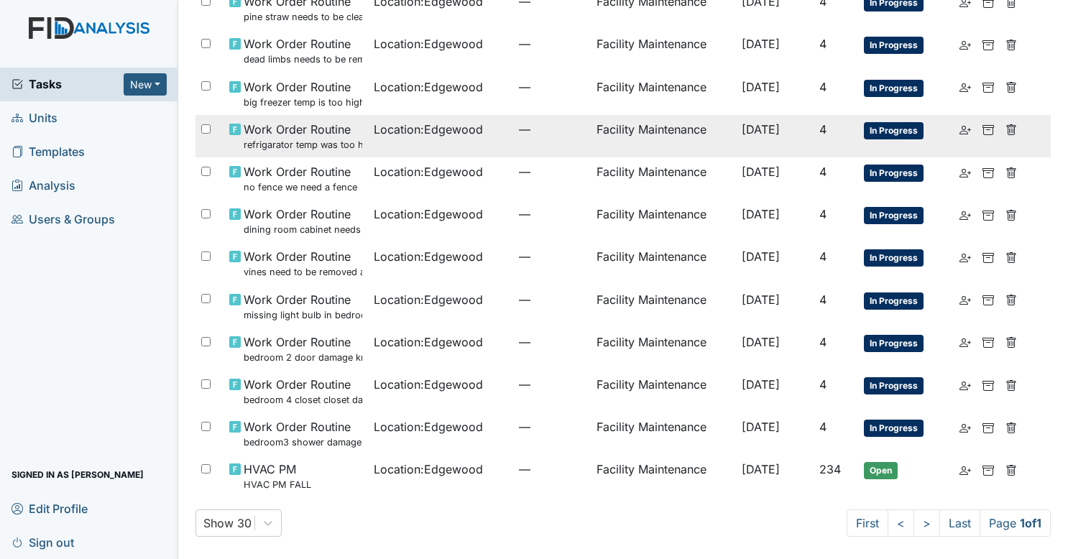
click at [416, 132] on span "Location : Edgewood" at bounding box center [428, 129] width 109 height 17
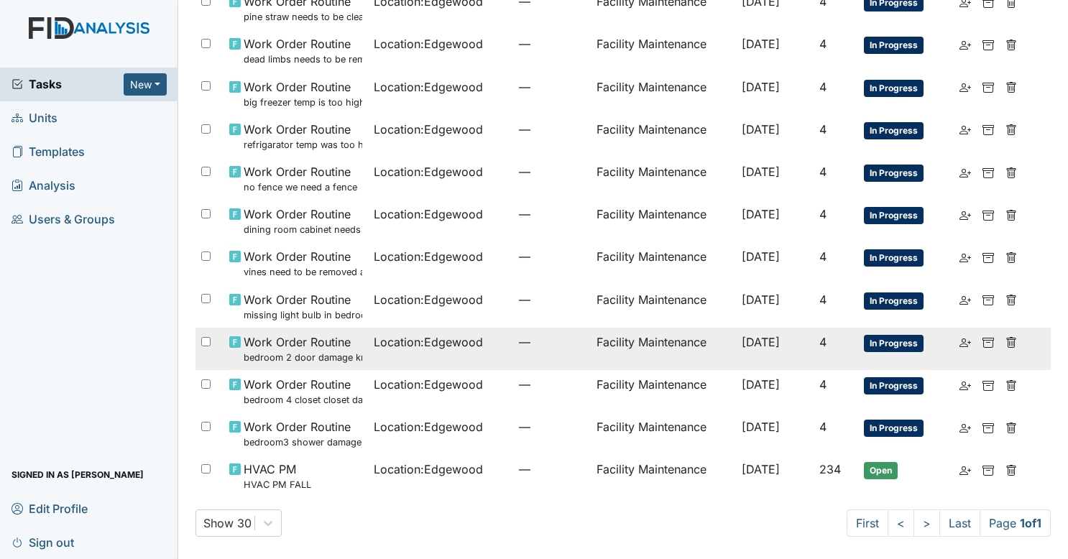
scroll to position [612, 0]
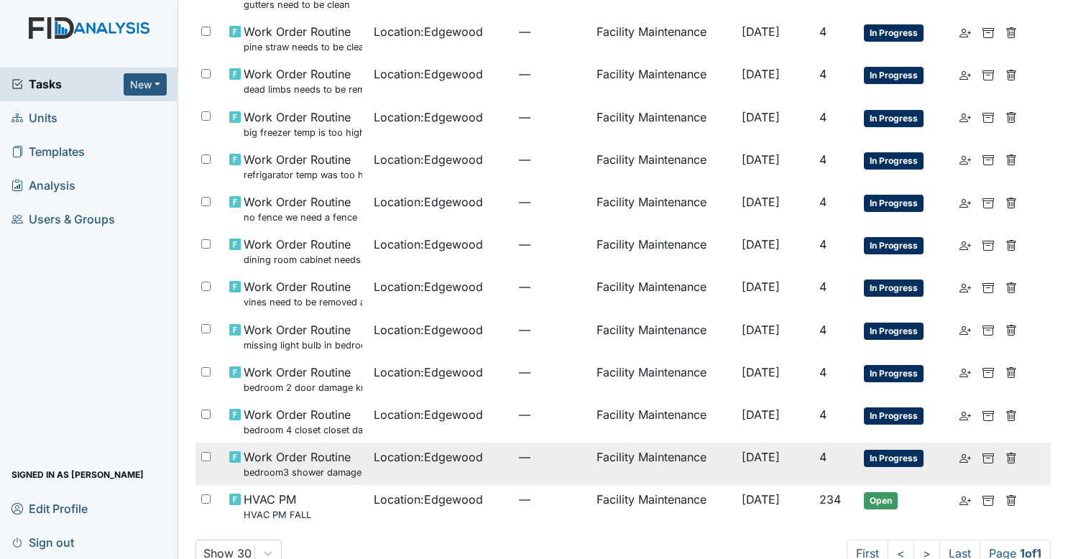
click at [427, 451] on span "Location : Edgewood" at bounding box center [428, 457] width 109 height 17
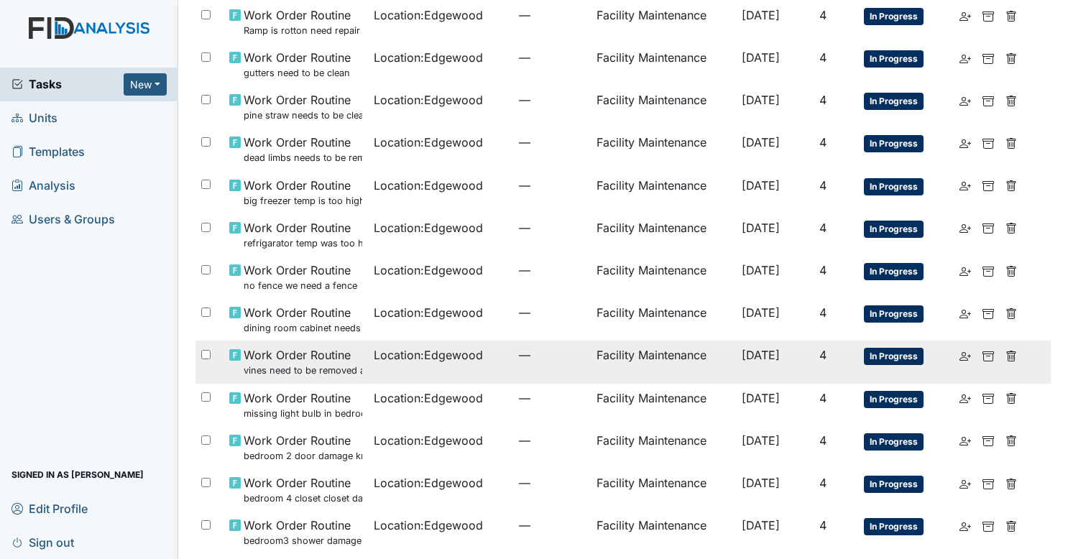
scroll to position [643, 0]
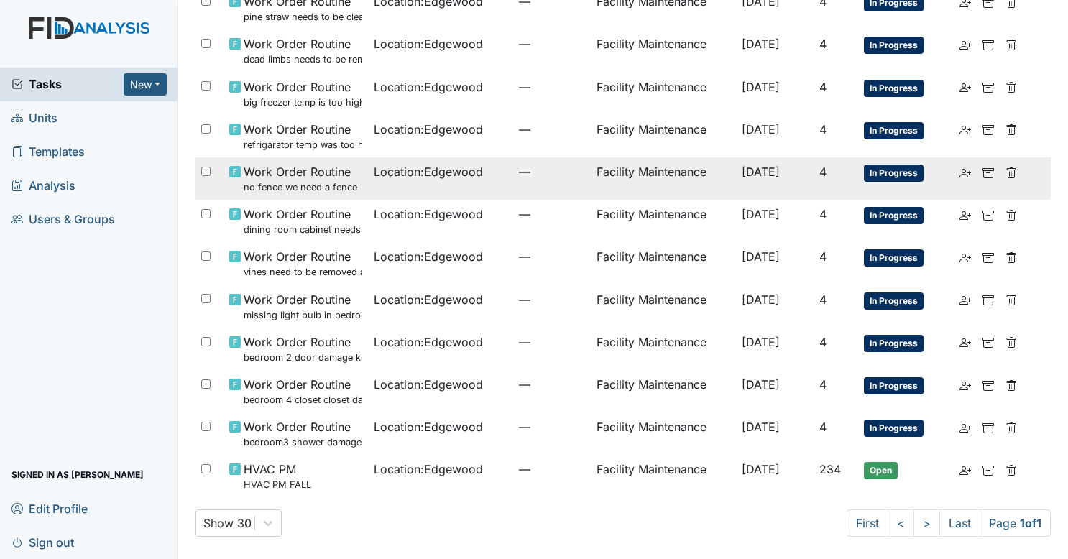
click at [435, 167] on span "Location : Edgewood" at bounding box center [428, 171] width 109 height 17
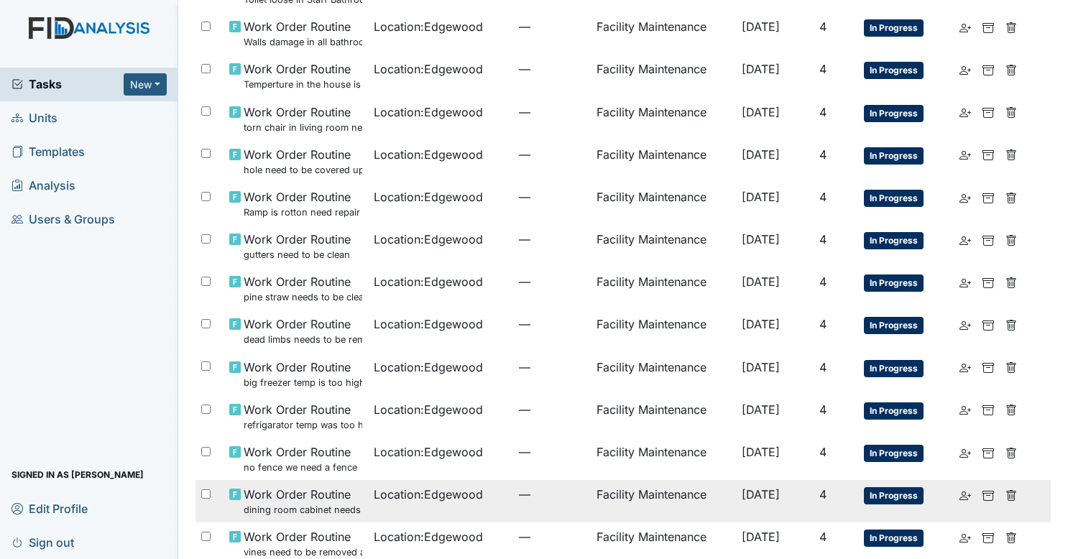
scroll to position [361, 0]
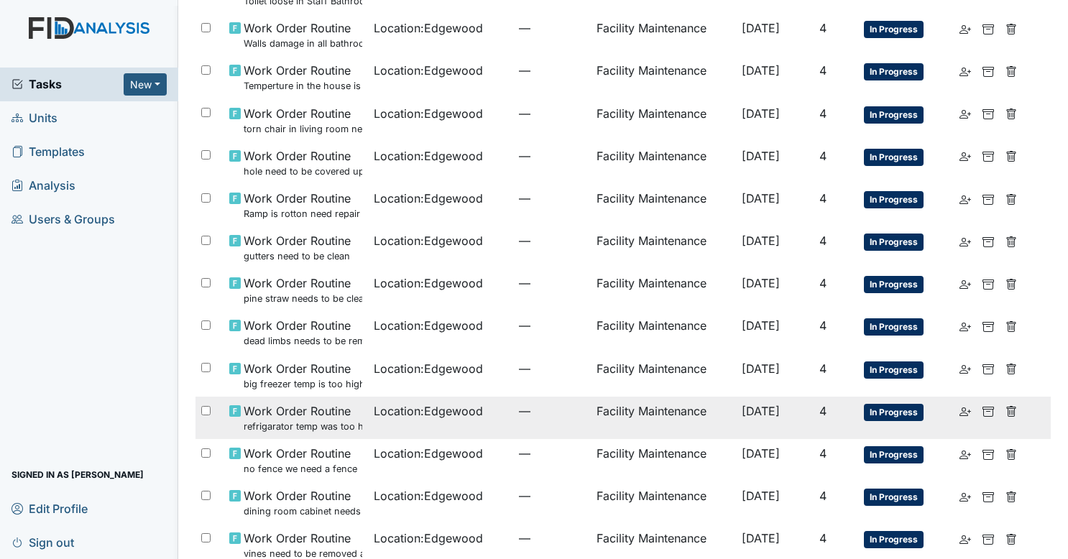
click at [394, 429] on td "Location : Edgewood" at bounding box center [440, 418] width 145 height 42
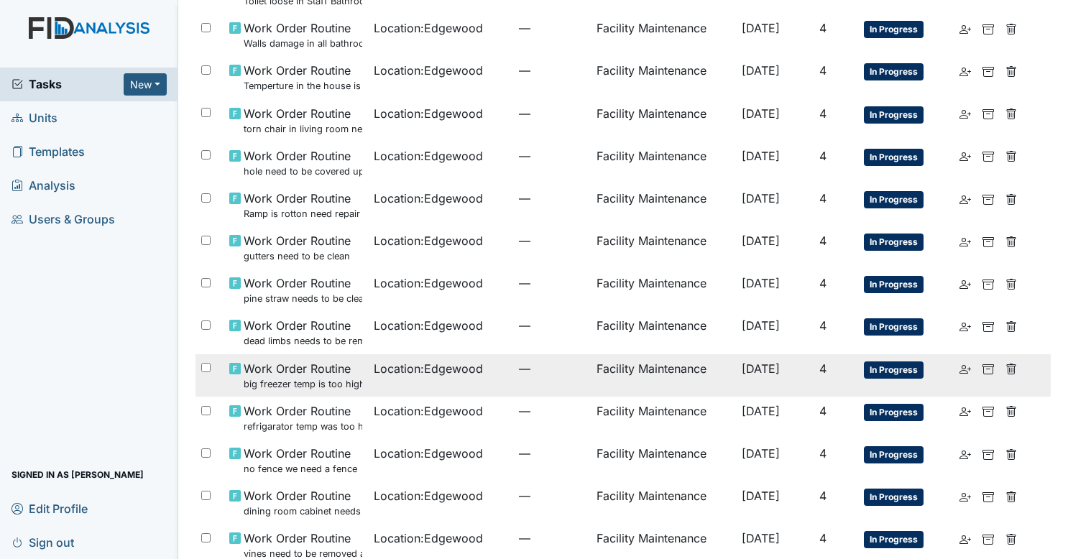
scroll to position [420, 0]
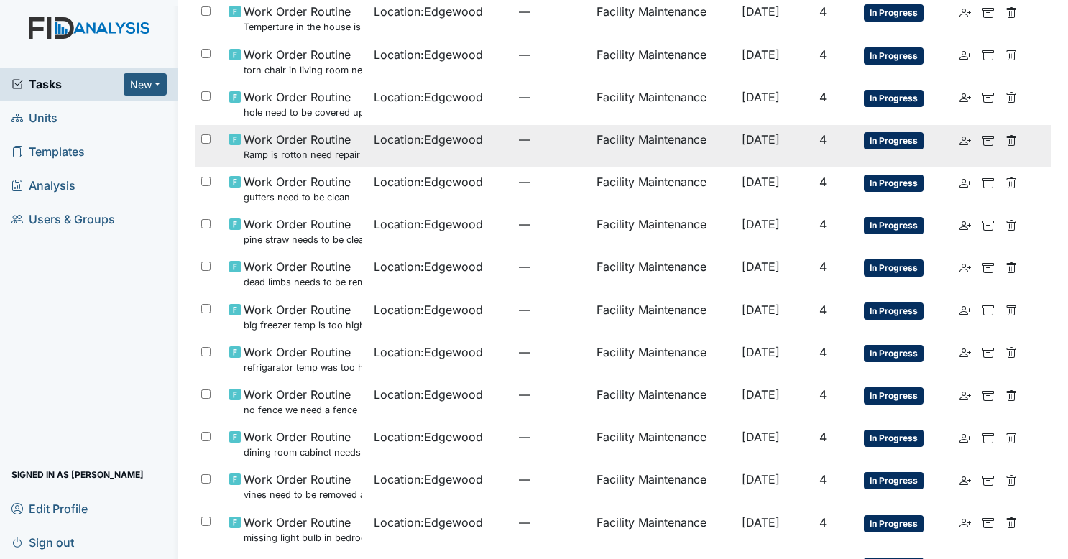
click at [395, 139] on span "Location : [GEOGRAPHIC_DATA]" at bounding box center [428, 139] width 109 height 17
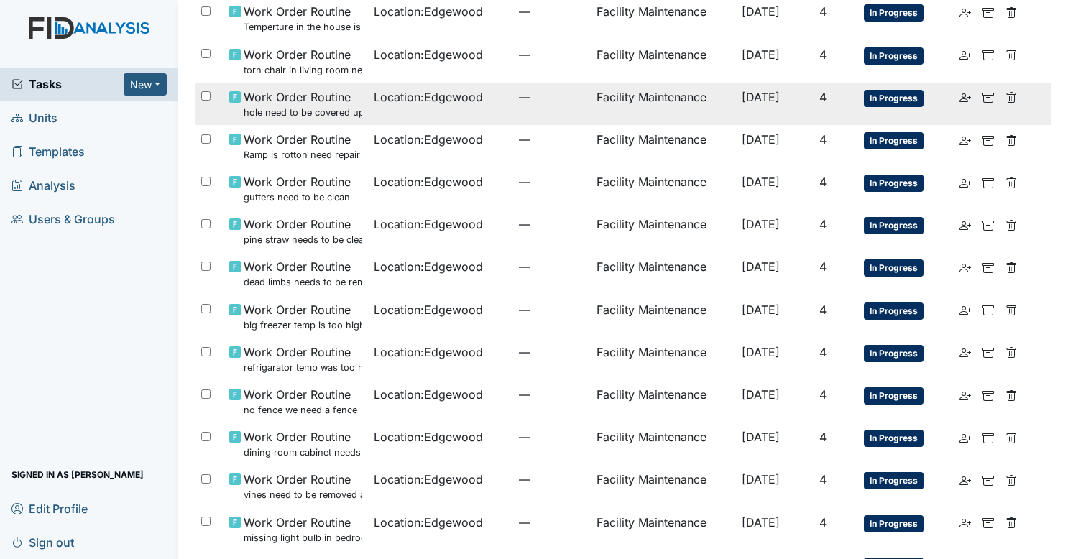
click at [437, 104] on span "Location : [GEOGRAPHIC_DATA]" at bounding box center [428, 96] width 109 height 17
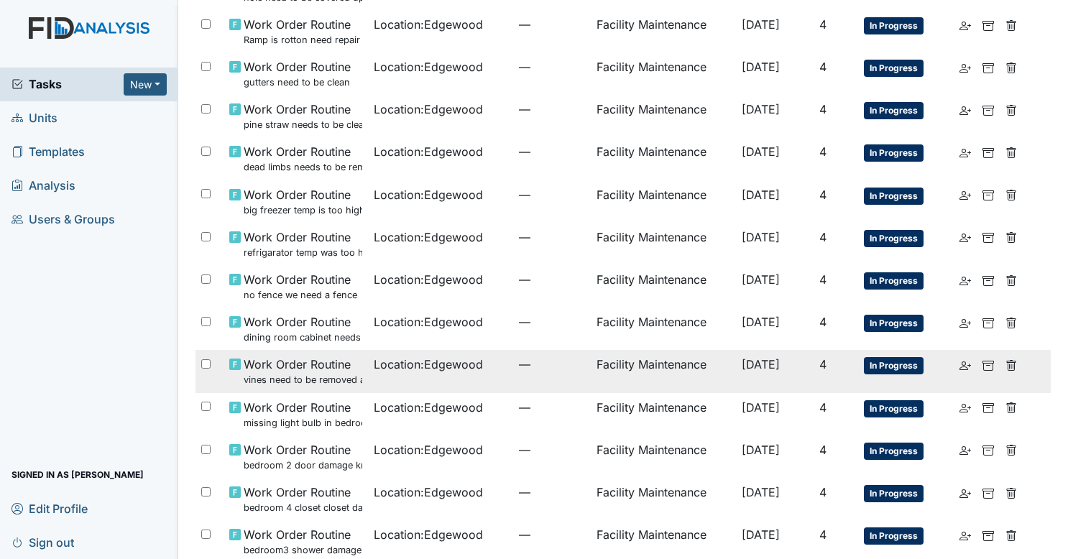
scroll to position [643, 0]
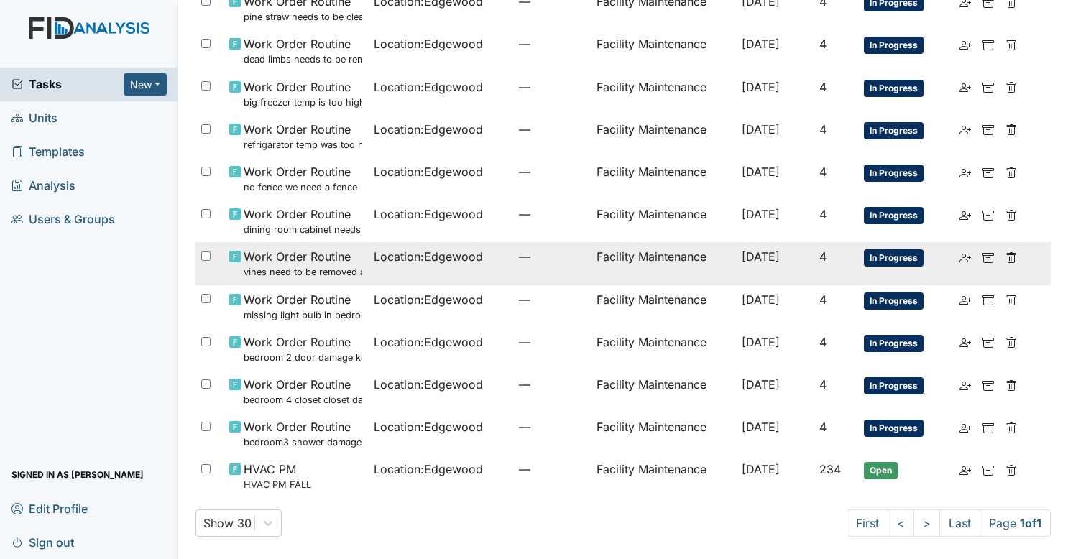
click at [375, 268] on td "Location : Edgewood" at bounding box center [440, 263] width 145 height 42
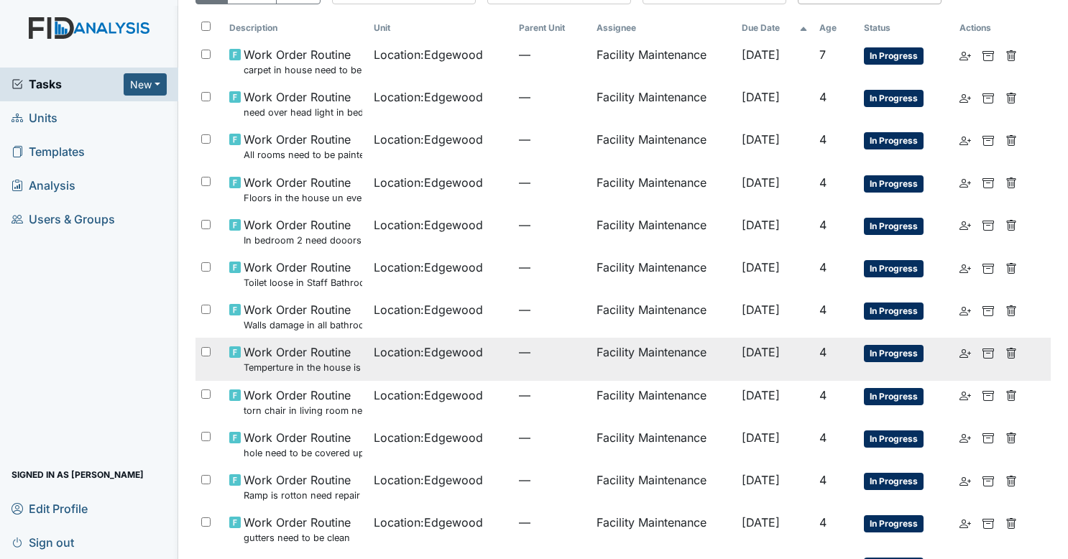
scroll to position [0, 0]
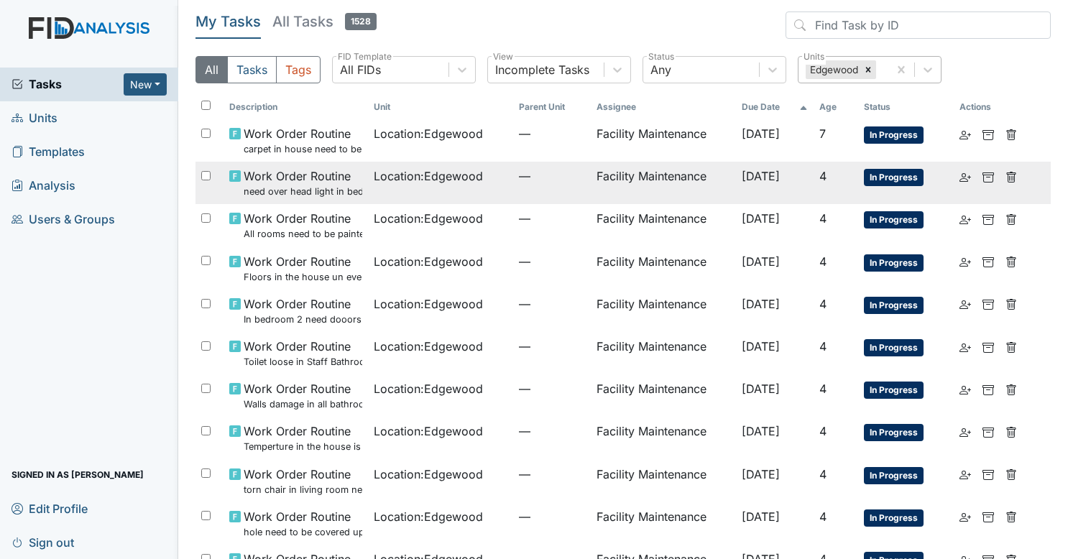
click at [387, 183] on span "Location : Edgewood" at bounding box center [428, 176] width 109 height 17
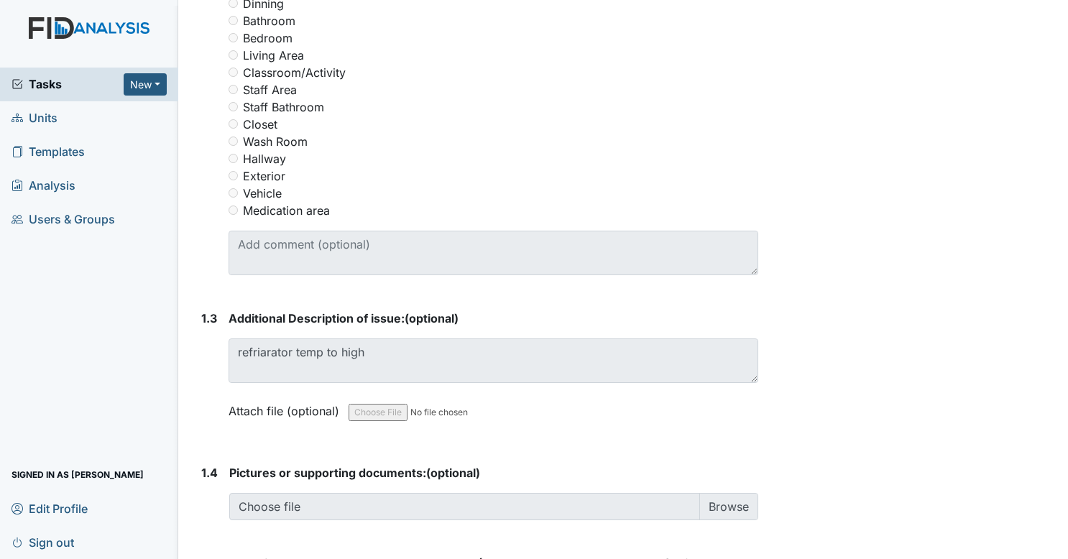
scroll to position [709, 0]
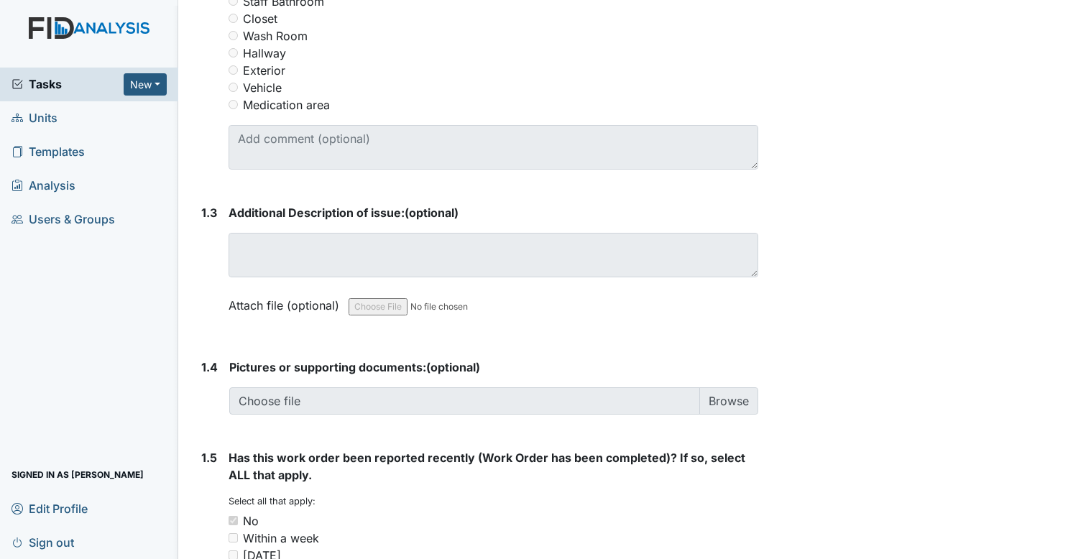
scroll to position [1004, 0]
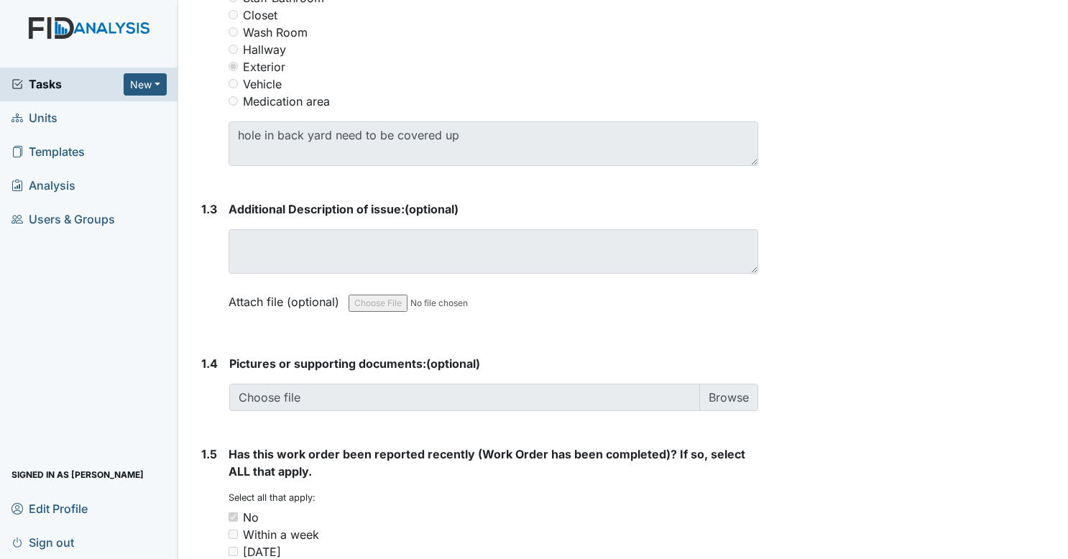
scroll to position [849, 0]
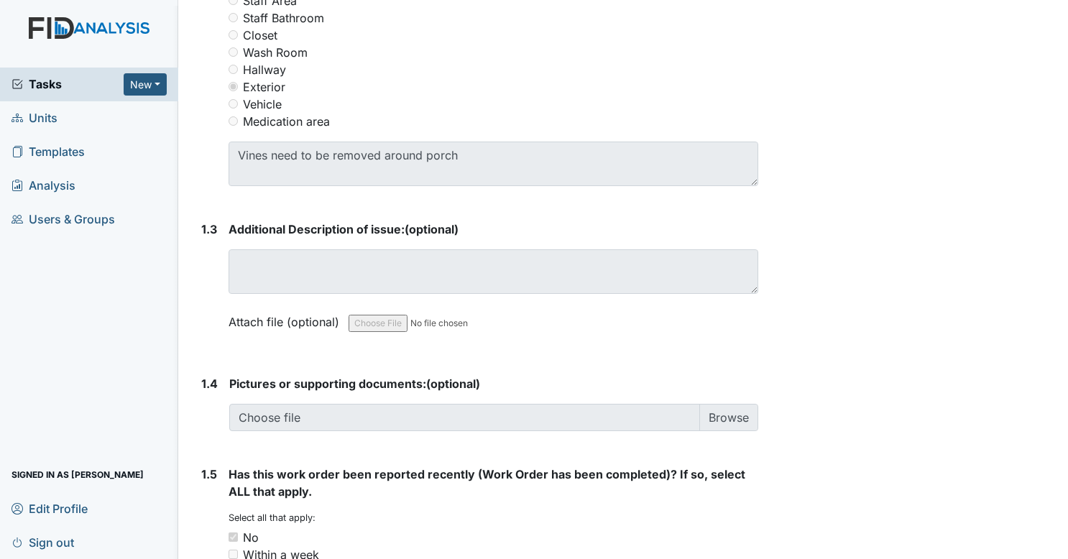
scroll to position [803, 0]
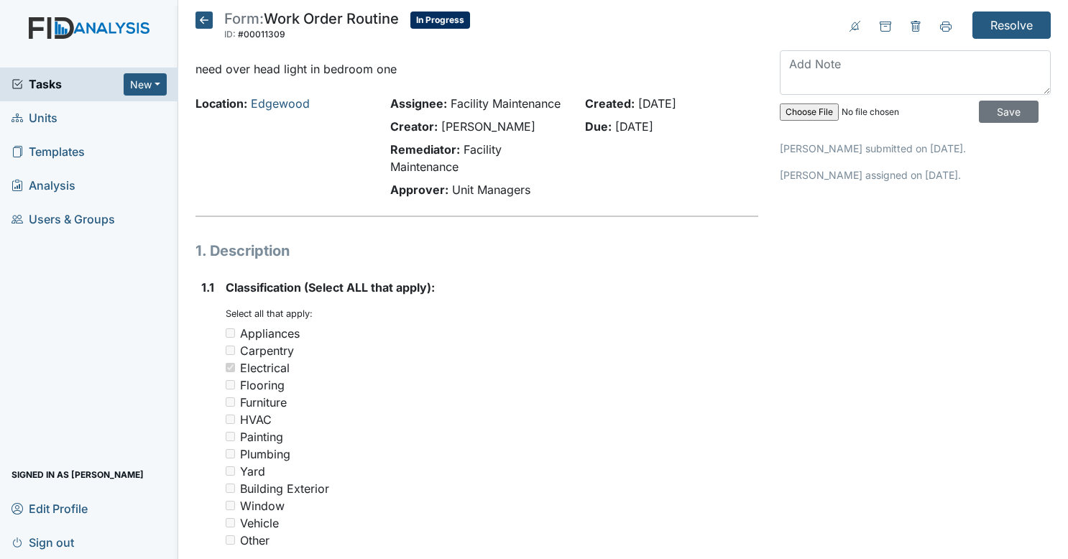
click at [198, 22] on icon at bounding box center [204, 20] width 17 height 17
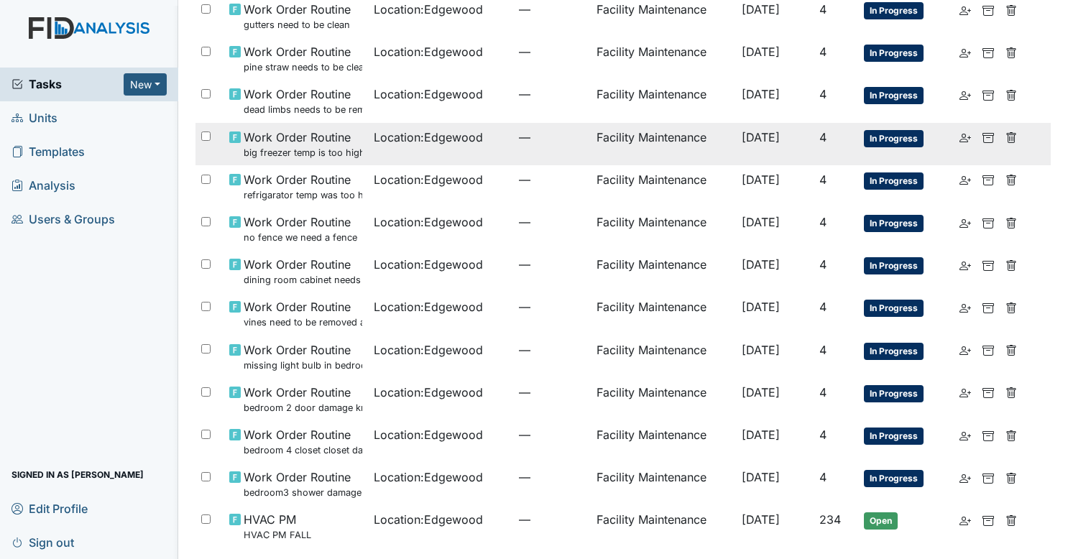
scroll to position [588, 0]
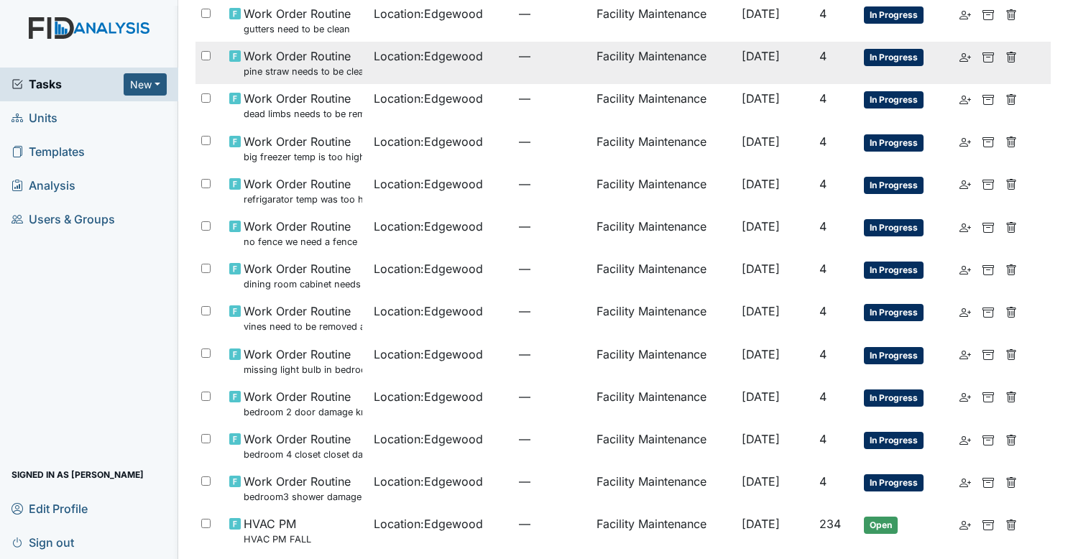
click at [463, 73] on td "Location : [GEOGRAPHIC_DATA]" at bounding box center [440, 63] width 145 height 42
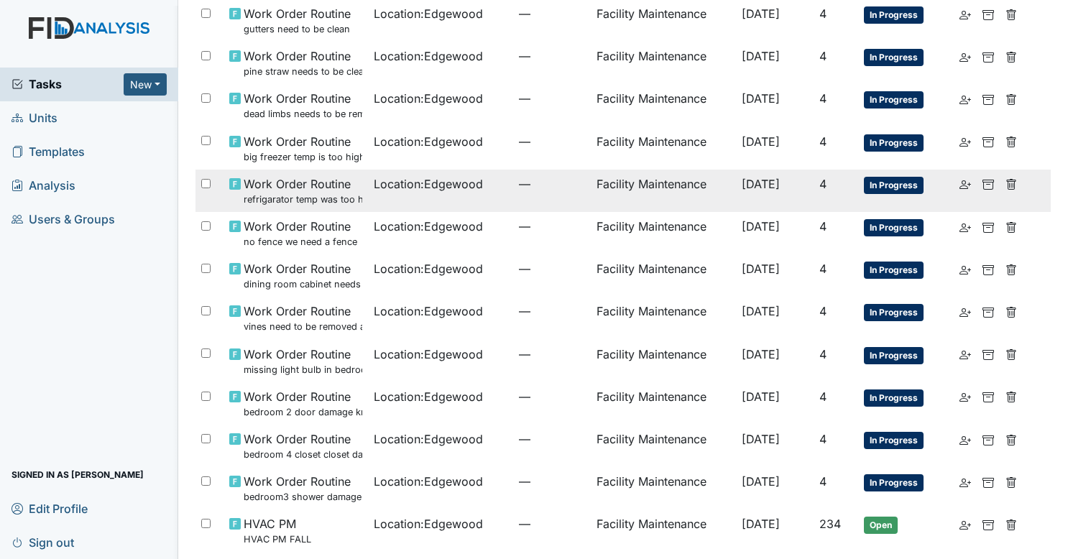
scroll to position [643, 0]
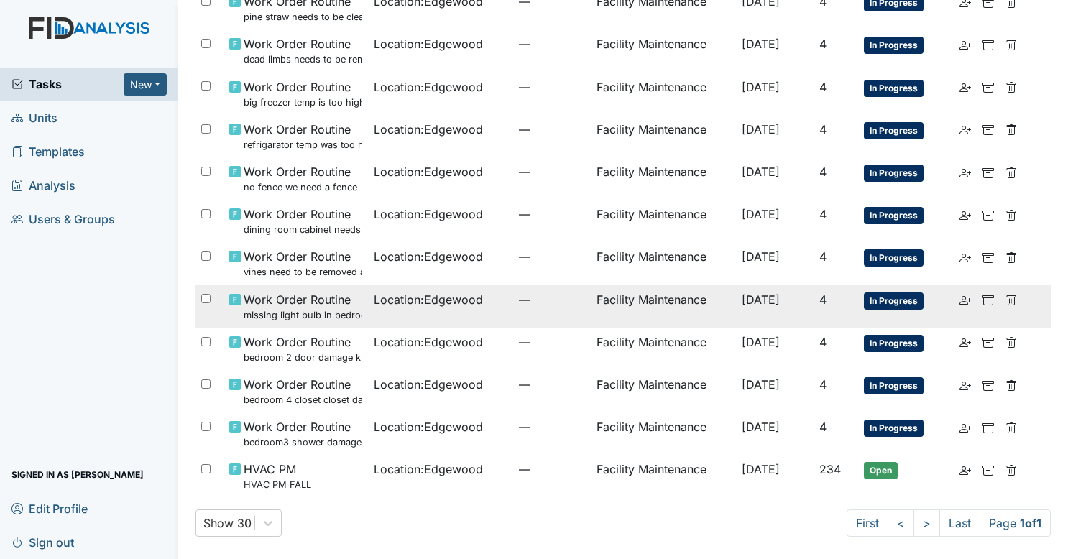
click at [390, 303] on span "Location : Edgewood" at bounding box center [428, 299] width 109 height 17
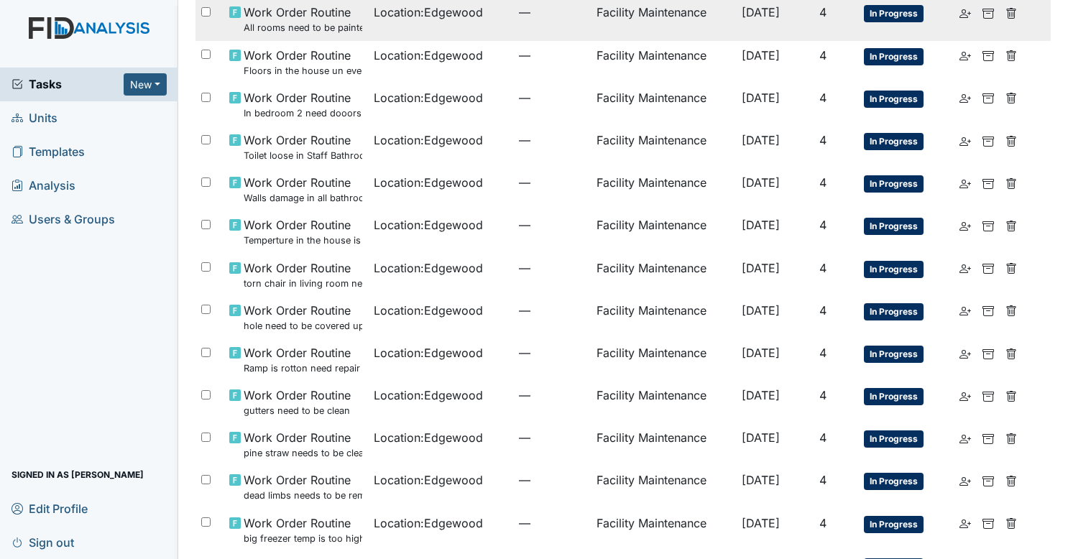
scroll to position [207, 0]
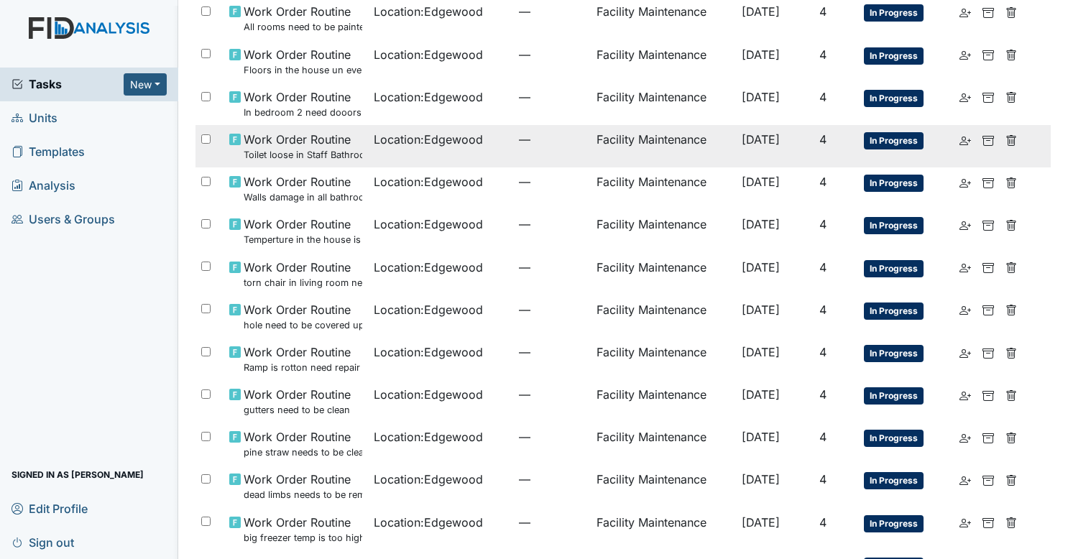
click at [441, 144] on span "Location : Edgewood" at bounding box center [428, 139] width 109 height 17
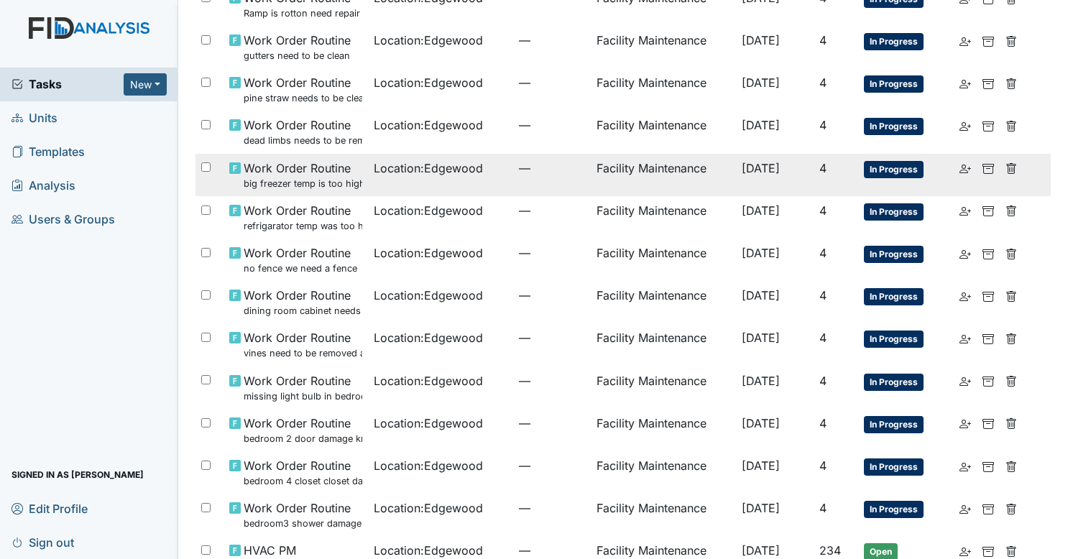
scroll to position [599, 0]
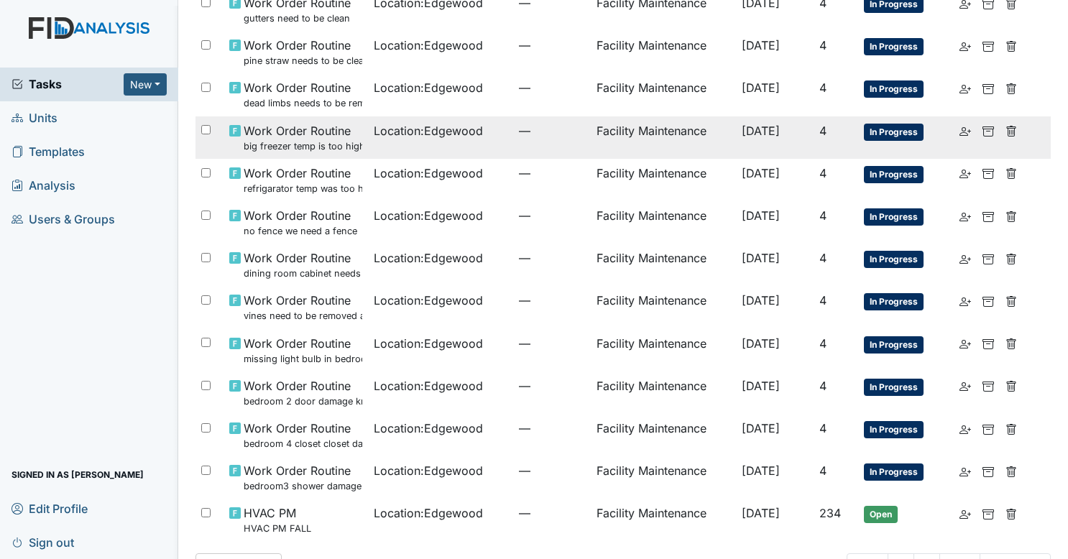
click at [434, 146] on td "Location : Edgewood" at bounding box center [440, 137] width 145 height 42
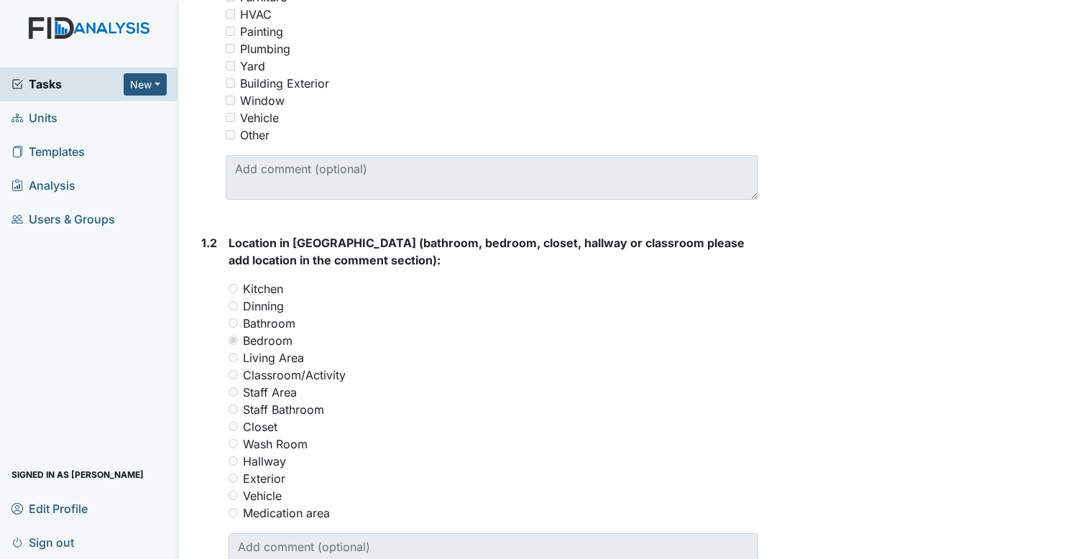
scroll to position [696, 0]
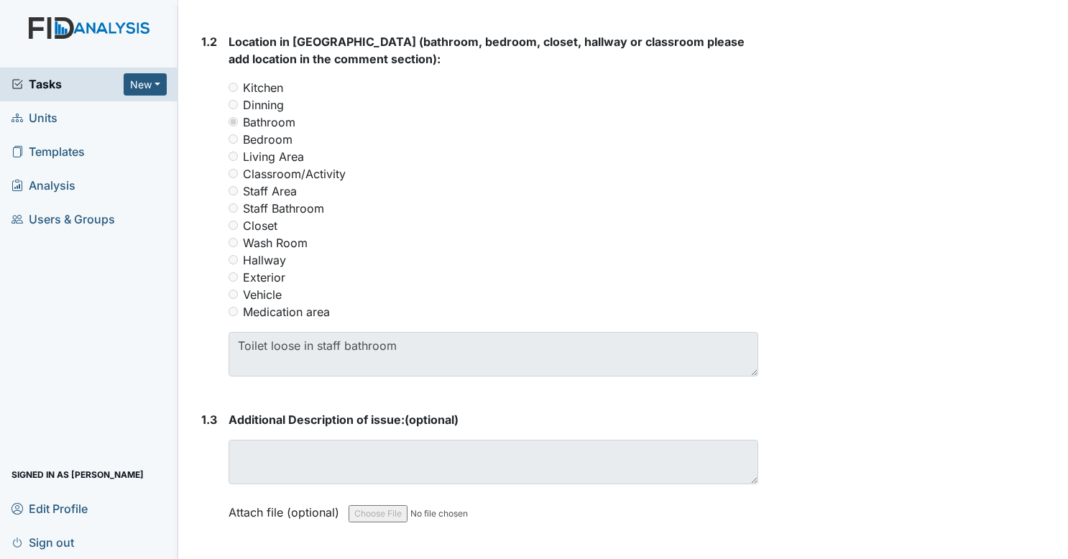
scroll to position [609, 0]
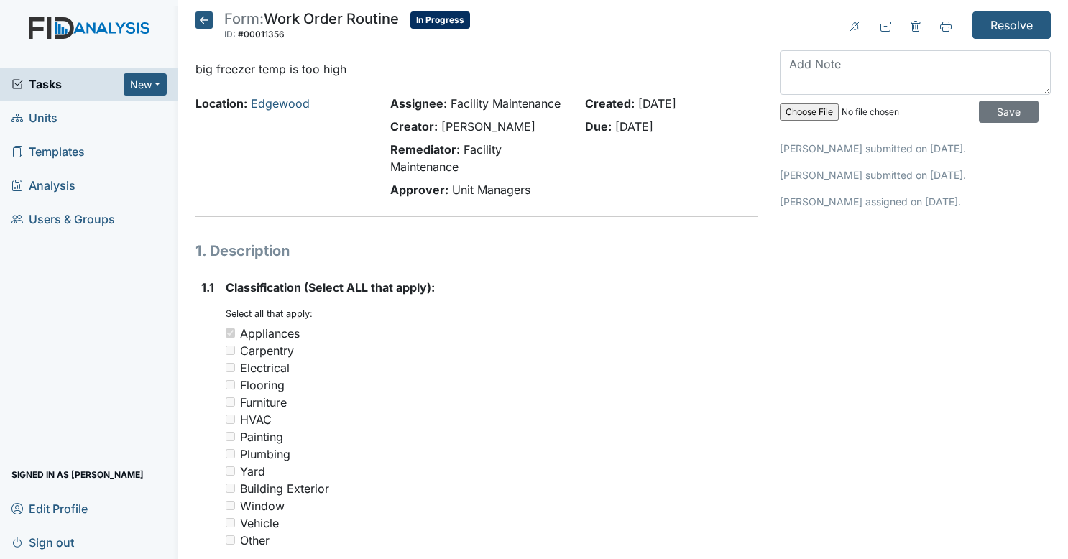
click at [214, 14] on h5 "Form: Work Order Routine ID: #00011356 In Progress Autosaving..." at bounding box center [333, 28] width 275 height 32
click at [203, 27] on icon at bounding box center [204, 20] width 17 height 17
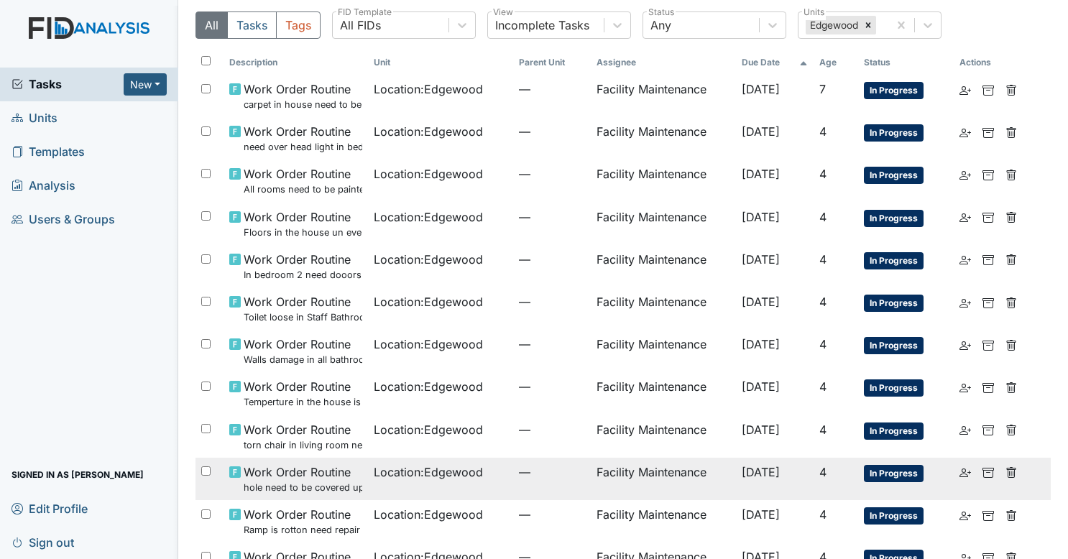
scroll to position [44, 0]
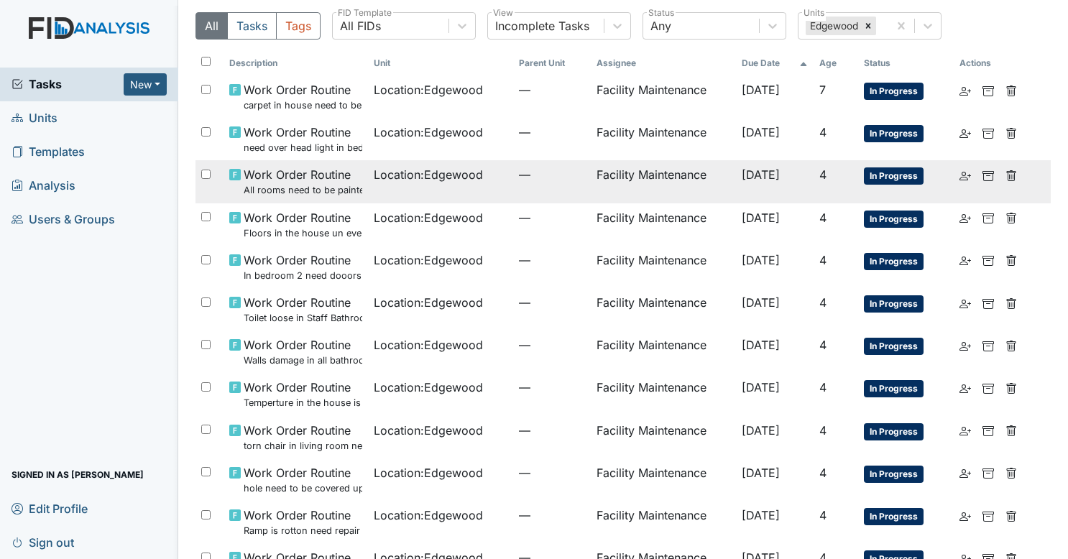
click at [375, 173] on span "Location : Edgewood" at bounding box center [428, 174] width 109 height 17
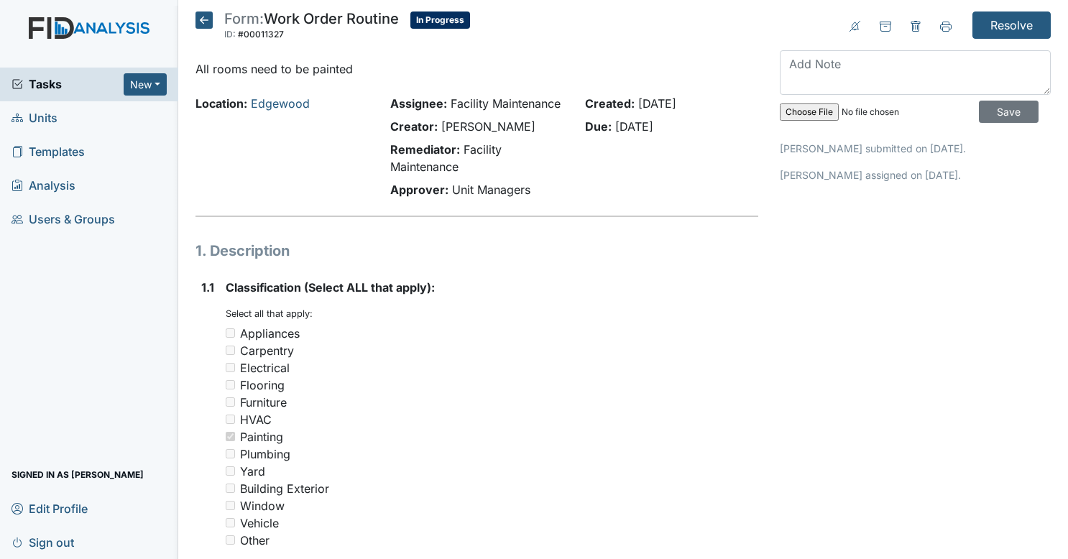
click at [205, 19] on icon at bounding box center [204, 20] width 17 height 17
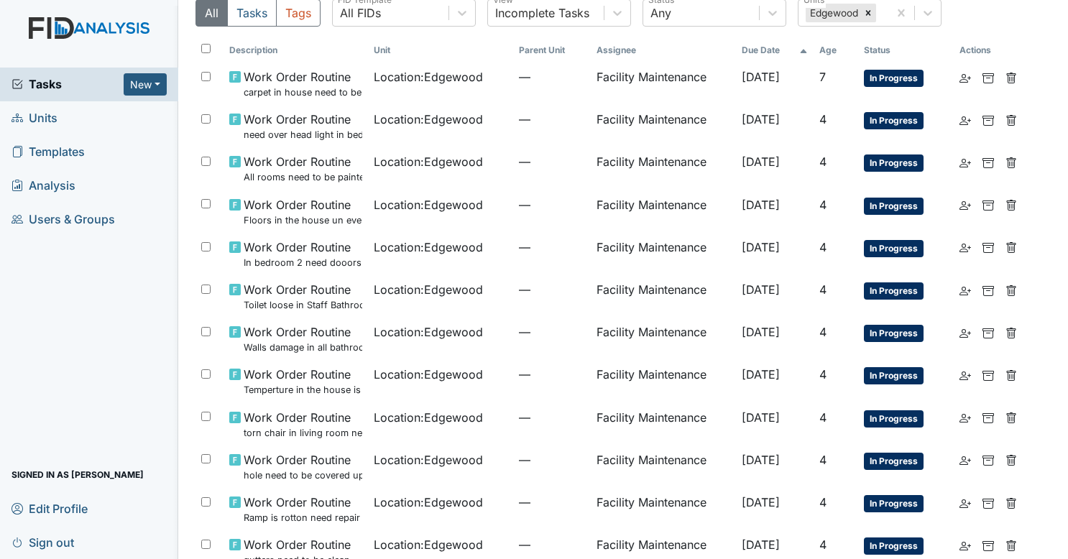
scroll to position [58, 0]
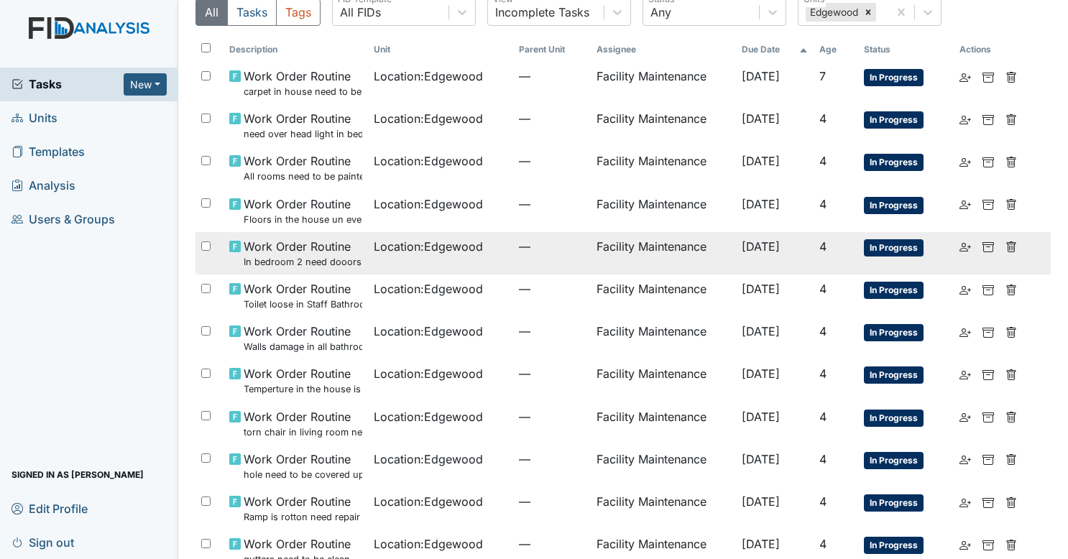
click at [370, 262] on td "Location : [GEOGRAPHIC_DATA]" at bounding box center [440, 253] width 145 height 42
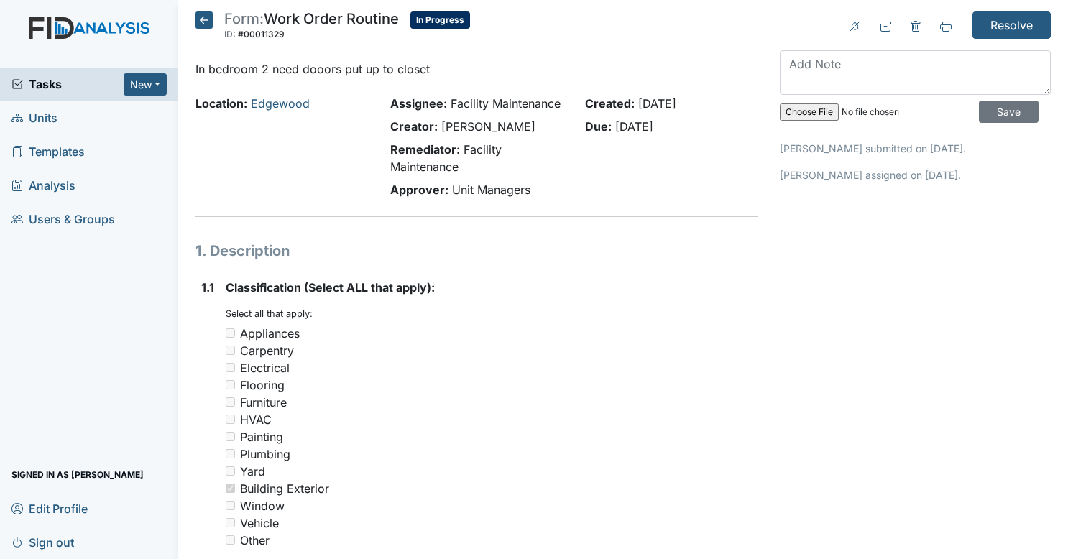
click at [203, 24] on icon at bounding box center [204, 20] width 17 height 17
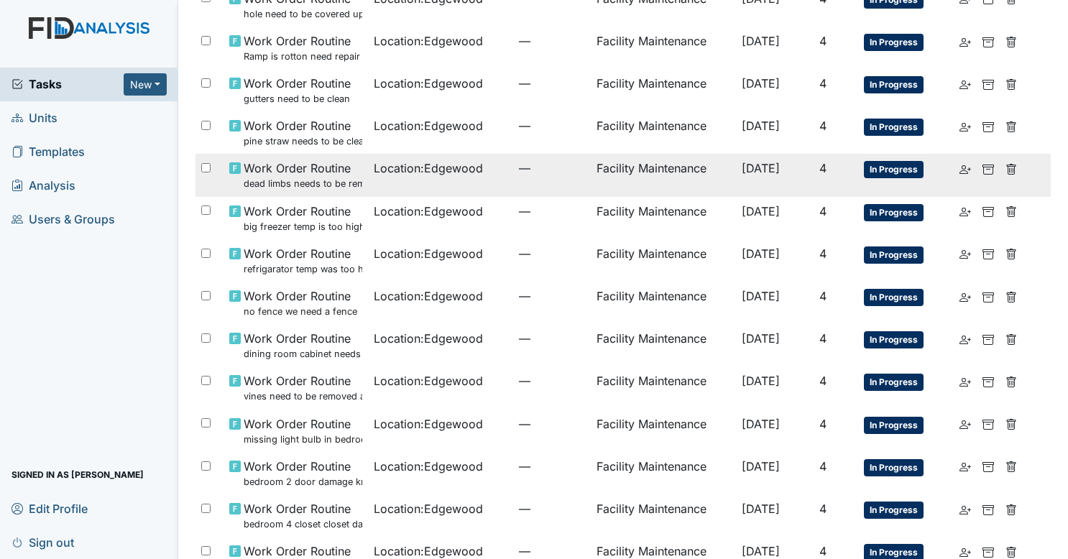
scroll to position [595, 0]
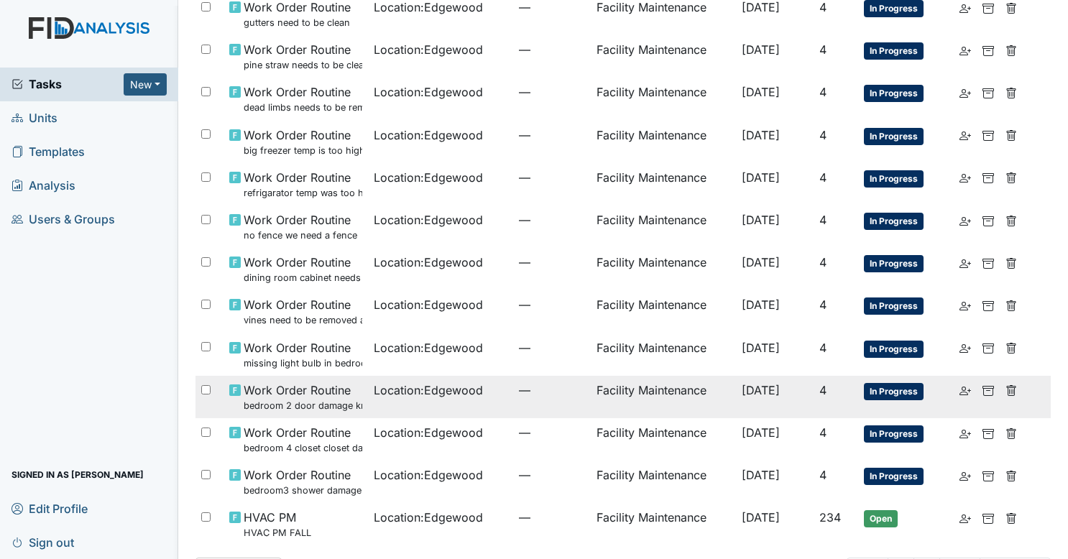
click at [393, 390] on span "Location : Edgewood" at bounding box center [428, 390] width 109 height 17
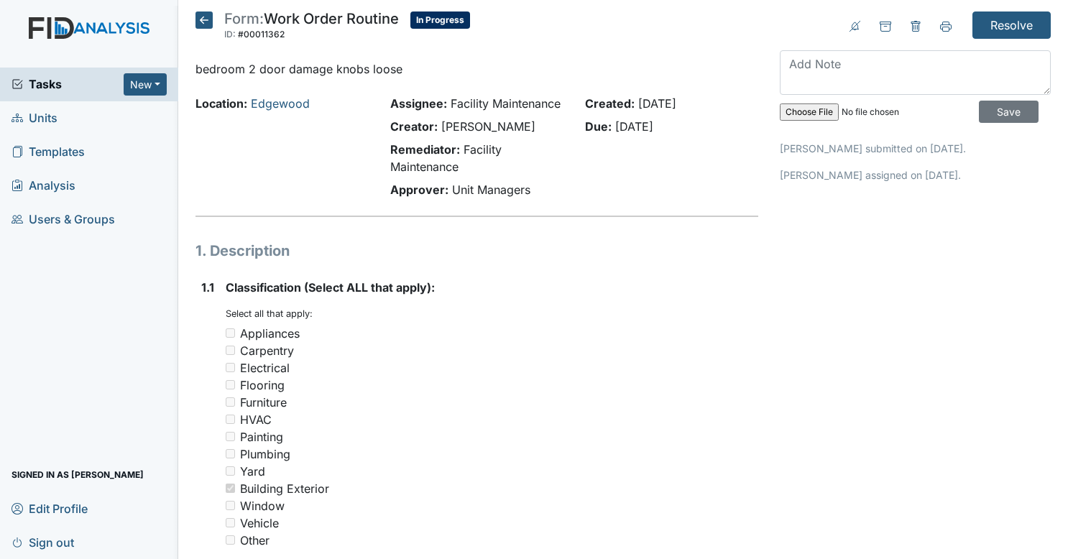
click at [211, 19] on icon at bounding box center [204, 20] width 17 height 17
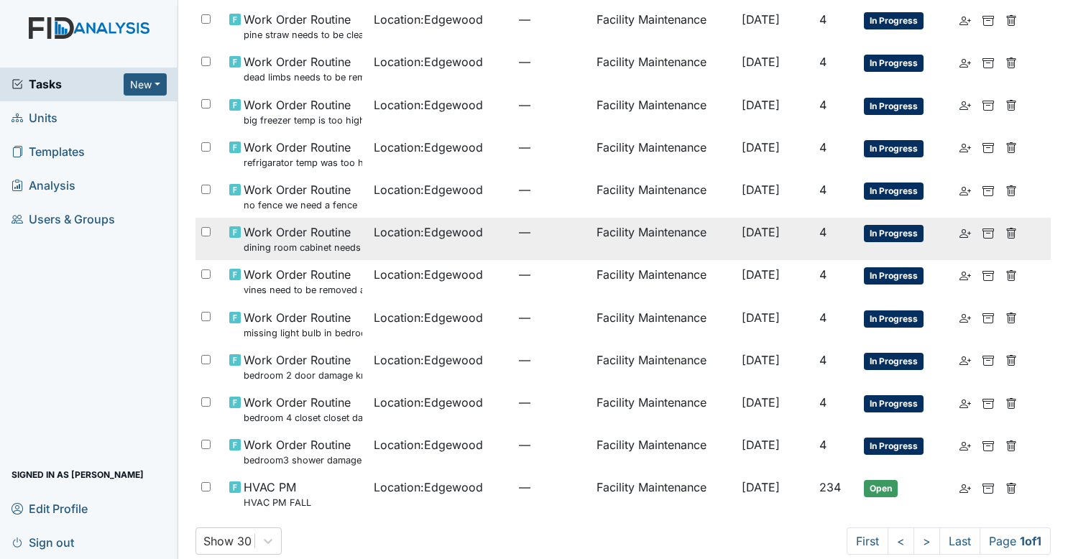
scroll to position [640, 0]
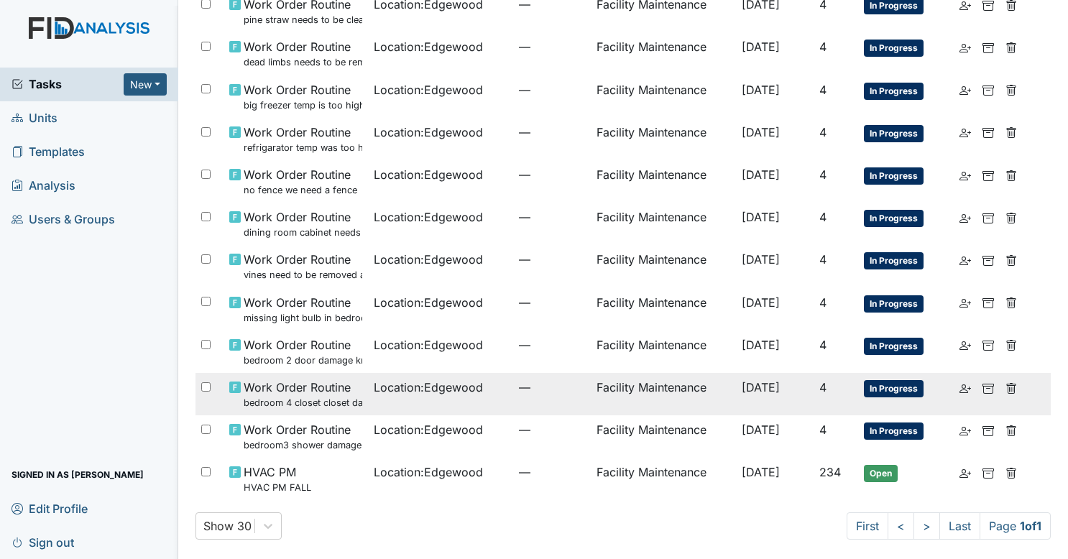
click at [356, 400] on td "Work Order Routine bedroom 4 closet closet damage need to be repaired" at bounding box center [296, 394] width 145 height 42
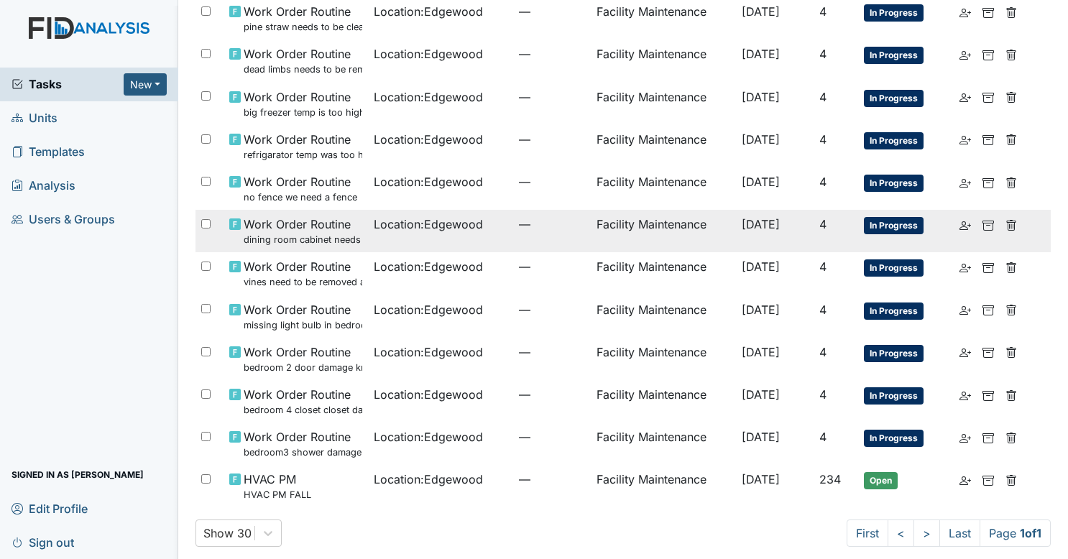
scroll to position [633, 0]
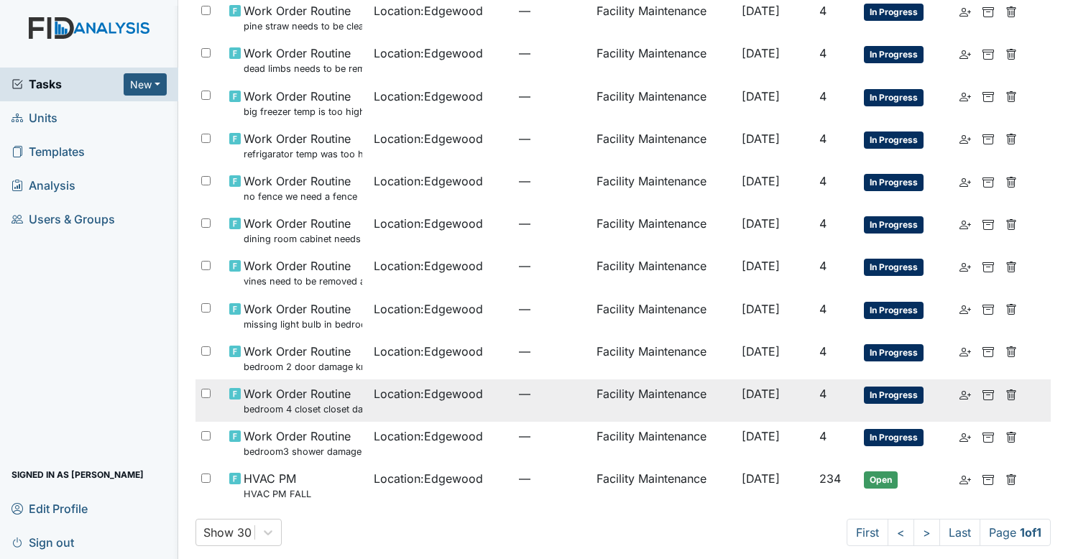
click at [368, 410] on td "Location : Edgewood" at bounding box center [440, 401] width 145 height 42
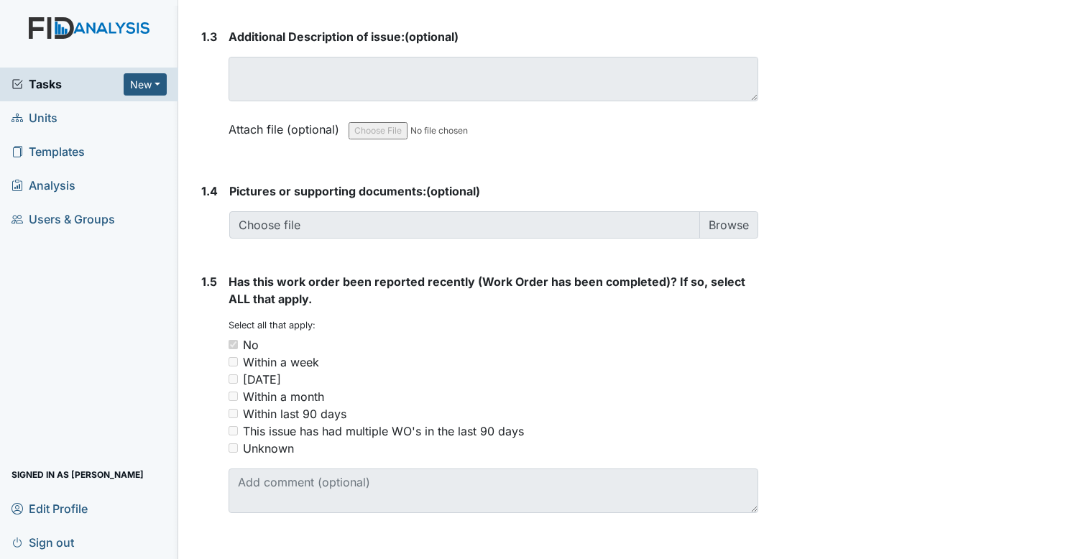
scroll to position [993, 0]
